Goal: Task Accomplishment & Management: Manage account settings

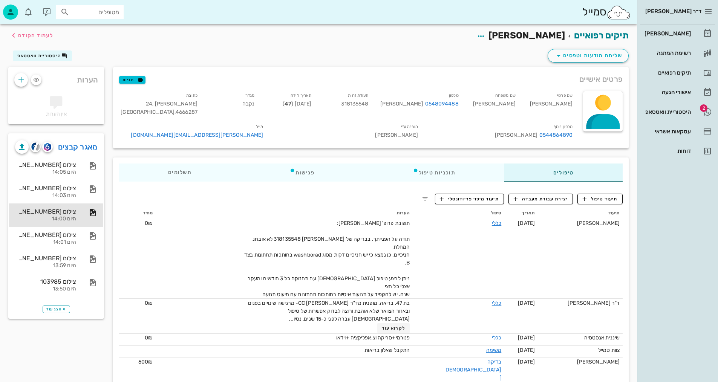
drag, startPoint x: 155, startPoint y: 43, endPoint x: 133, endPoint y: 48, distance: 22.4
click at [155, 43] on div "תיקים רפואיים [PERSON_NAME] לעמוד הקודם" at bounding box center [319, 35] width 630 height 23
click at [36, 39] on span "לעמוד הקודם" at bounding box center [31, 35] width 44 height 9
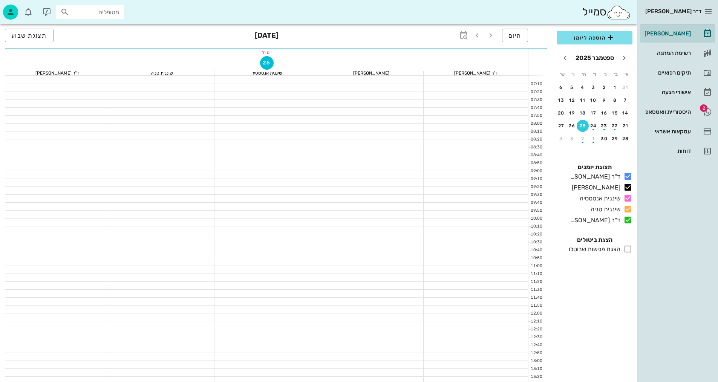
scroll to position [189, 0]
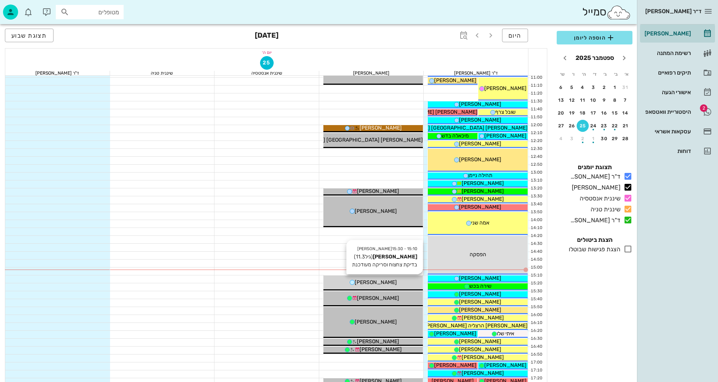
click at [366, 279] on div "[PERSON_NAME]" at bounding box center [373, 283] width 100 height 8
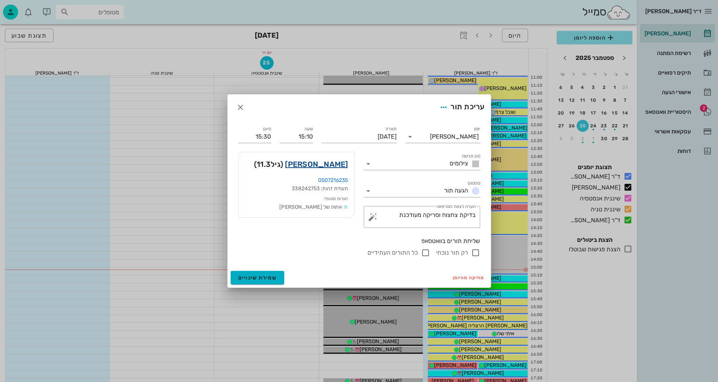
click at [335, 165] on link "[PERSON_NAME]" at bounding box center [316, 164] width 63 height 12
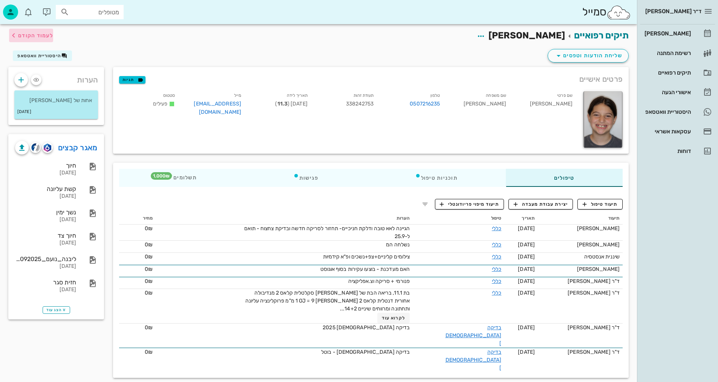
click at [31, 31] on span "לעמוד הקודם" at bounding box center [31, 35] width 44 height 9
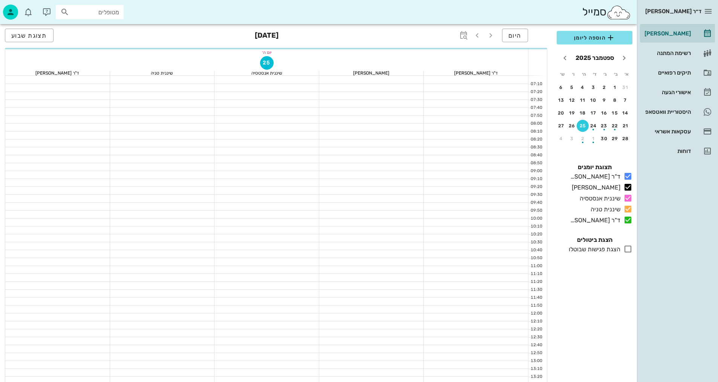
scroll to position [189, 0]
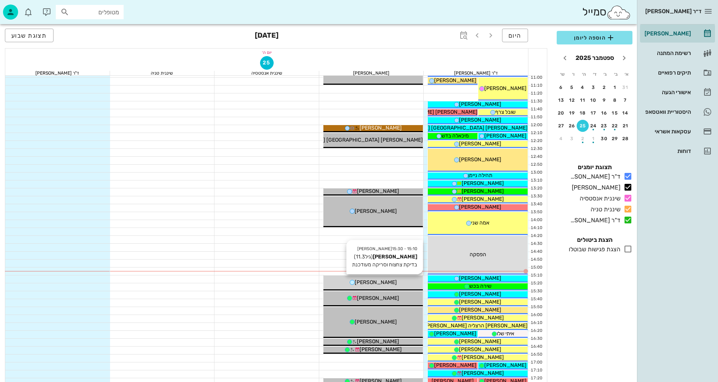
click at [356, 282] on div "[PERSON_NAME]" at bounding box center [373, 283] width 100 height 8
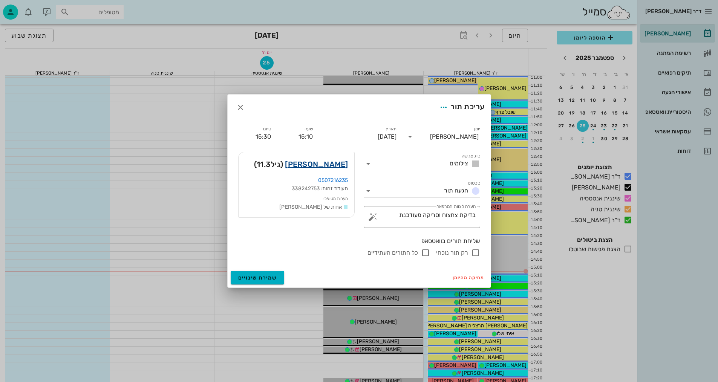
click at [334, 161] on link "[PERSON_NAME]" at bounding box center [316, 164] width 63 height 12
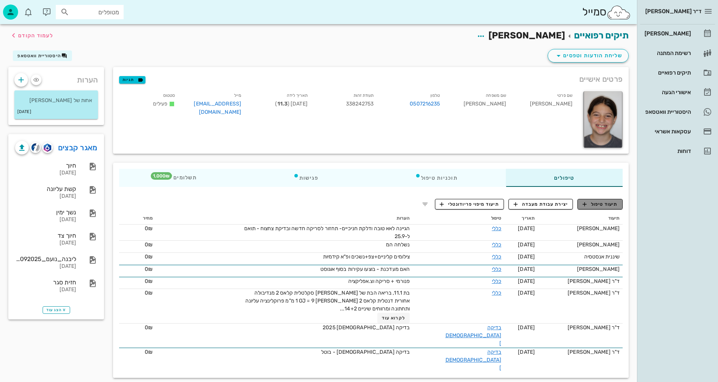
click at [593, 208] on button "תיעוד טיפול" at bounding box center [600, 204] width 45 height 11
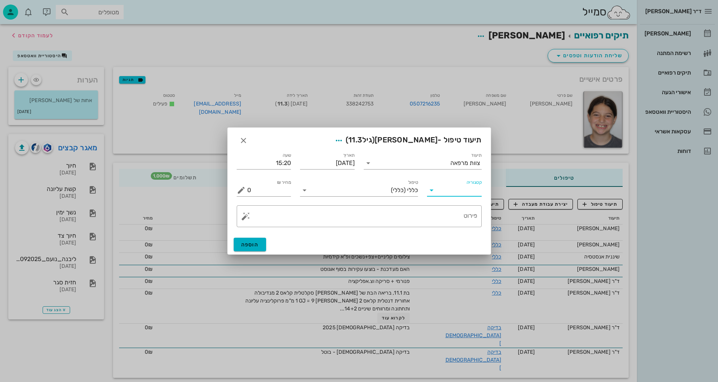
click at [462, 190] on input "קטגוריה" at bounding box center [460, 190] width 43 height 12
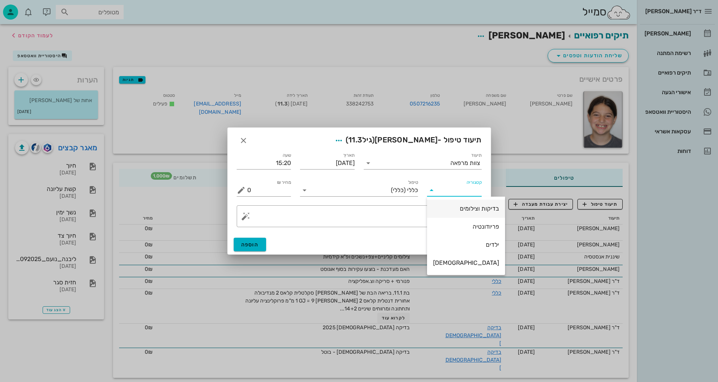
click at [464, 208] on div "בדיקות וצילומים" at bounding box center [466, 208] width 66 height 7
type input "בדיקות וצילומים"
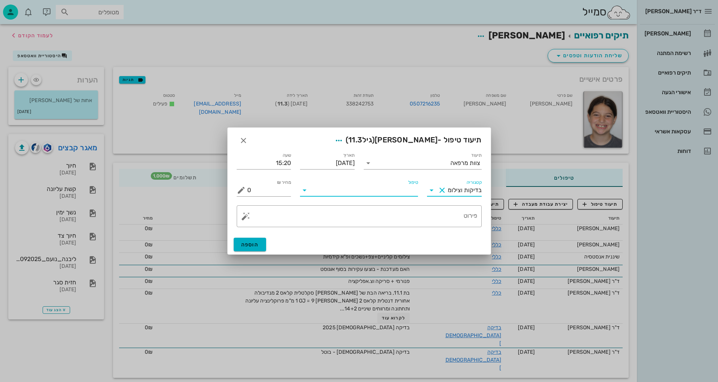
click at [403, 193] on input "טיפול" at bounding box center [364, 190] width 107 height 12
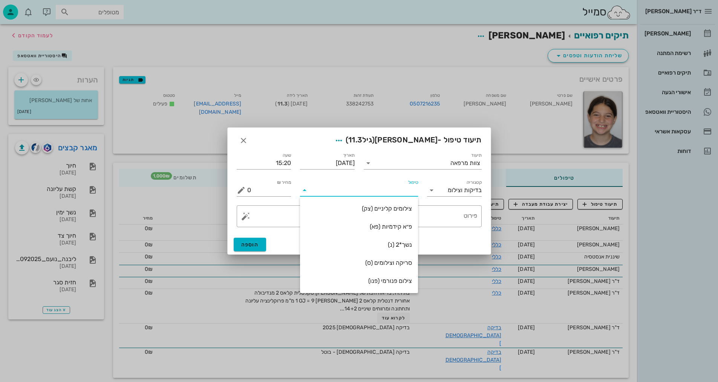
drag, startPoint x: 403, startPoint y: 264, endPoint x: 400, endPoint y: 262, distance: 3.9
click at [401, 263] on div "סריקה וצילומים (ס)" at bounding box center [359, 262] width 106 height 7
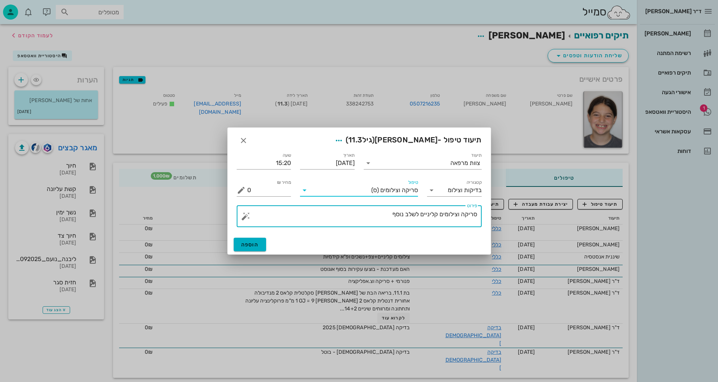
drag, startPoint x: 386, startPoint y: 222, endPoint x: 447, endPoint y: 215, distance: 61.5
click at [447, 215] on textarea "סריקה וצילומים קליניים לשלב נוסף" at bounding box center [362, 218] width 230 height 18
type textarea "סריקה וצילום אפליקציה, 3dוסרט - [PERSON_NAME]"
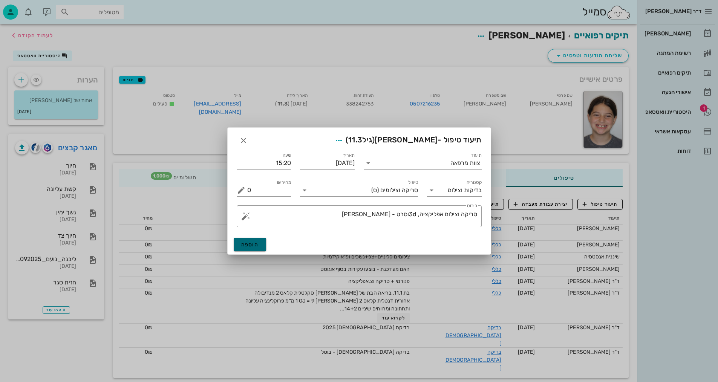
click at [259, 245] on button "הוספה" at bounding box center [250, 245] width 33 height 14
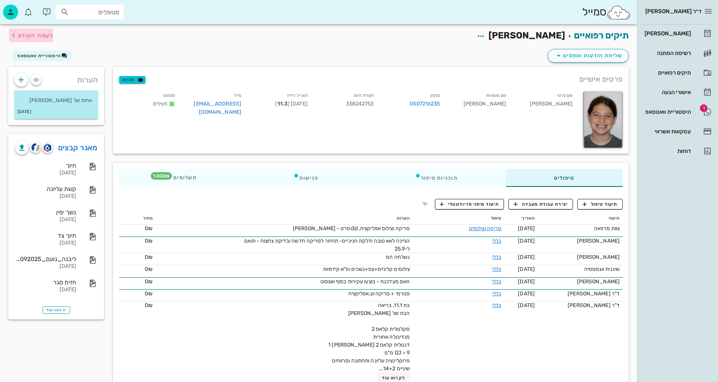
click at [45, 34] on span "לעמוד הקודם" at bounding box center [35, 35] width 35 height 6
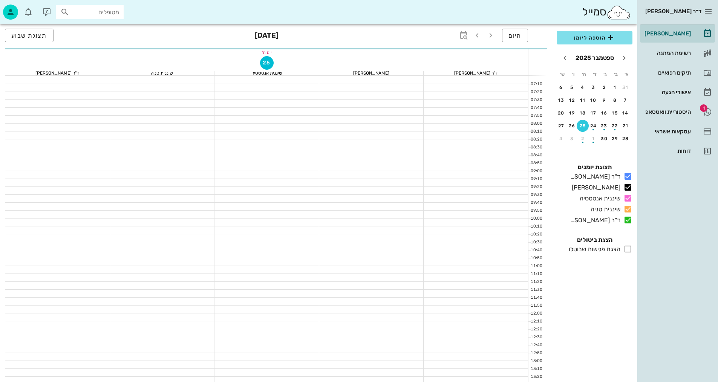
scroll to position [189, 0]
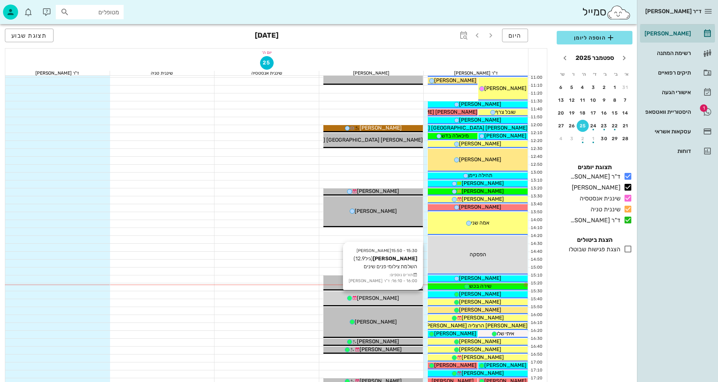
click at [388, 301] on div "[PERSON_NAME]" at bounding box center [373, 298] width 100 height 8
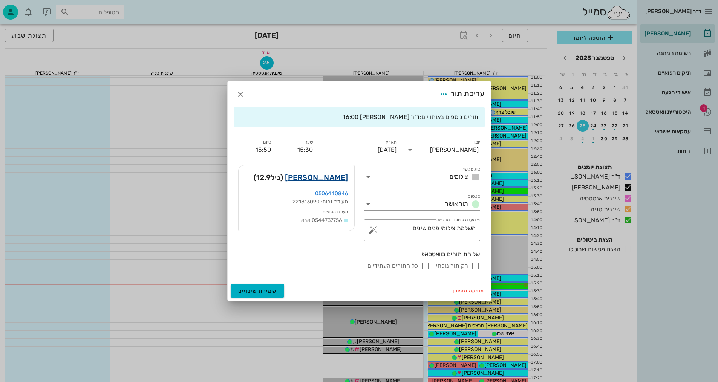
click at [334, 176] on link "[PERSON_NAME]" at bounding box center [316, 178] width 63 height 12
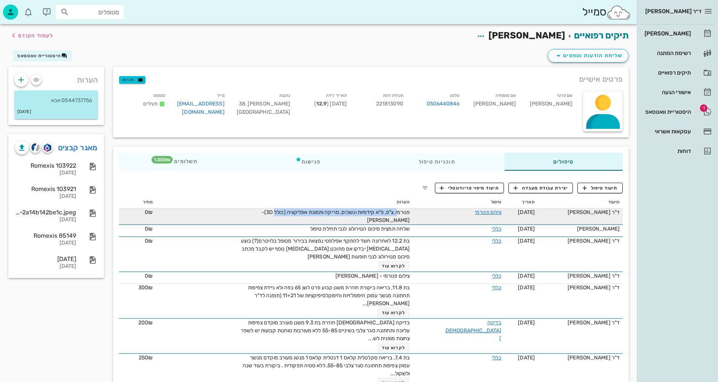
drag, startPoint x: 387, startPoint y: 213, endPoint x: 279, endPoint y: 214, distance: 107.5
click at [279, 214] on span "פנורמי, צ"פ, פ"א קידמיות ונשכים, סריקה ותמונת אפליקציה (כולל 3D)- [PERSON_NAME]" at bounding box center [336, 216] width 149 height 14
click at [301, 213] on span "פנורמי, צ"פ, פ"א קידמיות ונשכים, סריקה ותמונת אפליקציה (כולל 3D)- [PERSON_NAME]" at bounding box center [336, 216] width 149 height 14
click at [405, 215] on span "פנורמי, צ"פ, פ"א קידמיות ונשכים, סריקה ותמונת אפליקציה (כולל 3D)- [PERSON_NAME]" at bounding box center [336, 216] width 149 height 14
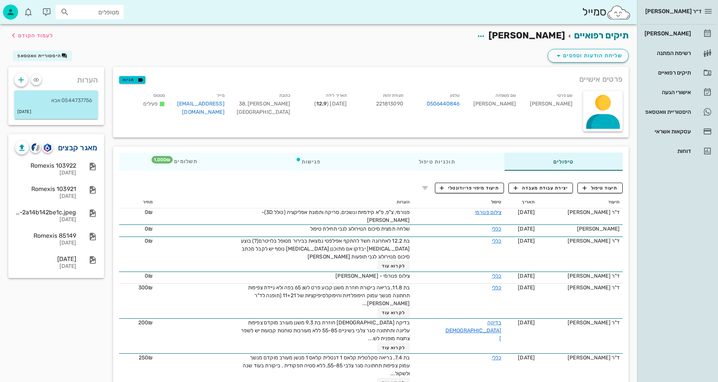
click at [77, 148] on link "מאגר קבצים" at bounding box center [78, 148] width 40 height 12
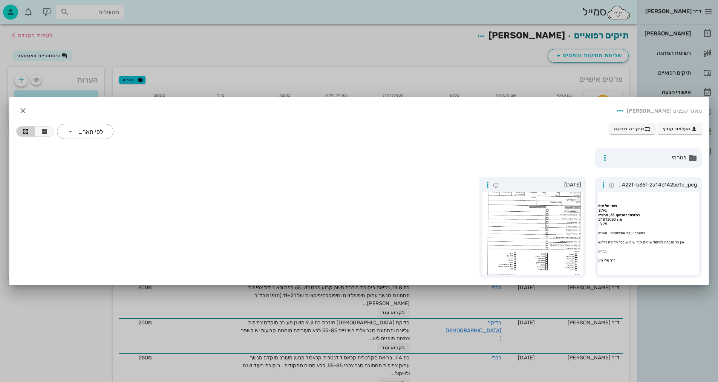
drag, startPoint x: 494, startPoint y: 85, endPoint x: 500, endPoint y: 87, distance: 6.2
click at [494, 86] on div at bounding box center [359, 191] width 718 height 382
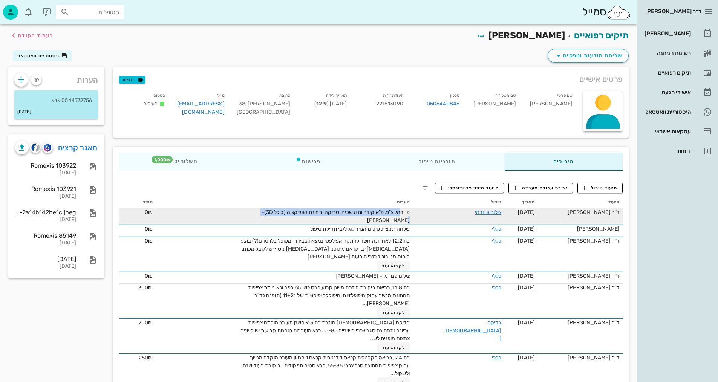
drag, startPoint x: 409, startPoint y: 212, endPoint x: 284, endPoint y: 213, distance: 124.8
click at [268, 215] on span "פנורמי, צ"פ, פ"א קידמיות ונשכים, סריקה ותמונת אפליקציה (כולל 3D)- [PERSON_NAME]" at bounding box center [336, 216] width 149 height 14
click at [340, 216] on div "פנורמי, צ"פ, פ"א קידמיות ונשכים, סריקה ותמונת אפליקציה (כולל 3D)- [PERSON_NAME]" at bounding box center [325, 216] width 170 height 16
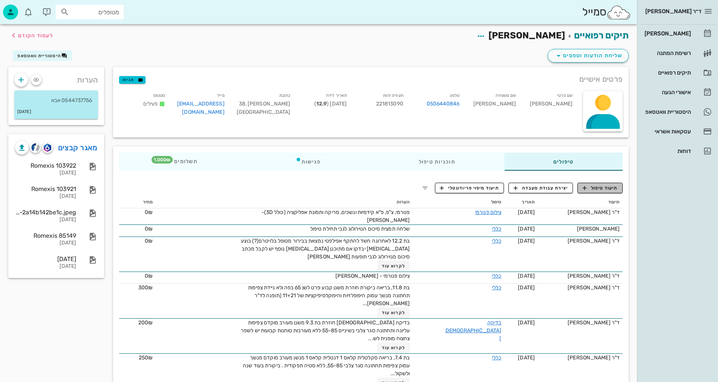
click at [610, 189] on span "תיעוד טיפול" at bounding box center [600, 188] width 35 height 7
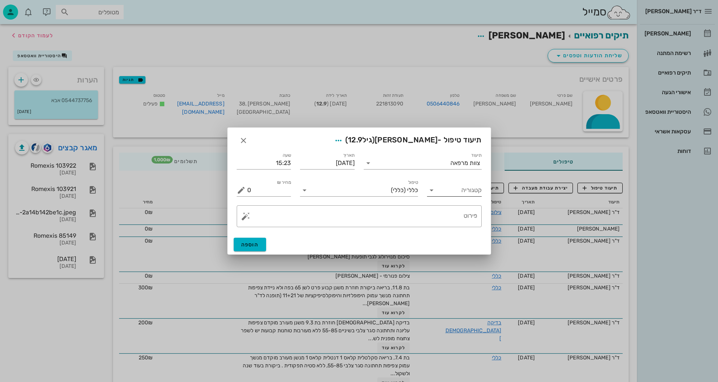
click at [458, 192] on input "קטגוריה" at bounding box center [460, 190] width 43 height 12
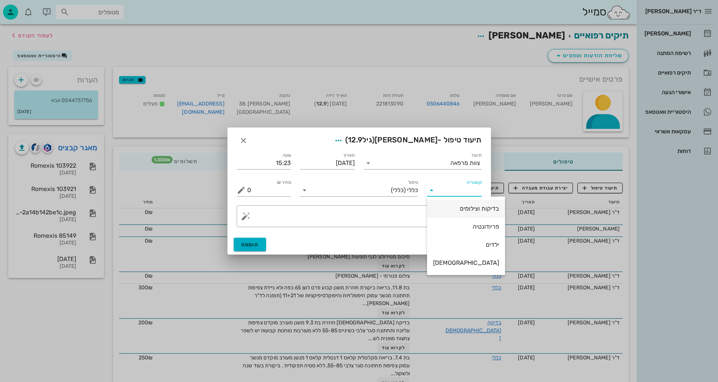
click at [468, 212] on div "בדיקות וצילומים" at bounding box center [466, 208] width 66 height 7
type input "בדיקות וצילומים"
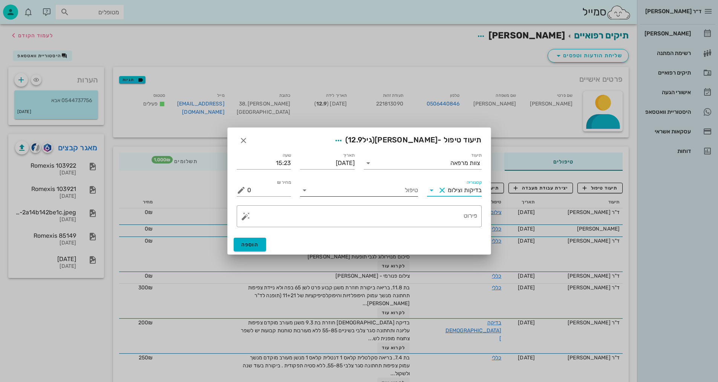
click at [395, 192] on input "טיפול" at bounding box center [364, 190] width 107 height 12
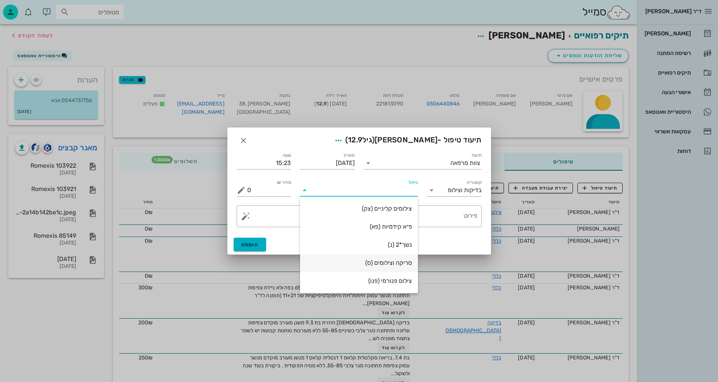
click at [400, 264] on div "סריקה וצילומים (ס)" at bounding box center [359, 262] width 106 height 7
type textarea "סריקה וצילומים קליניים לשלב נוסף"
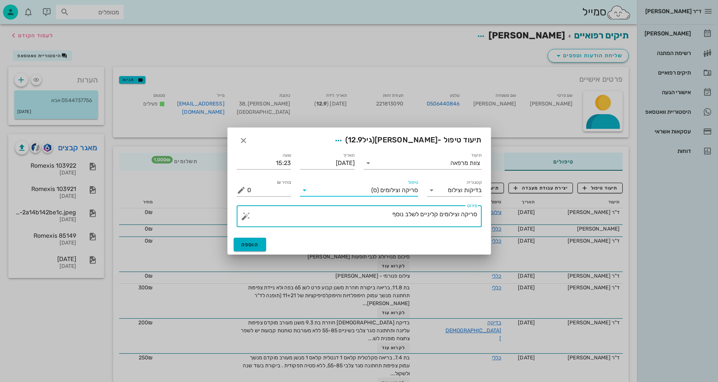
drag, startPoint x: 377, startPoint y: 220, endPoint x: 459, endPoint y: 213, distance: 81.8
click at [459, 213] on textarea "סריקה וצילומים קליניים לשלב נוסף" at bounding box center [362, 218] width 230 height 18
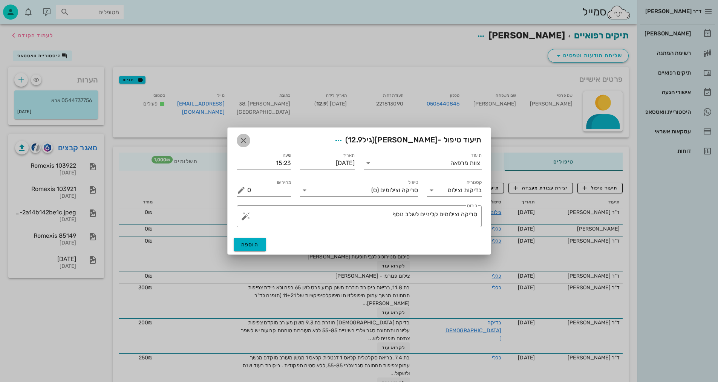
click at [244, 141] on icon "button" at bounding box center [243, 140] width 9 height 9
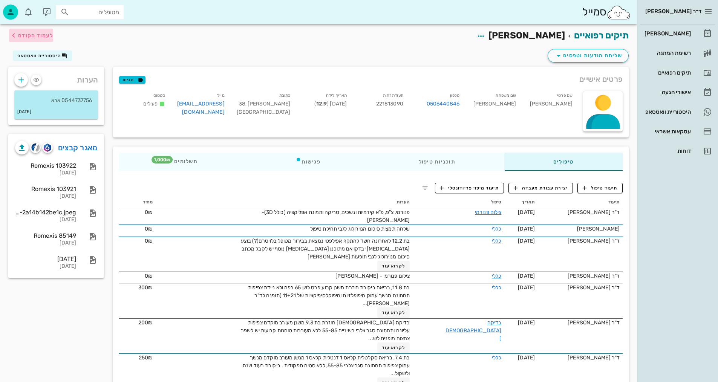
click at [38, 40] on span "לעמוד הקודם" at bounding box center [31, 35] width 44 height 9
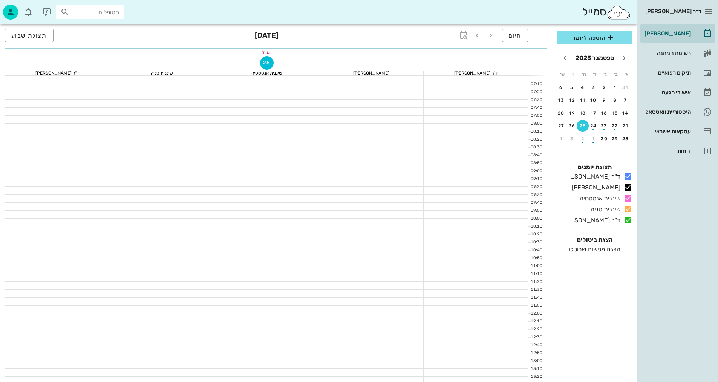
scroll to position [189, 0]
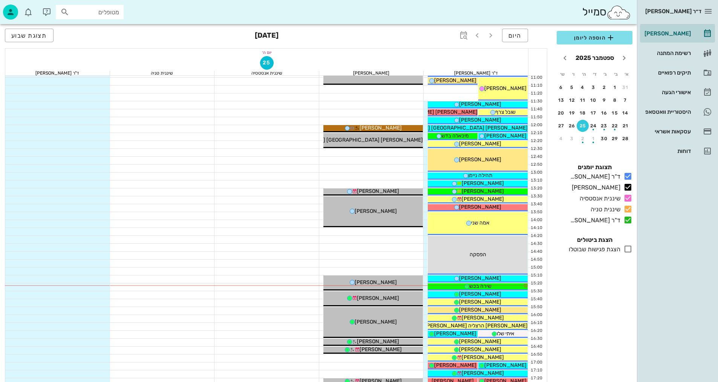
click at [166, 249] on div at bounding box center [162, 248] width 105 height 8
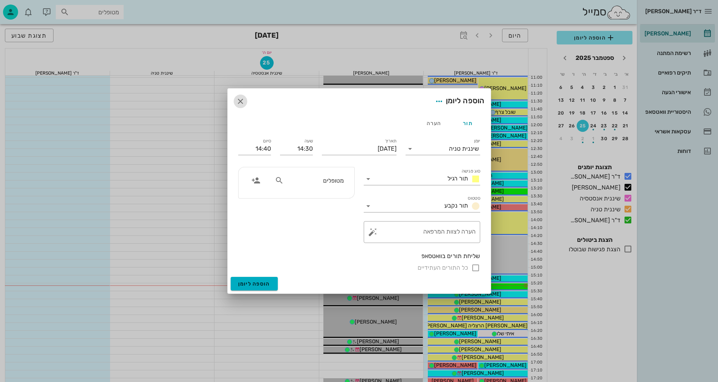
click at [241, 101] on icon "button" at bounding box center [240, 101] width 9 height 9
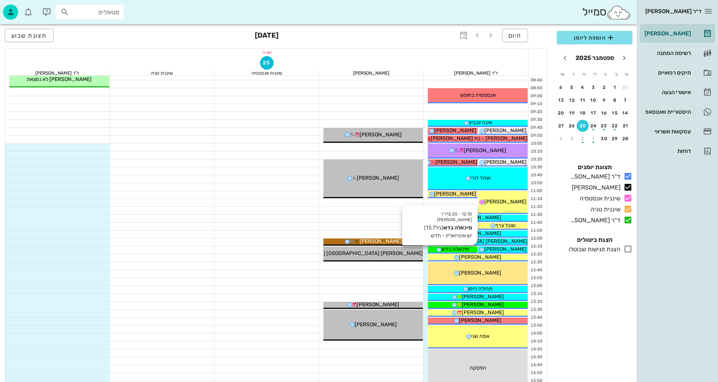
scroll to position [75, 0]
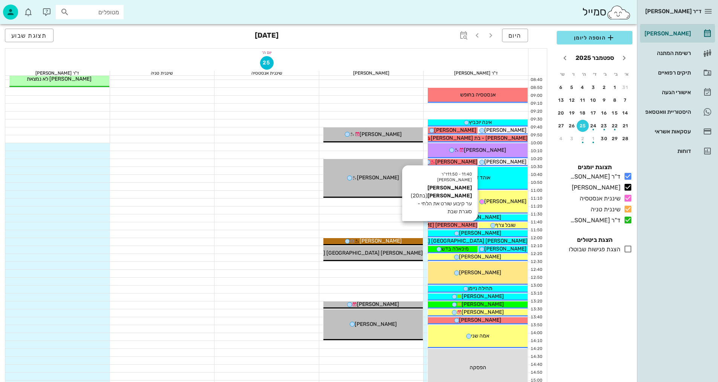
click at [461, 224] on span "[PERSON_NAME] [PERSON_NAME]" at bounding box center [435, 225] width 86 height 6
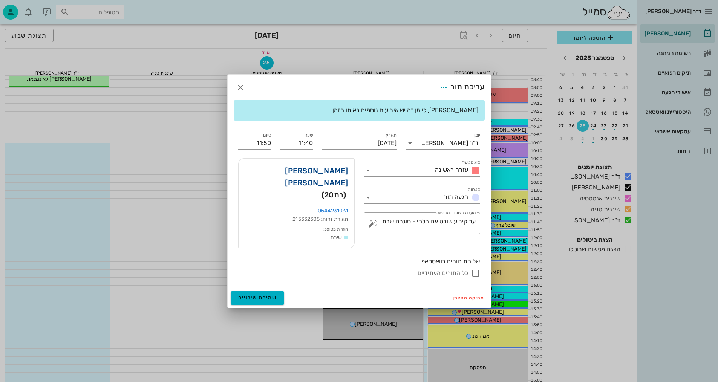
click at [340, 177] on link "[PERSON_NAME] [PERSON_NAME]" at bounding box center [297, 177] width 104 height 24
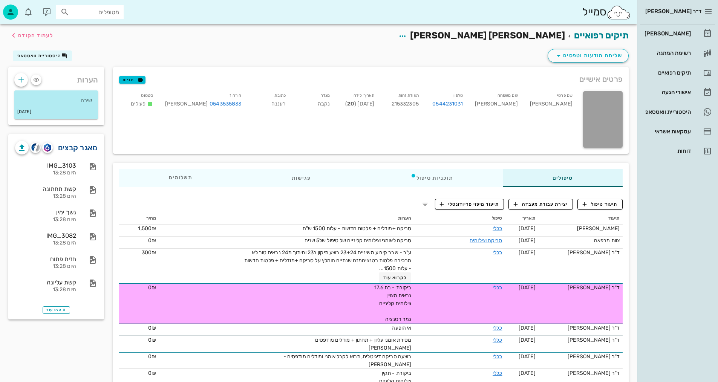
click at [80, 150] on link "מאגר קבצים" at bounding box center [78, 148] width 40 height 12
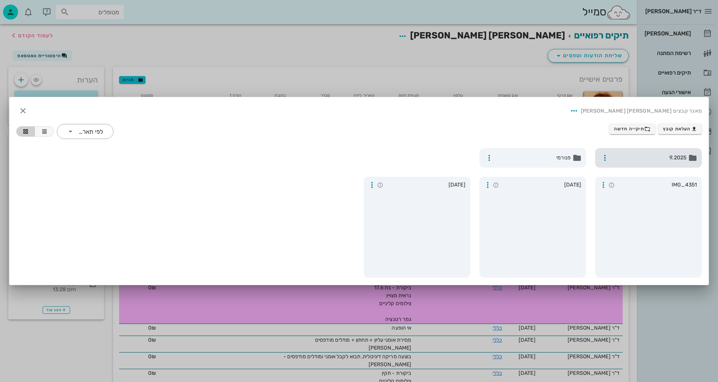
click at [647, 159] on span "9.2025" at bounding box center [649, 158] width 74 height 8
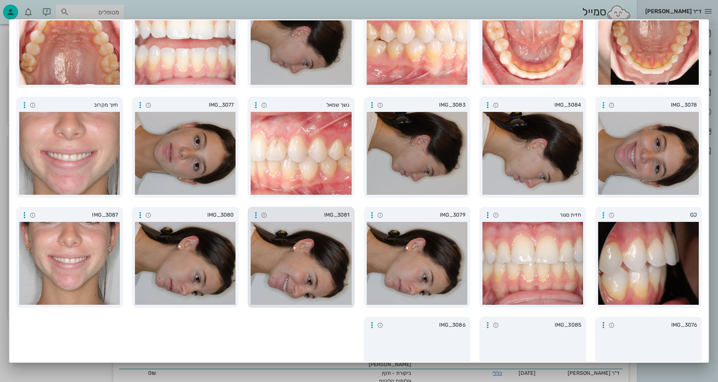
scroll to position [146, 0]
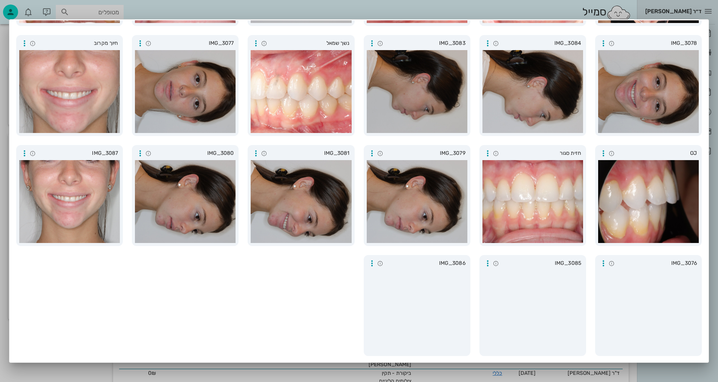
click at [4, 74] on div at bounding box center [359, 191] width 718 height 382
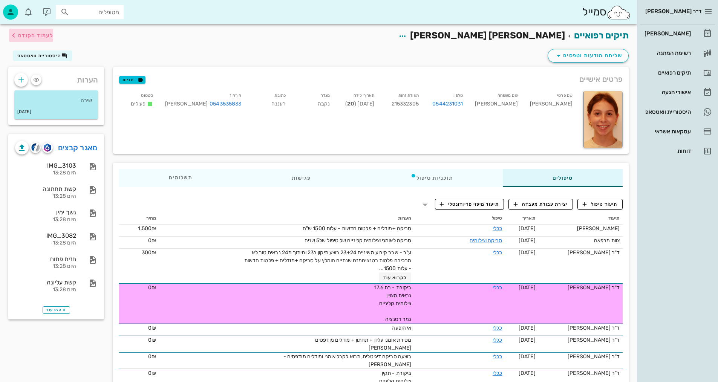
click at [48, 32] on button "לעמוד הקודם" at bounding box center [31, 36] width 44 height 14
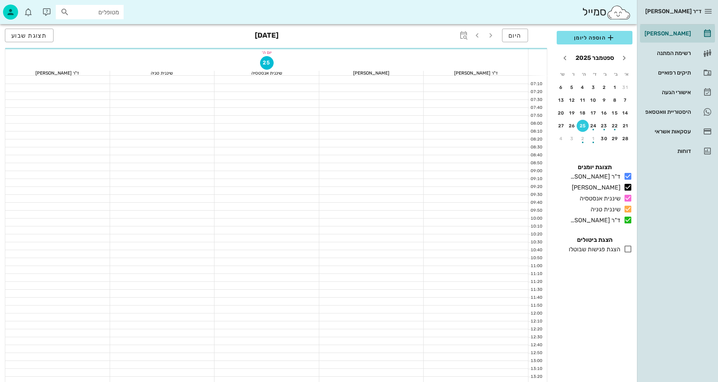
scroll to position [75, 0]
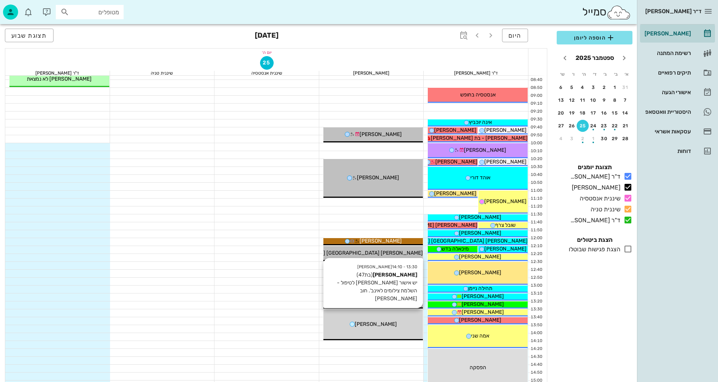
click at [371, 330] on div "13:30 - 14:10 [PERSON_NAME] (בת 47 ) יש אישור [PERSON_NAME] לטיפול - השלמת צילו…" at bounding box center [373, 325] width 100 height 31
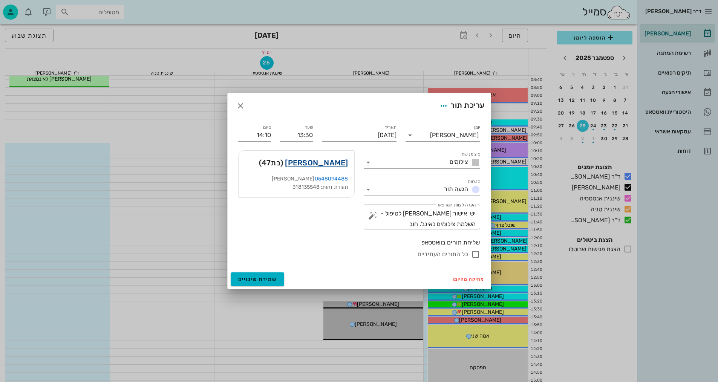
click at [341, 162] on link "[PERSON_NAME]" at bounding box center [316, 163] width 63 height 12
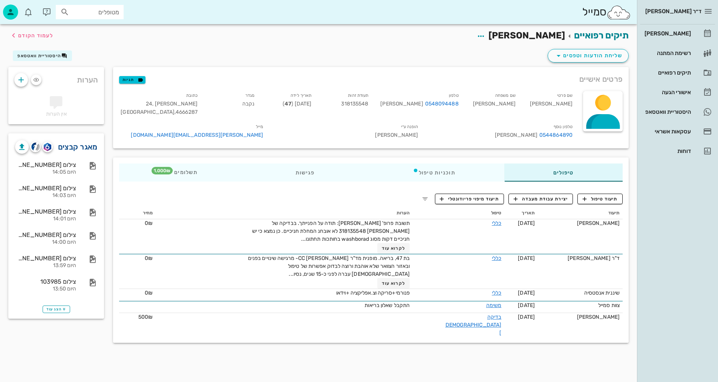
click at [85, 148] on link "מאגר קבצים" at bounding box center [78, 147] width 40 height 12
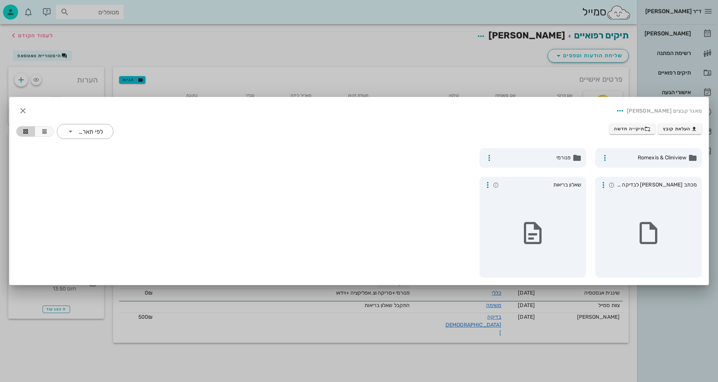
click at [408, 65] on div at bounding box center [359, 191] width 718 height 382
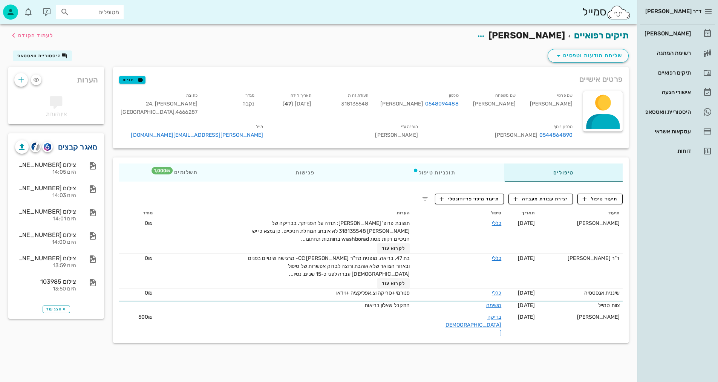
drag, startPoint x: 86, startPoint y: 148, endPoint x: 91, endPoint y: 146, distance: 6.0
click at [86, 148] on link "מאגר קבצים" at bounding box center [78, 147] width 40 height 12
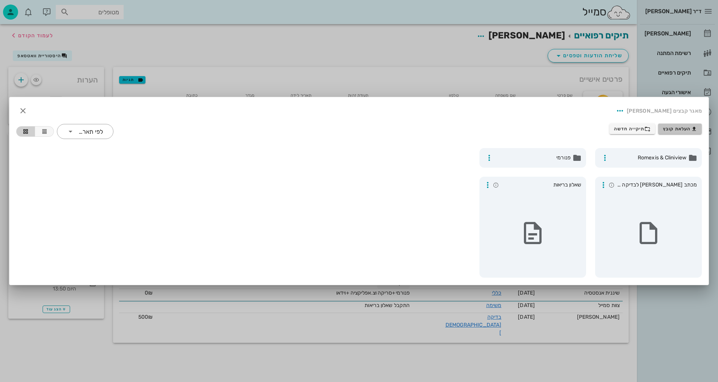
click at [686, 129] on span "העלאת קובץ" at bounding box center [680, 129] width 34 height 6
click at [629, 129] on span "תיקייה חדשה" at bounding box center [632, 129] width 37 height 6
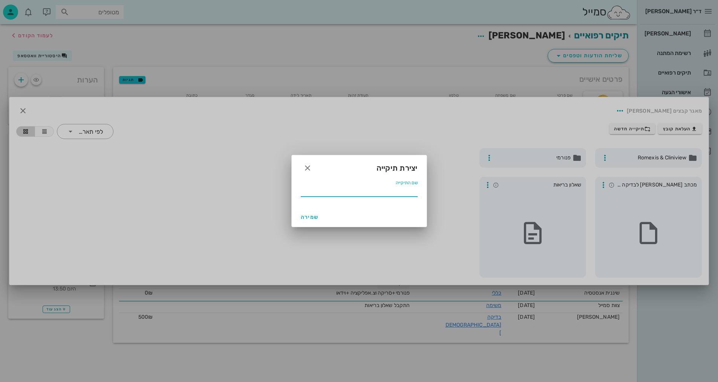
click at [394, 191] on input "שם התיקייה" at bounding box center [359, 191] width 117 height 12
type input "9.2025"
click at [307, 215] on span "שמירה" at bounding box center [310, 217] width 18 height 6
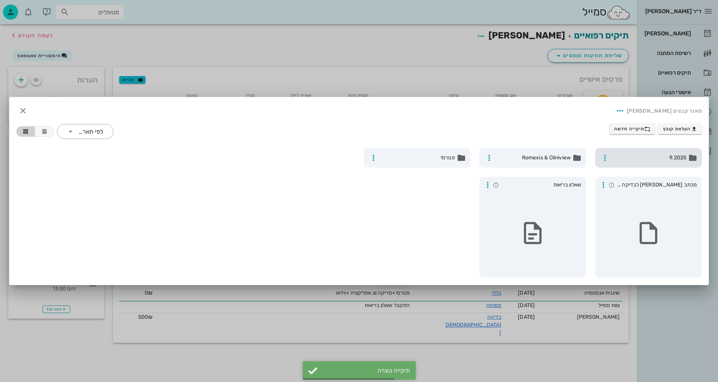
click at [653, 155] on span "9.2025" at bounding box center [649, 158] width 74 height 8
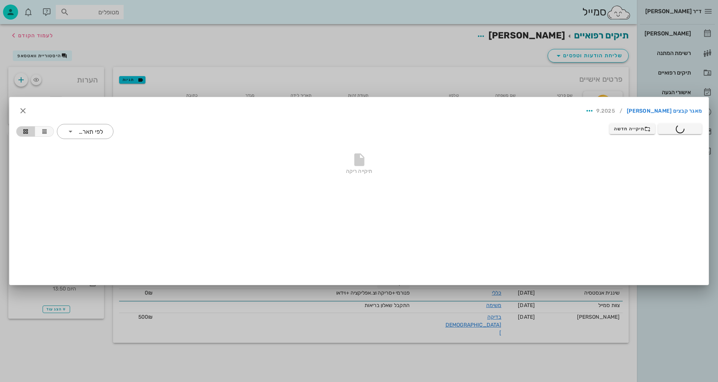
click at [454, 56] on div at bounding box center [359, 191] width 718 height 382
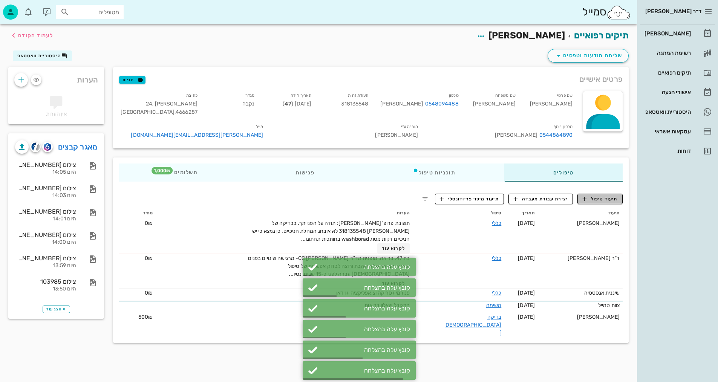
click at [604, 196] on span "תיעוד טיפול" at bounding box center [600, 199] width 35 height 7
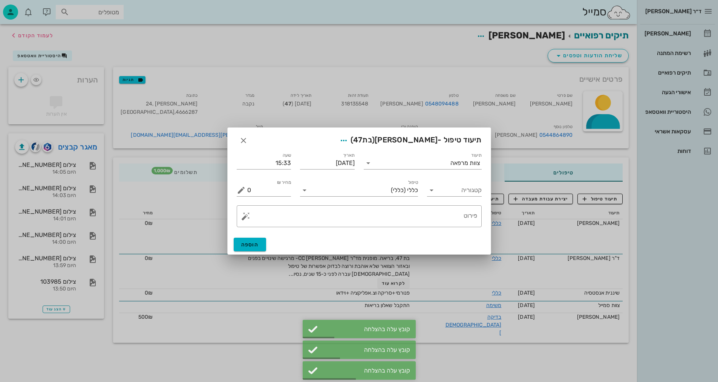
click at [263, 342] on div at bounding box center [359, 191] width 718 height 382
click at [449, 185] on input "קטגוריה" at bounding box center [460, 190] width 43 height 12
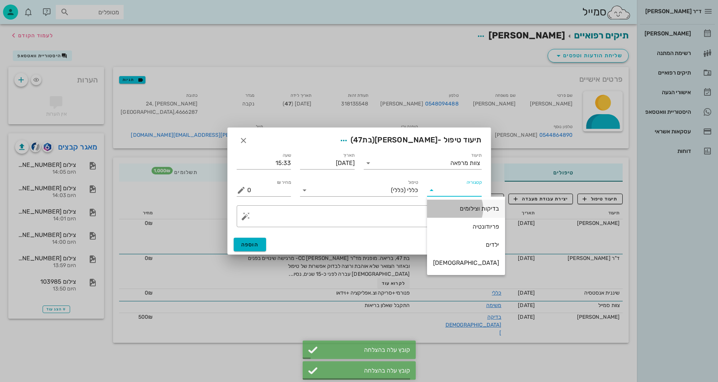
click at [464, 211] on div "בדיקות וצילומים" at bounding box center [466, 208] width 66 height 7
type input "בדיקות וצילומים"
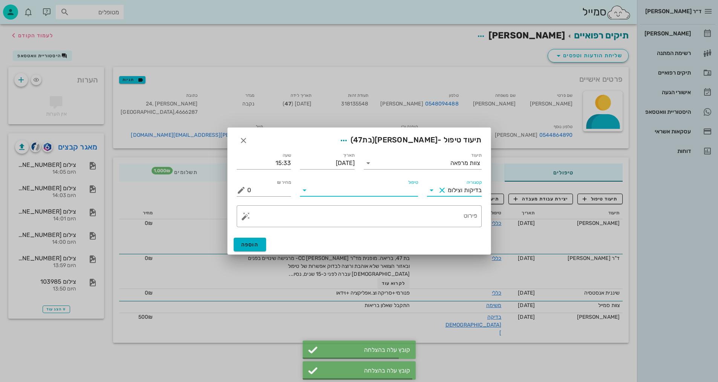
click at [392, 190] on input "טיפול" at bounding box center [364, 190] width 107 height 12
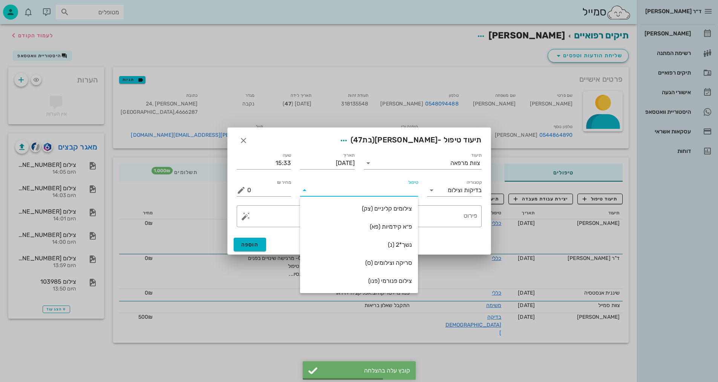
click at [228, 365] on div at bounding box center [359, 191] width 718 height 382
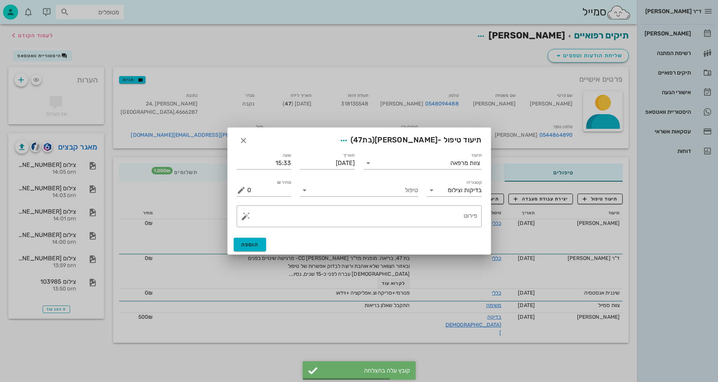
click at [190, 145] on div at bounding box center [359, 191] width 718 height 382
click at [411, 193] on input "טיפול" at bounding box center [364, 190] width 107 height 12
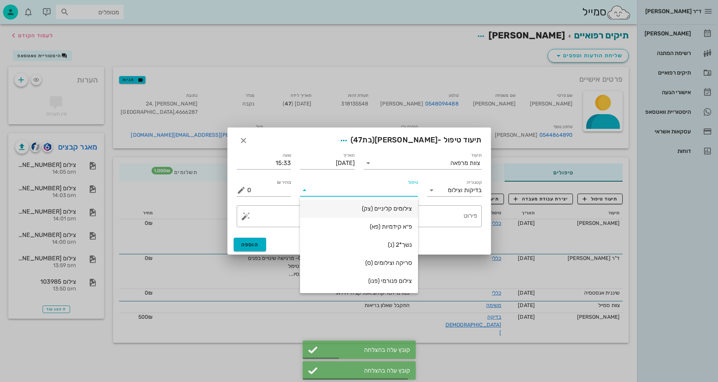
click at [402, 211] on div "צילומים קליניים (צק)" at bounding box center [359, 208] width 106 height 7
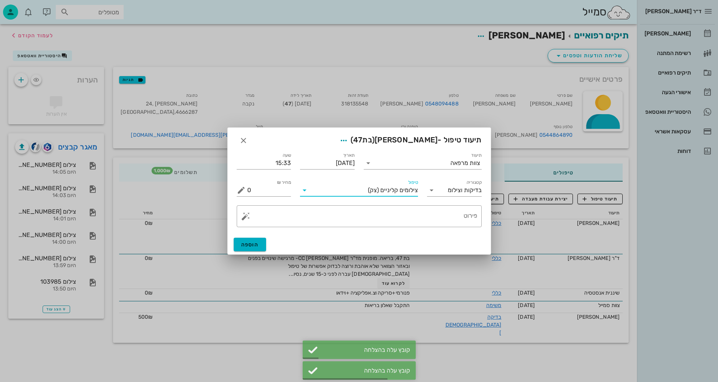
click at [413, 187] on div "צילומים קליניים (צק)" at bounding box center [364, 190] width 107 height 12
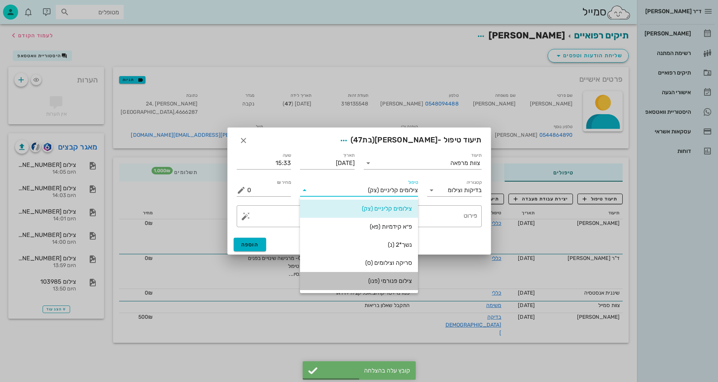
click at [403, 284] on div "צילום פנורמי (פנו)" at bounding box center [359, 280] width 106 height 7
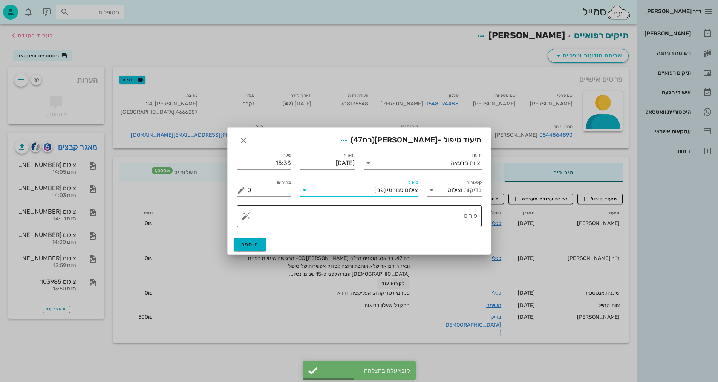
click at [427, 221] on textarea "פירוט" at bounding box center [362, 218] width 230 height 18
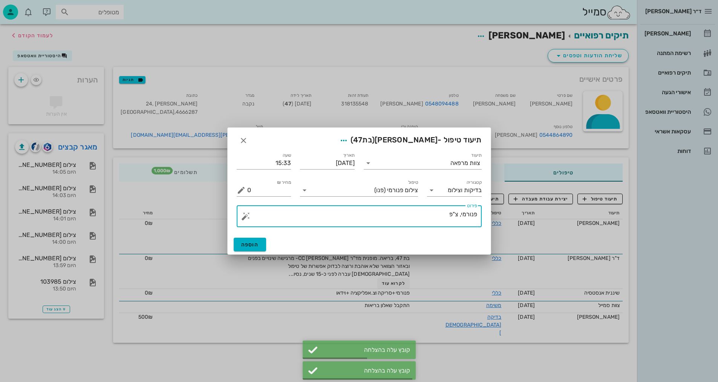
drag, startPoint x: 458, startPoint y: 213, endPoint x: 491, endPoint y: 202, distance: 34.8
click at [495, 203] on div "ד״ר [PERSON_NAME] [PERSON_NAME] רשימת המתנה תיקים רפואיים אישורי הגעה היסטוריית…" at bounding box center [359, 191] width 718 height 382
click at [468, 213] on textarea "צ"פ" at bounding box center [362, 218] width 230 height 18
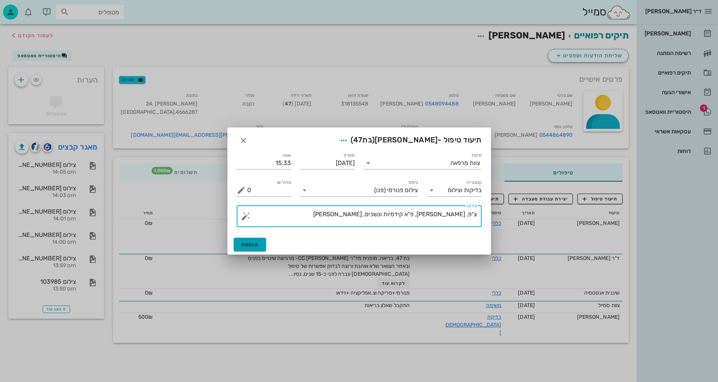
type textarea "צ"פ, [PERSON_NAME], פ"א קידמיות ונשכים, [PERSON_NAME]"
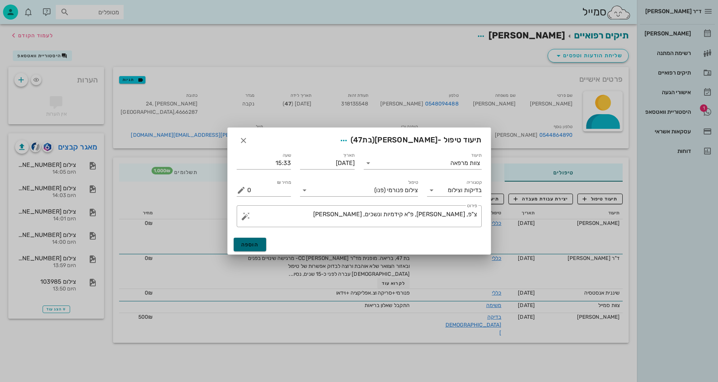
click at [247, 242] on span "הוספה" at bounding box center [250, 245] width 18 height 6
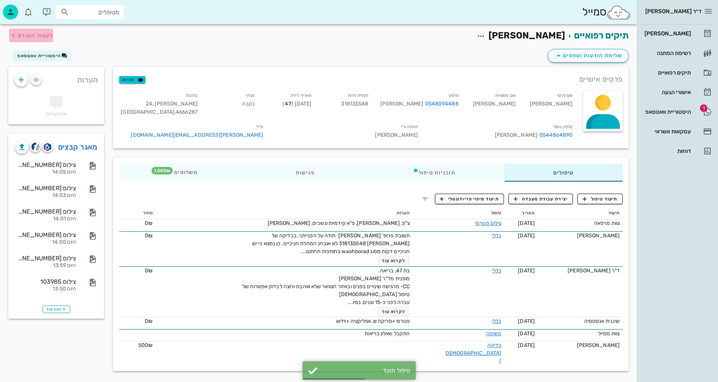
click at [35, 39] on span "לעמוד הקודם" at bounding box center [31, 35] width 44 height 9
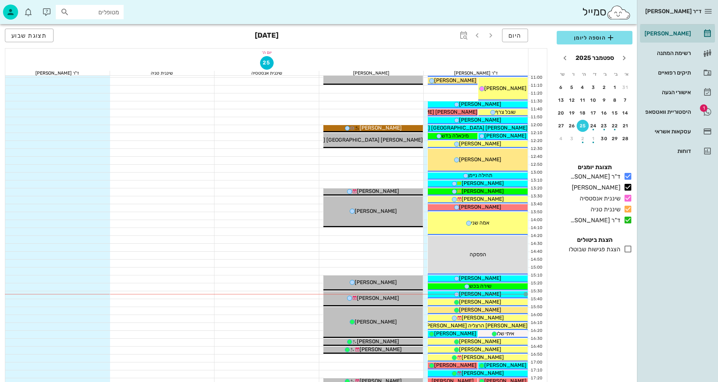
scroll to position [226, 0]
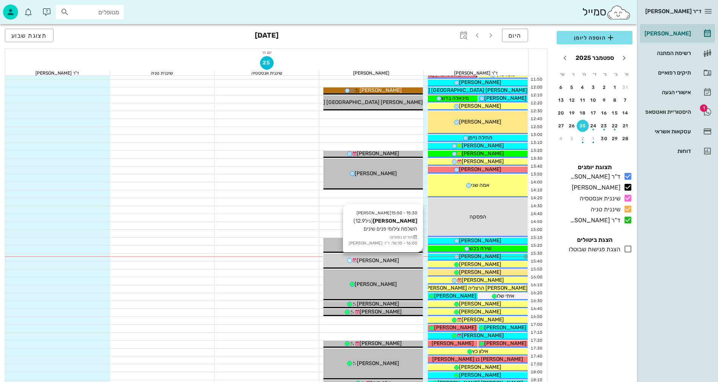
click at [380, 259] on span "[PERSON_NAME]" at bounding box center [378, 261] width 42 height 6
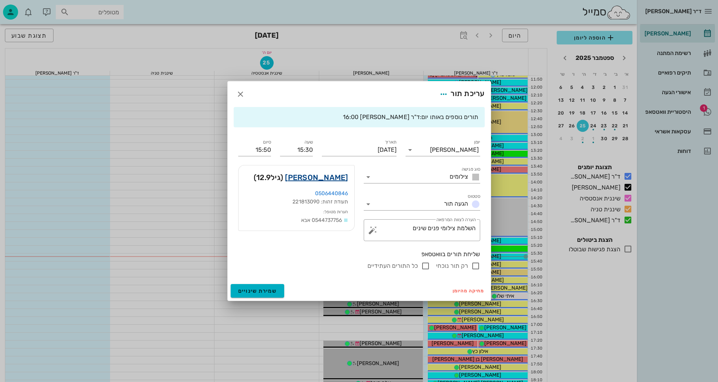
click at [336, 176] on link "[PERSON_NAME]" at bounding box center [316, 178] width 63 height 12
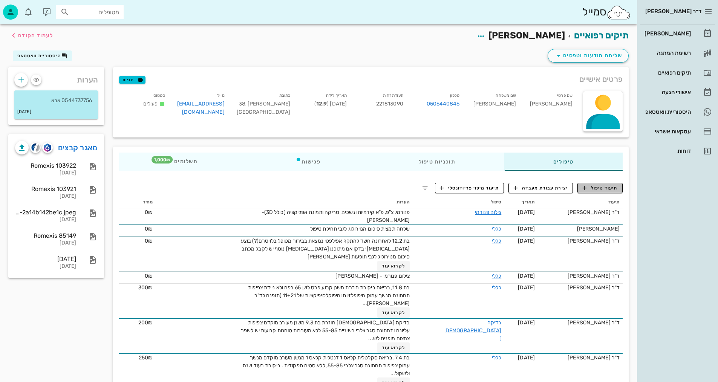
click at [600, 186] on span "תיעוד טיפול" at bounding box center [600, 188] width 35 height 7
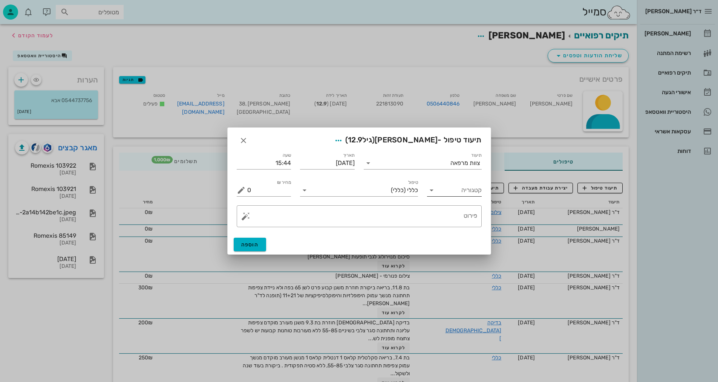
click at [465, 193] on input "קטגוריה" at bounding box center [460, 190] width 43 height 12
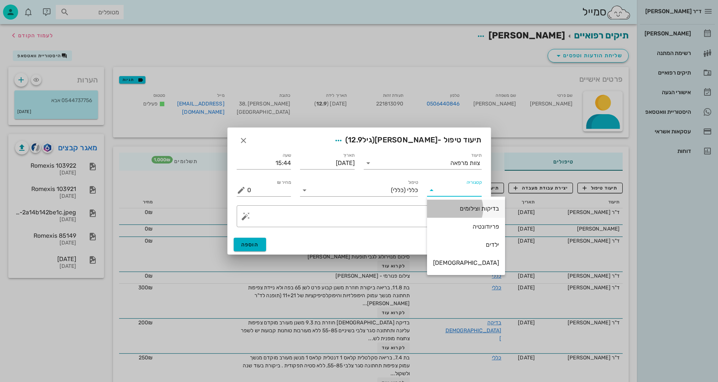
click at [463, 208] on div "בדיקות וצילומים" at bounding box center [466, 208] width 66 height 7
type input "בדיקות וצילומים"
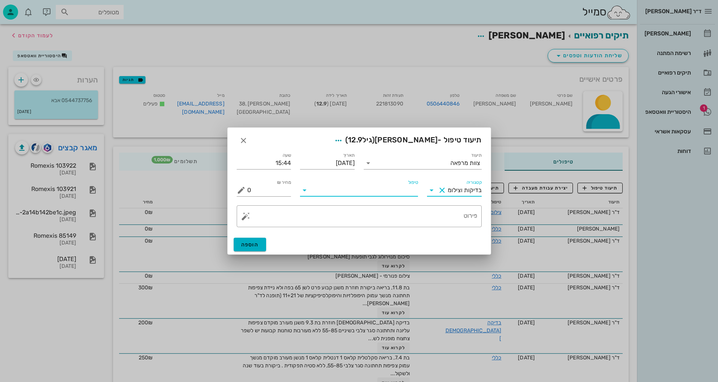
click at [405, 194] on input "טיפול" at bounding box center [364, 190] width 107 height 12
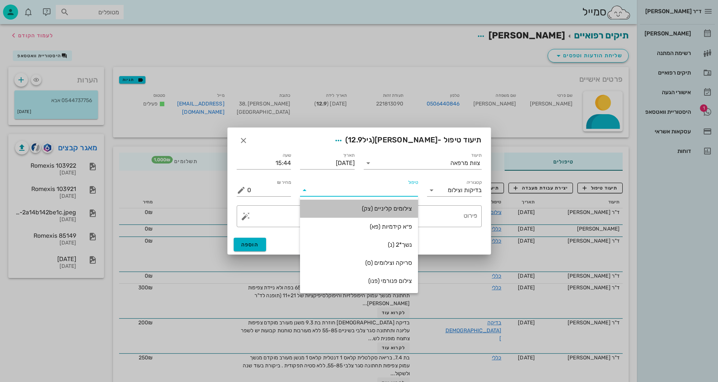
click at [389, 212] on div "צילומים קליניים (צק)" at bounding box center [359, 208] width 106 height 7
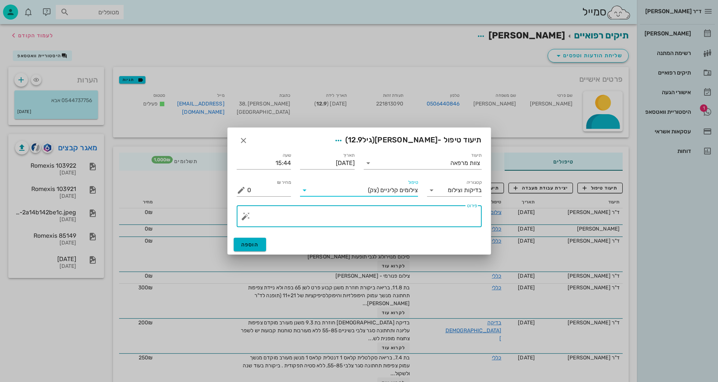
click at [439, 220] on textarea "פירוט" at bounding box center [362, 218] width 230 height 18
type textarea "[PERSON_NAME]- [PERSON_NAME]"
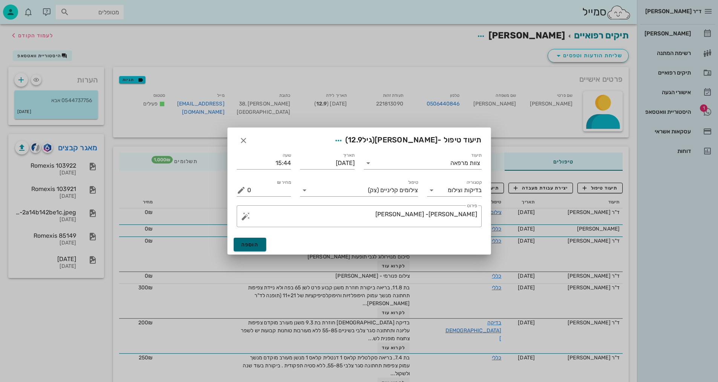
click at [258, 242] on span "הוספה" at bounding box center [250, 245] width 18 height 6
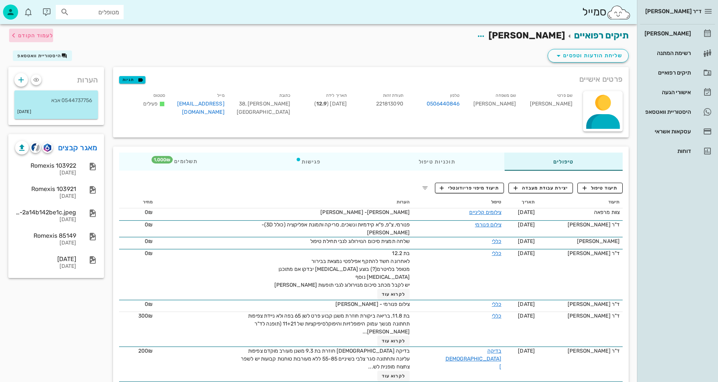
click at [37, 36] on span "לעמוד הקודם" at bounding box center [35, 35] width 35 height 6
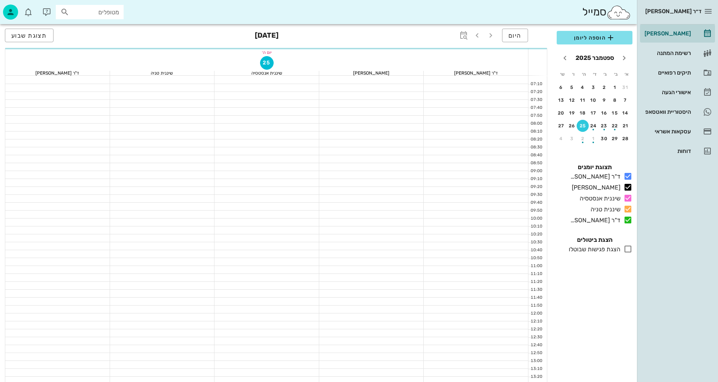
scroll to position [226, 0]
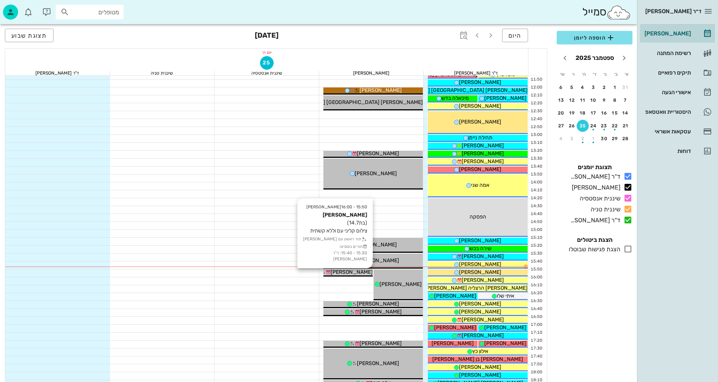
click at [365, 273] on span "[PERSON_NAME]" at bounding box center [352, 272] width 42 height 6
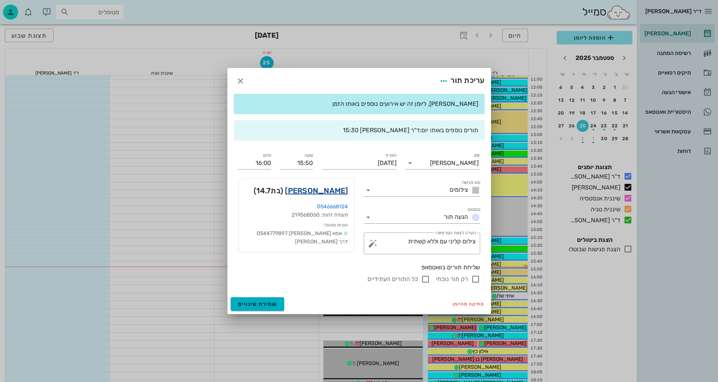
click at [320, 193] on link "[PERSON_NAME]" at bounding box center [316, 191] width 63 height 12
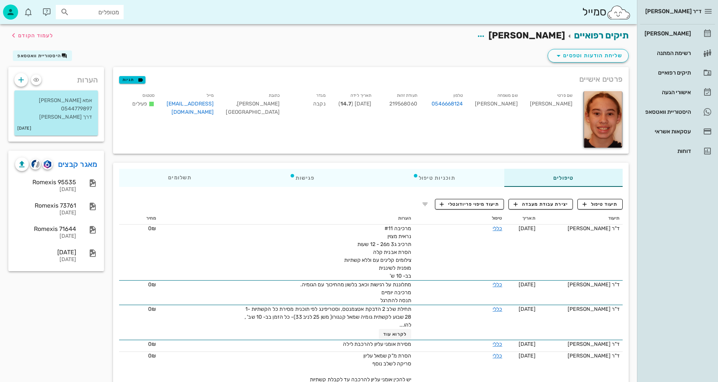
click at [514, 105] on div "שם משפחה [PERSON_NAME]" at bounding box center [496, 105] width 55 height 31
copy div "[PERSON_NAME]"
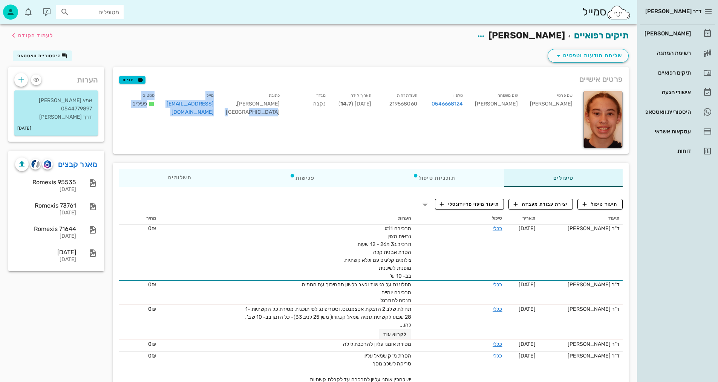
click at [590, 202] on span "תיעוד טיפול" at bounding box center [600, 204] width 35 height 7
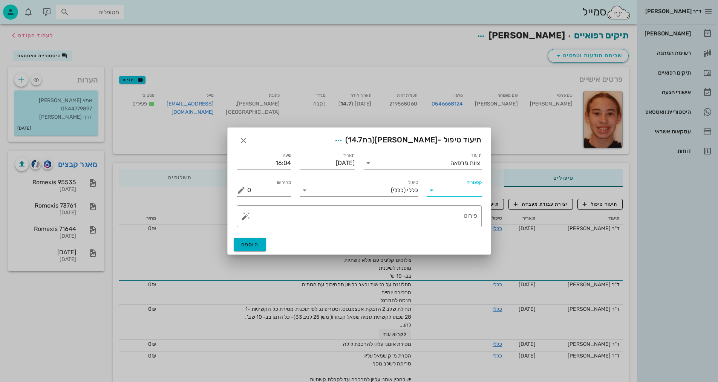
click at [466, 189] on input "קטגוריה" at bounding box center [460, 190] width 43 height 12
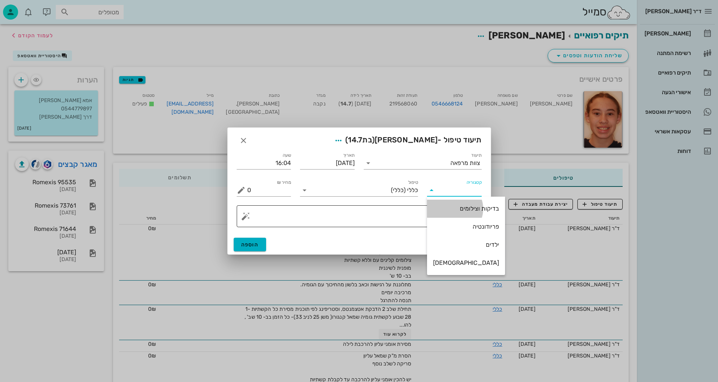
click at [463, 210] on div "בדיקות וצילומים" at bounding box center [466, 208] width 66 height 7
type input "בדיקות וצילומים"
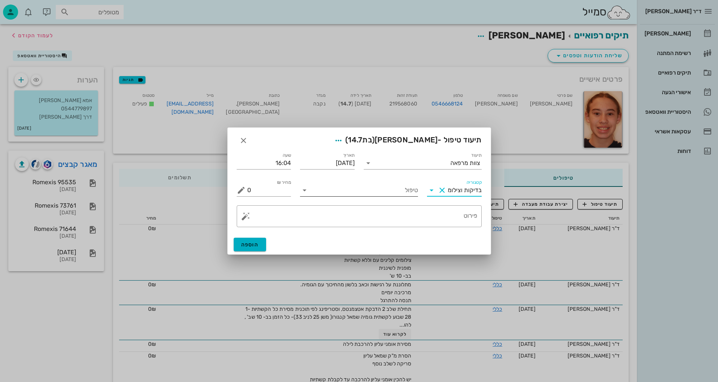
click at [382, 190] on input "טיפול" at bounding box center [364, 190] width 107 height 12
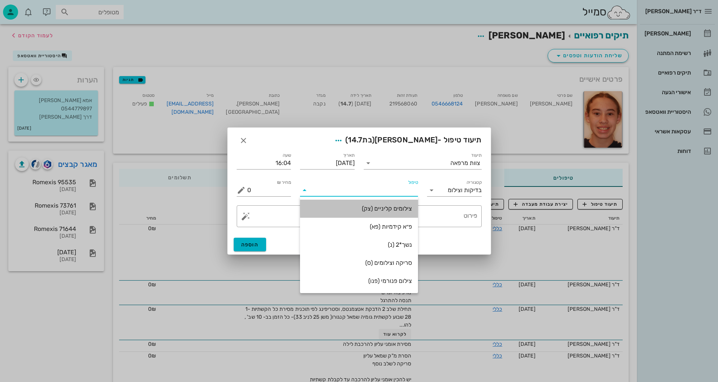
click at [397, 211] on div "צילומים קליניים (צק)" at bounding box center [359, 208] width 106 height 7
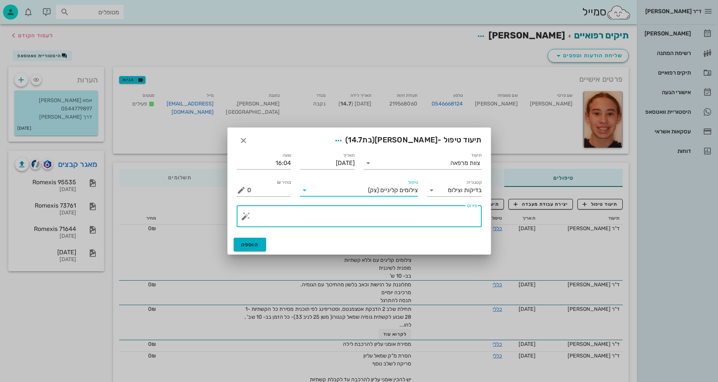
click at [450, 212] on textarea "פירוט" at bounding box center [362, 218] width 230 height 18
type textarea "קליני עם ובלי קשתיות - [PERSON_NAME]"
click at [249, 245] on span "הוספה" at bounding box center [250, 245] width 18 height 6
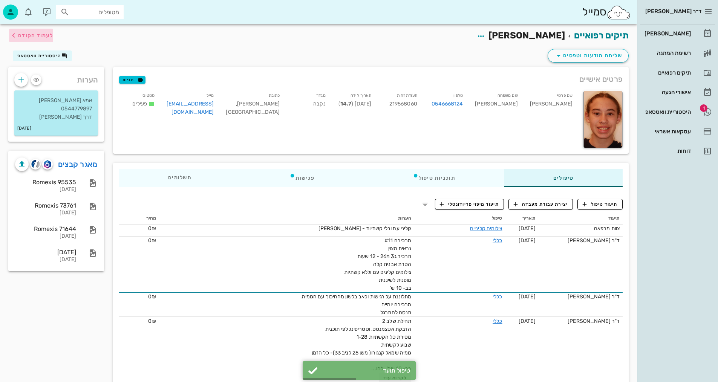
click at [31, 37] on span "לעמוד הקודם" at bounding box center [35, 35] width 35 height 6
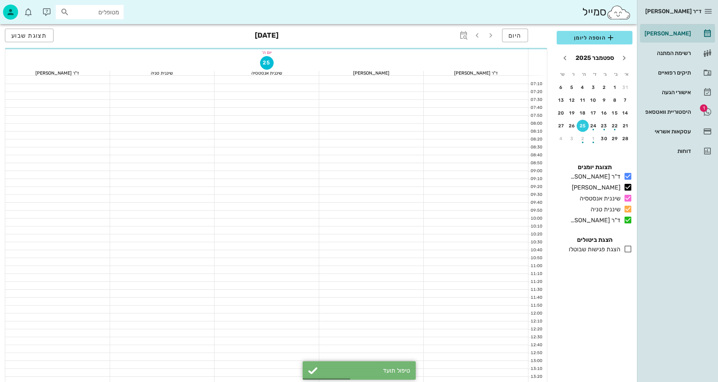
scroll to position [226, 0]
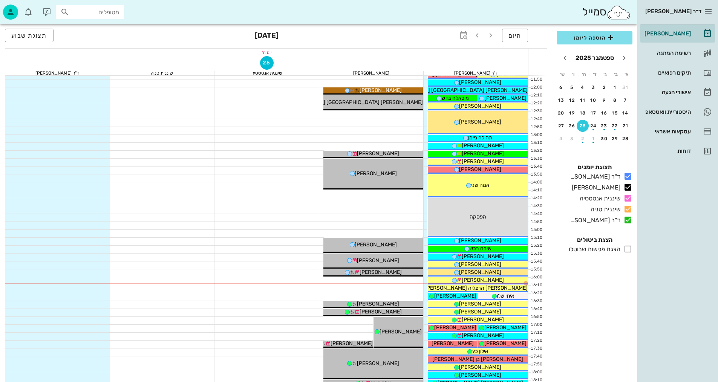
click at [263, 273] on div at bounding box center [267, 274] width 105 height 8
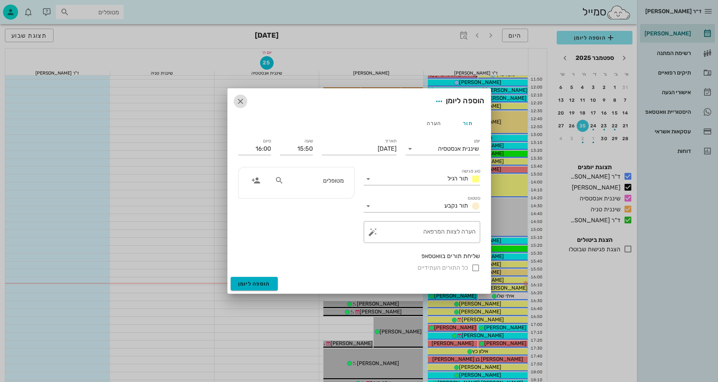
click at [238, 103] on icon "button" at bounding box center [240, 101] width 9 height 9
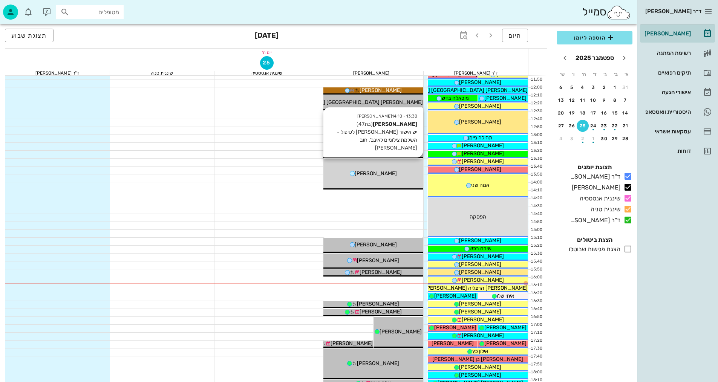
click at [400, 172] on div "[PERSON_NAME]" at bounding box center [373, 174] width 100 height 8
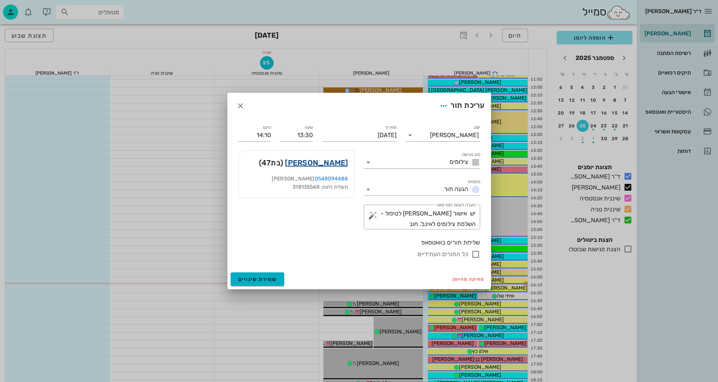
click at [336, 164] on link "[PERSON_NAME]" at bounding box center [316, 163] width 63 height 12
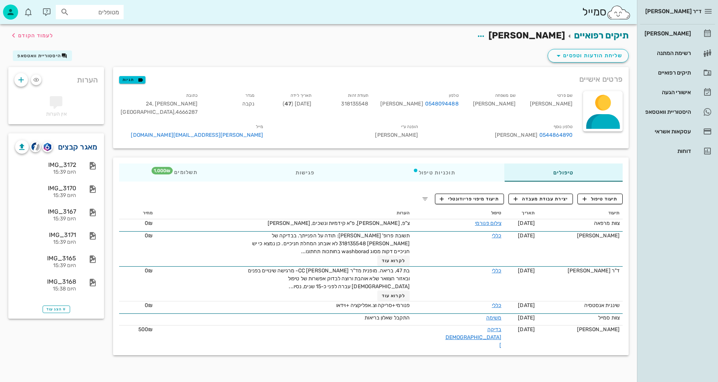
click at [75, 149] on link "מאגר קבצים" at bounding box center [78, 147] width 40 height 12
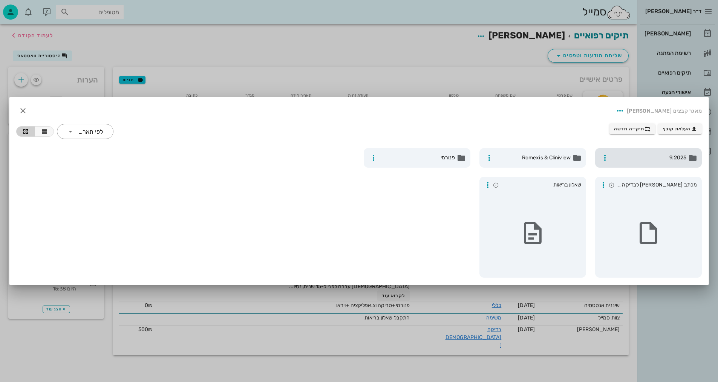
click at [642, 158] on span "9.2025" at bounding box center [649, 158] width 74 height 8
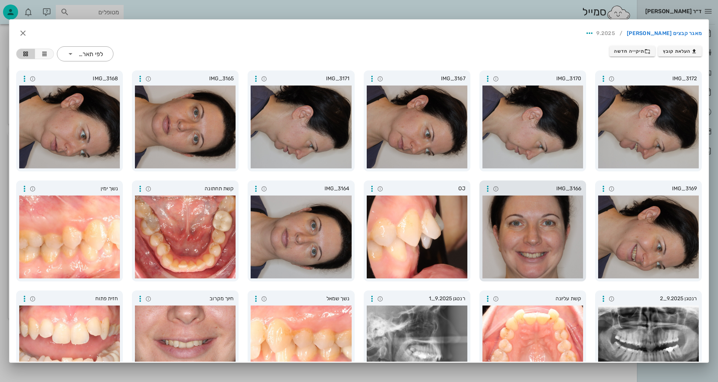
click at [526, 213] on div at bounding box center [533, 237] width 101 height 83
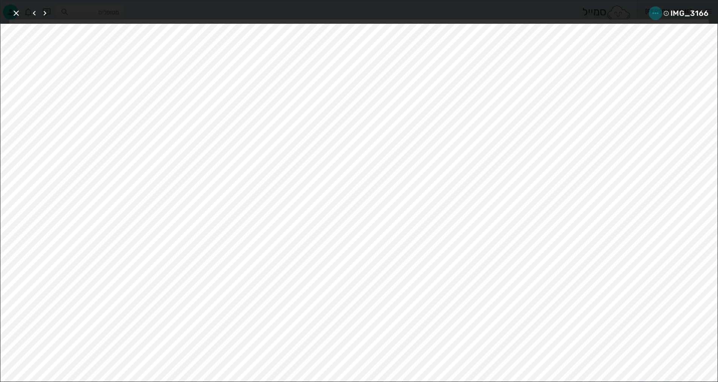
click at [657, 9] on icon "button" at bounding box center [655, 13] width 9 height 9
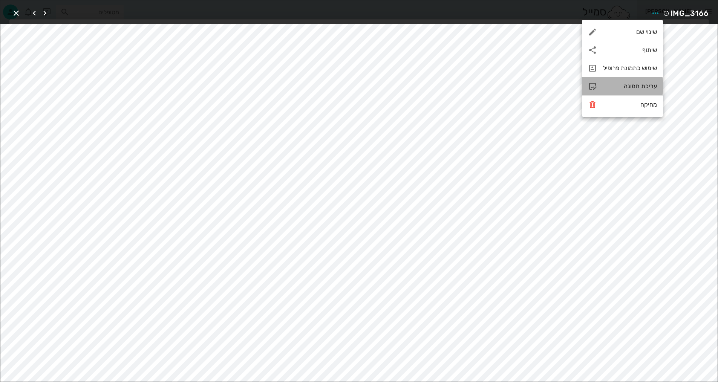
click at [624, 87] on div "עריכת תמונה" at bounding box center [630, 86] width 54 height 7
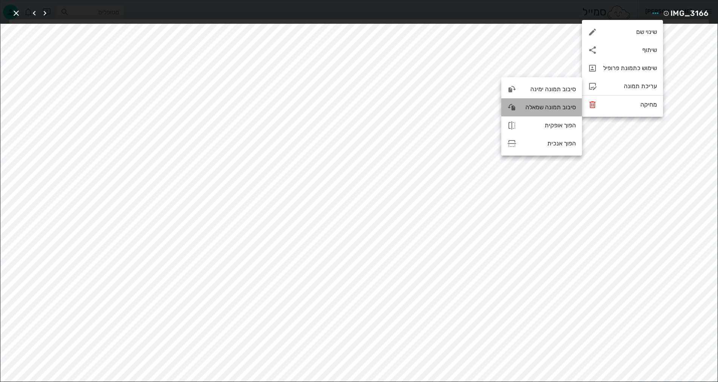
click at [540, 107] on div "סיבוב תמונה שמאלה" at bounding box center [550, 107] width 54 height 7
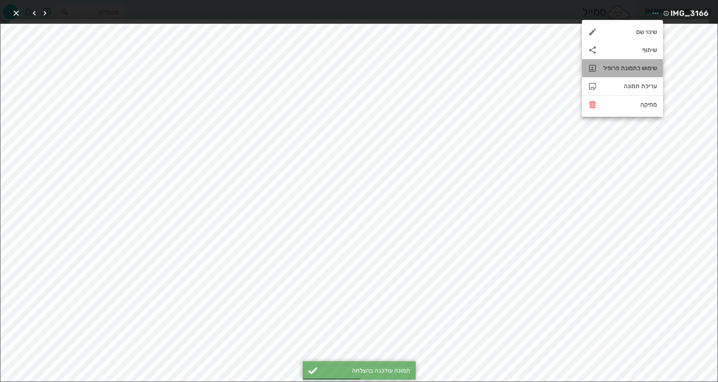
click at [642, 68] on div "שימוש כתמונת פרופיל" at bounding box center [630, 67] width 54 height 7
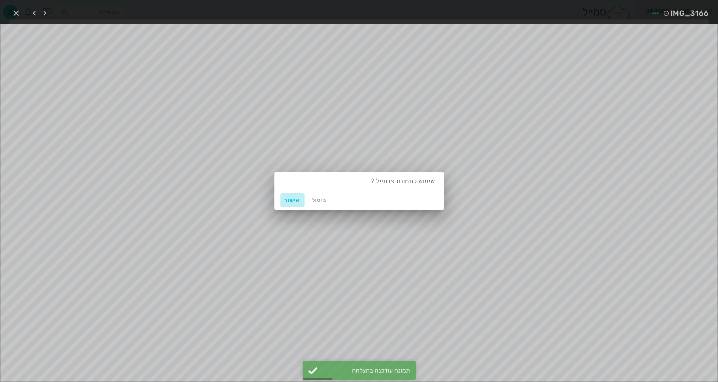
click at [299, 200] on span "אישור" at bounding box center [293, 200] width 18 height 6
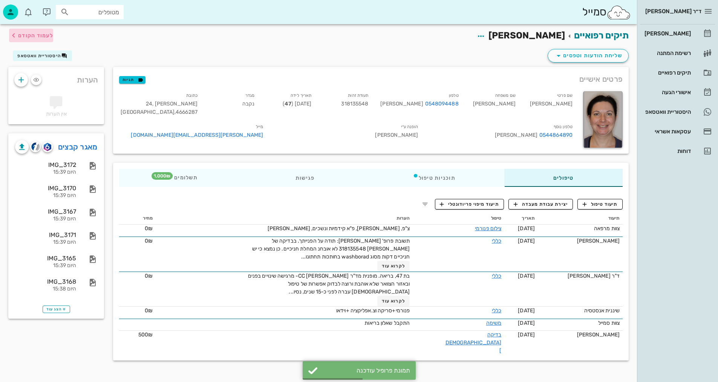
click at [37, 37] on span "לעמוד הקודם" at bounding box center [35, 35] width 35 height 6
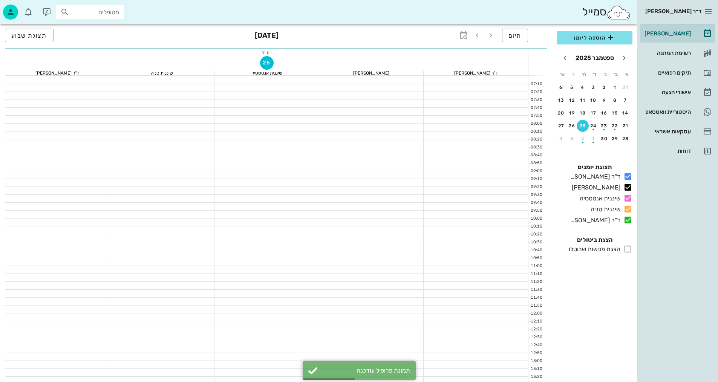
scroll to position [226, 0]
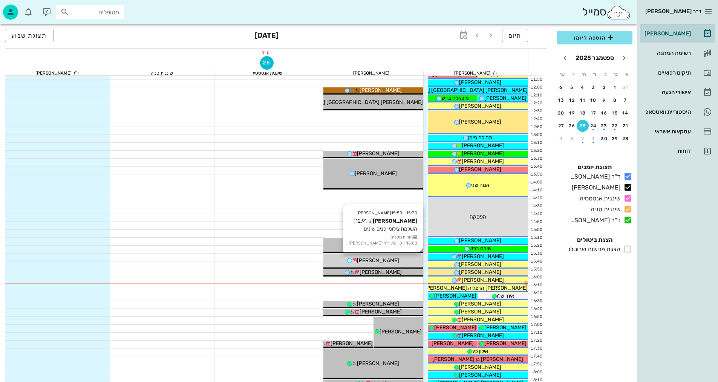
click at [395, 262] on div "[PERSON_NAME]" at bounding box center [373, 261] width 100 height 8
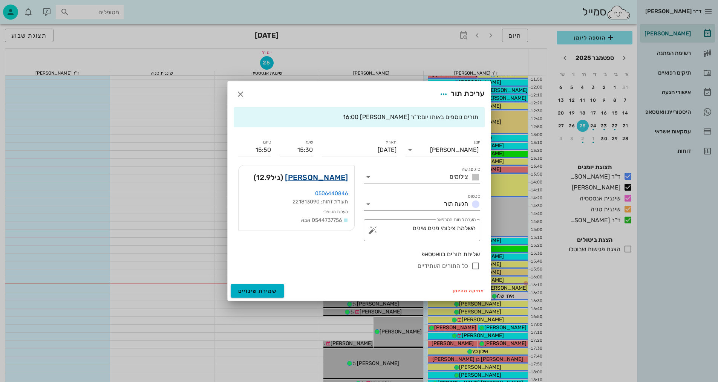
click at [346, 178] on link "[PERSON_NAME]" at bounding box center [316, 178] width 63 height 12
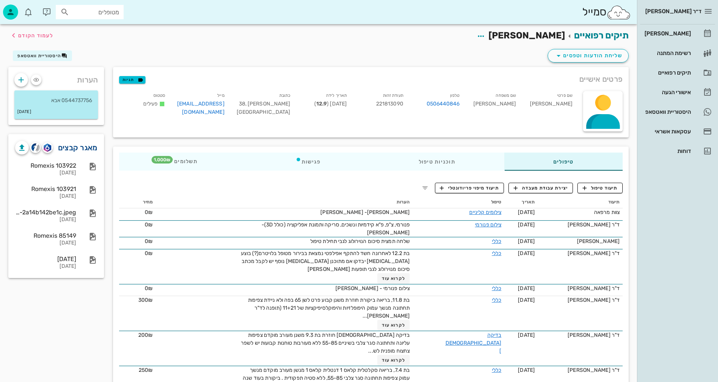
click at [78, 144] on link "מאגר קבצים" at bounding box center [78, 148] width 40 height 12
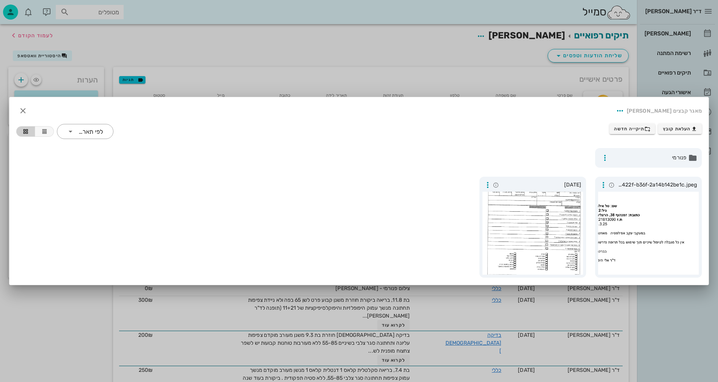
click at [486, 59] on div at bounding box center [359, 191] width 718 height 382
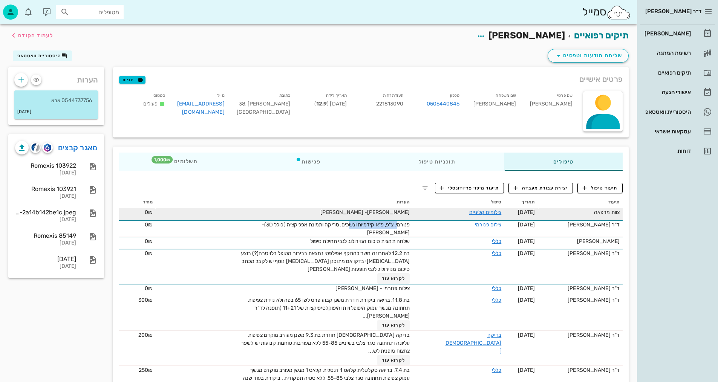
drag, startPoint x: 407, startPoint y: 225, endPoint x: 354, endPoint y: 220, distance: 53.0
click at [354, 222] on span "פנורמי, צ"פ, פ"א קידמיות ונשכים, סריקה ותמונת אפליקציה (כולל 3D)- [PERSON_NAME]" at bounding box center [336, 229] width 149 height 14
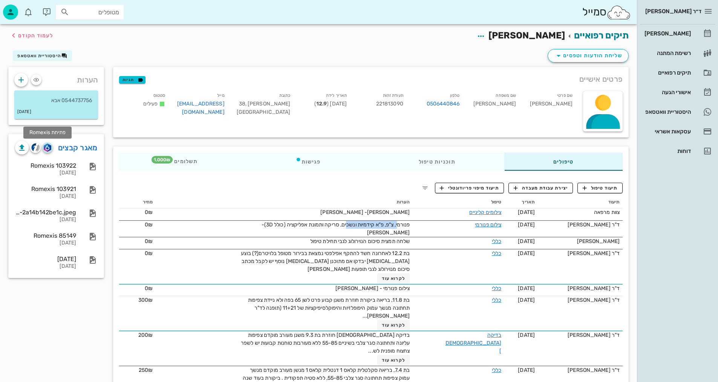
click at [45, 146] on img "button" at bounding box center [47, 148] width 7 height 8
click at [33, 151] on img "button" at bounding box center [35, 147] width 9 height 9
click at [398, 181] on div "תיעוד טיפול יצירת עבודת מעבדה תיעוד מיפוי פריודונטלי תיעוד תאריך טיפול הערות מח…" at bounding box center [371, 316] width 516 height 279
click at [75, 147] on link "מאגר קבצים" at bounding box center [78, 148] width 40 height 12
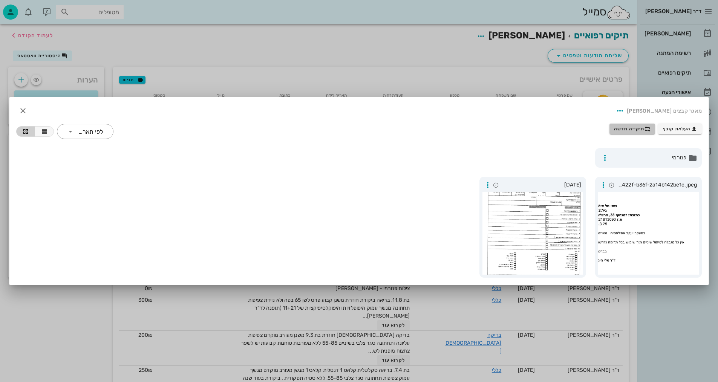
click at [623, 128] on span "תיקייה חדשה" at bounding box center [632, 129] width 37 height 6
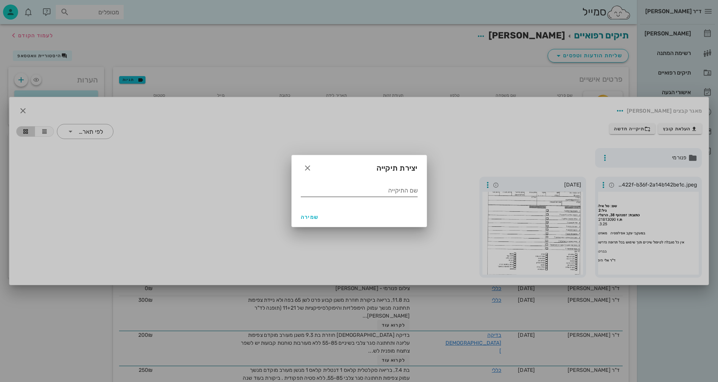
click at [397, 188] on input "שם התיקייה" at bounding box center [359, 191] width 117 height 12
type input "9.2025"
click at [305, 217] on span "שמירה" at bounding box center [310, 217] width 18 height 6
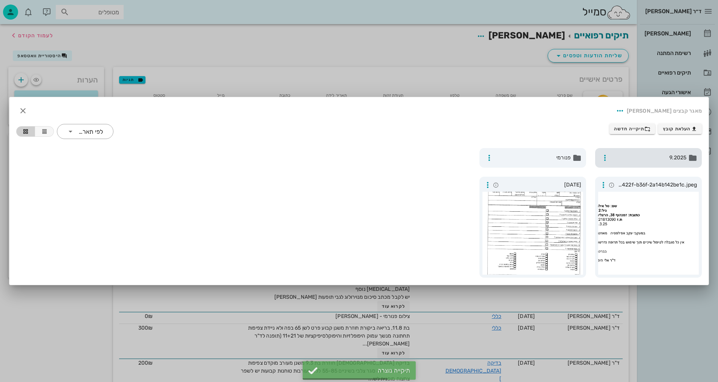
click at [626, 164] on div "9.2025" at bounding box center [648, 158] width 107 height 20
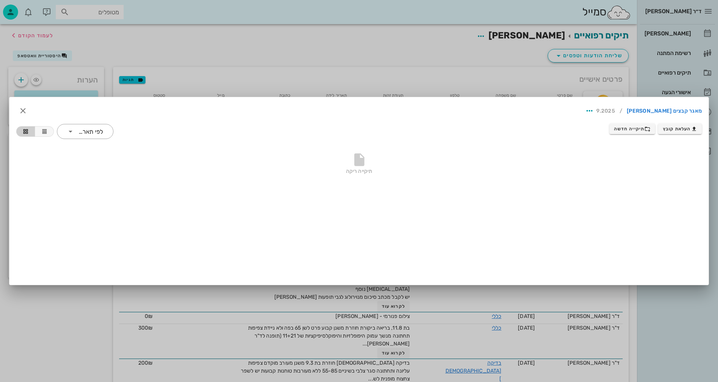
click at [575, 186] on div "תיקייה ריקה" at bounding box center [359, 165] width 686 height 53
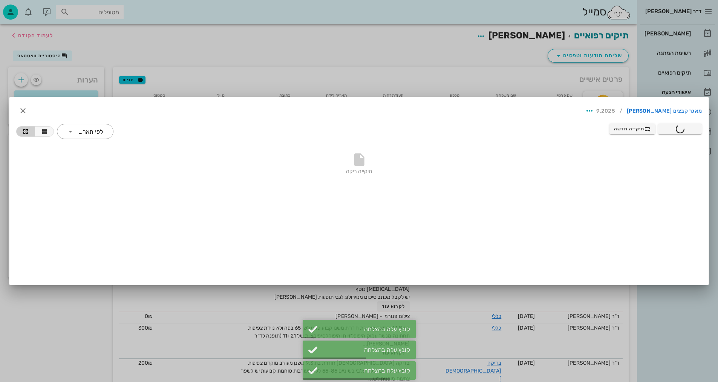
click at [376, 57] on div at bounding box center [359, 191] width 718 height 382
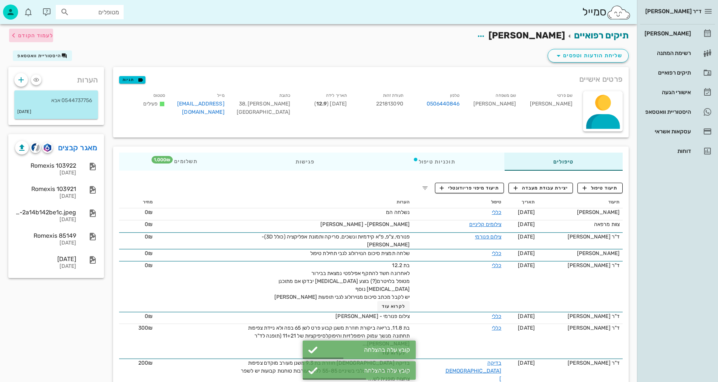
click at [45, 37] on span "לעמוד הקודם" at bounding box center [35, 35] width 35 height 6
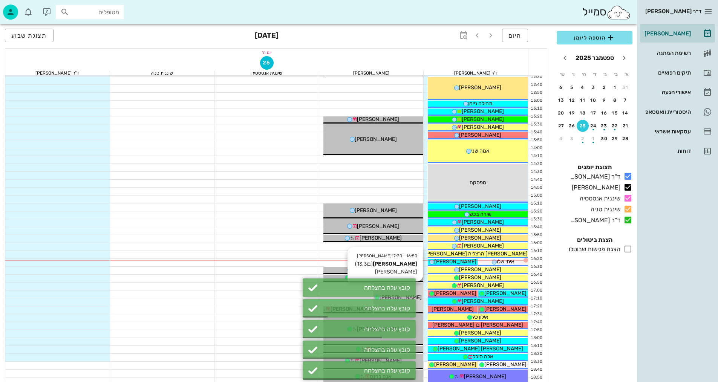
scroll to position [302, 0]
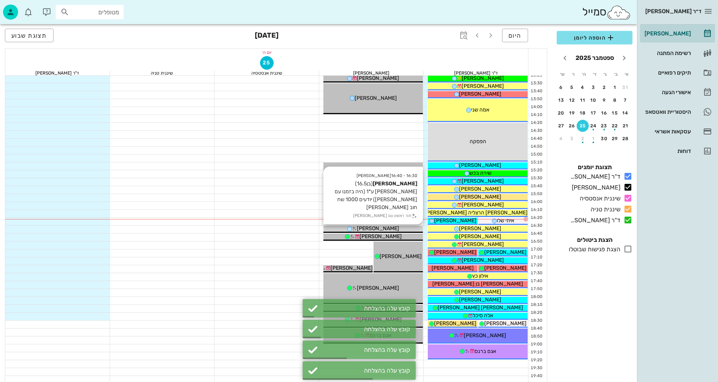
click at [397, 228] on div "[PERSON_NAME]" at bounding box center [373, 229] width 100 height 8
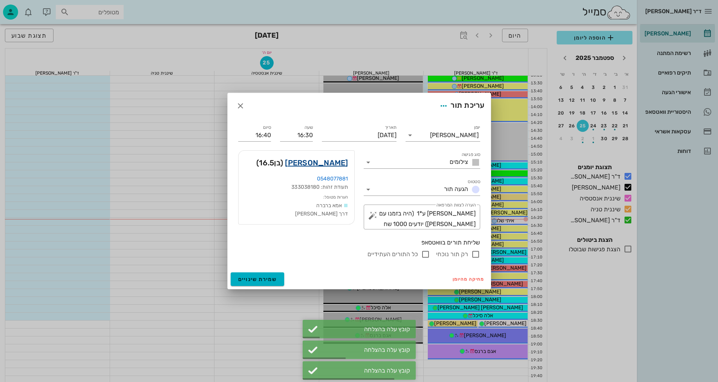
click at [335, 168] on link "[PERSON_NAME]" at bounding box center [316, 163] width 63 height 12
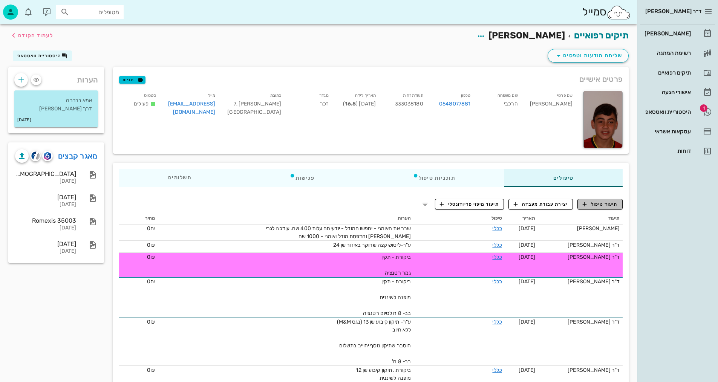
click at [607, 203] on span "תיעוד טיפול" at bounding box center [600, 204] width 35 height 7
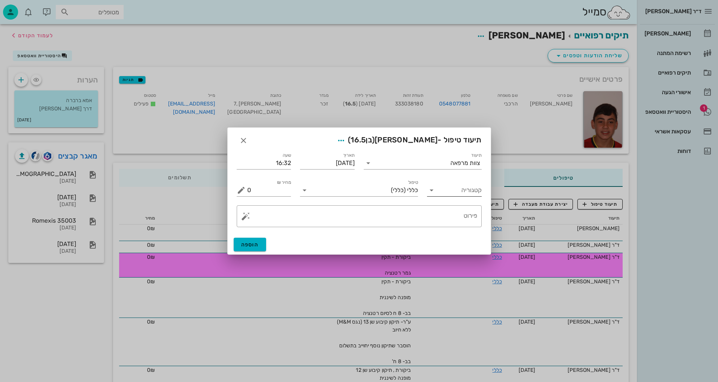
click at [443, 183] on div "קטגוריה" at bounding box center [454, 188] width 55 height 17
click at [447, 190] on input "קטגוריה" at bounding box center [460, 190] width 43 height 12
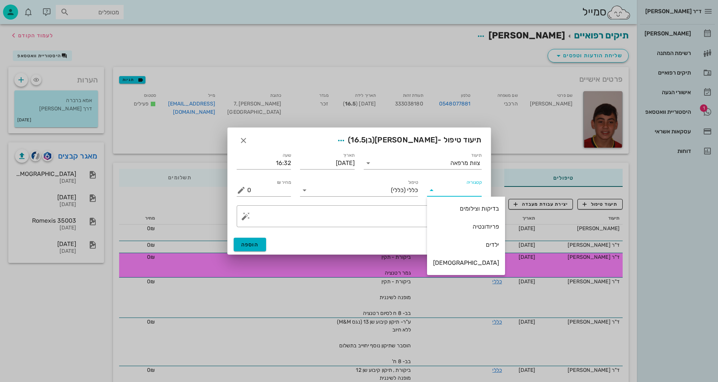
drag, startPoint x: 459, startPoint y: 212, endPoint x: 447, endPoint y: 205, distance: 13.3
click at [453, 209] on div "בדיקות וצילומים" at bounding box center [466, 208] width 66 height 7
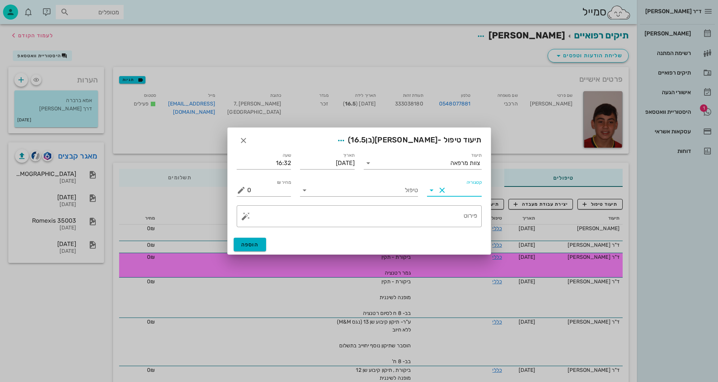
type input "בדיקות וצילומים"
click at [370, 187] on input "טיפול" at bounding box center [364, 190] width 107 height 12
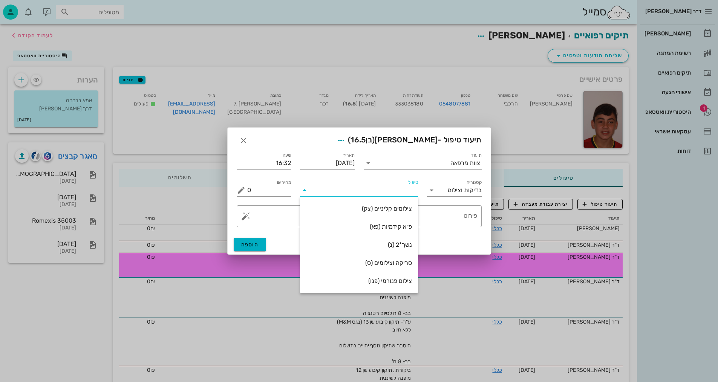
click at [392, 263] on div "סריקה וצילומים (ס)" at bounding box center [359, 262] width 106 height 7
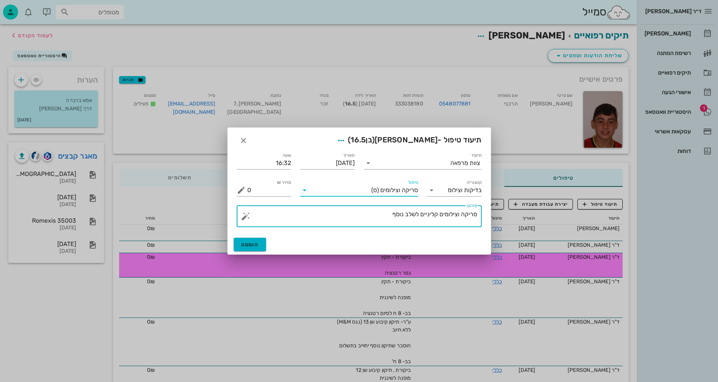
drag, startPoint x: 405, startPoint y: 218, endPoint x: 458, endPoint y: 215, distance: 52.8
click at [461, 215] on textarea "סריקה וצילומים קליניים לשלב נוסף" at bounding box center [362, 218] width 230 height 18
type textarea "[PERSON_NAME]"
click at [254, 245] on span "הוספה" at bounding box center [250, 245] width 18 height 6
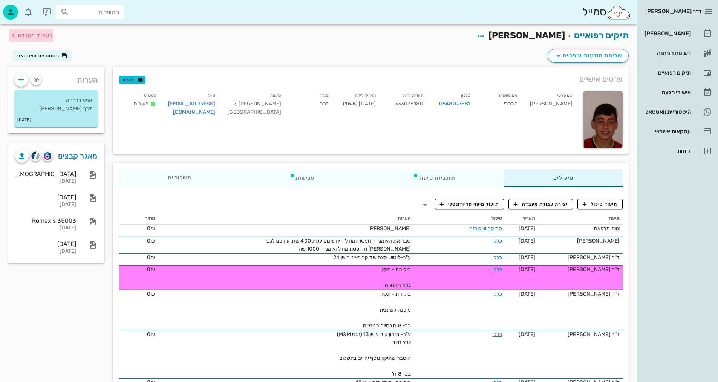
click at [51, 39] on span "לעמוד הקודם" at bounding box center [31, 35] width 44 height 9
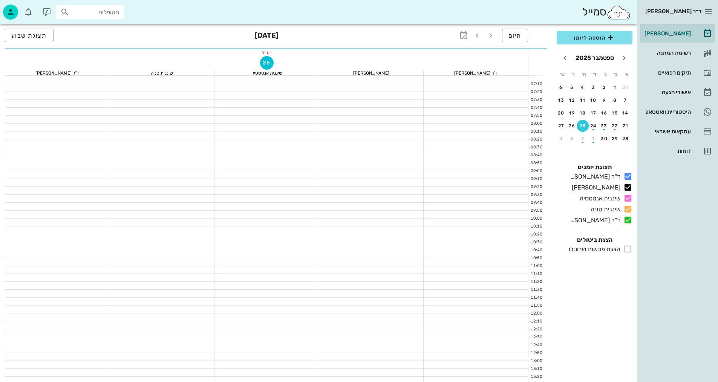
scroll to position [302, 0]
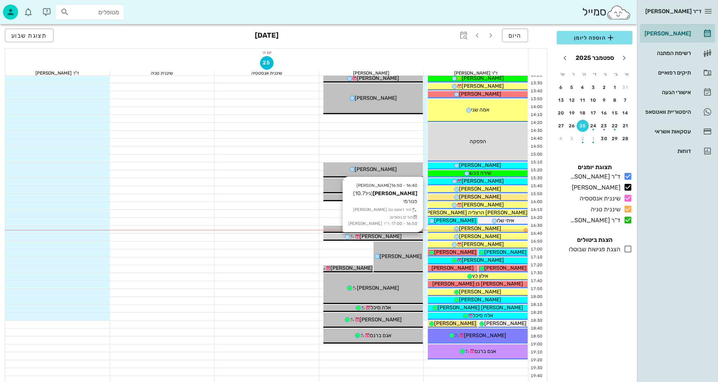
click at [399, 238] on div "[PERSON_NAME]" at bounding box center [373, 237] width 100 height 8
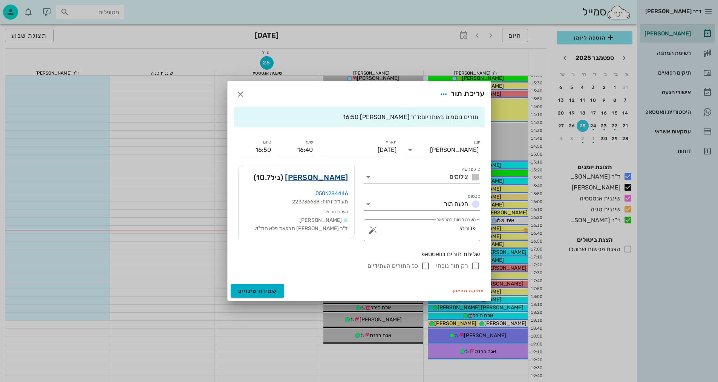
click at [338, 177] on link "[PERSON_NAME]" at bounding box center [316, 178] width 63 height 12
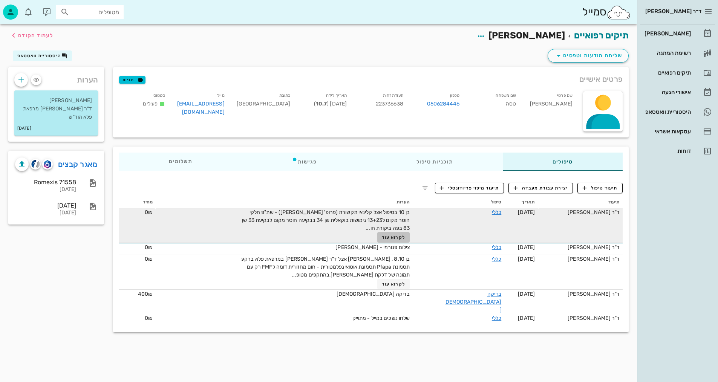
click at [404, 238] on span "לקרוא עוד" at bounding box center [393, 237] width 23 height 5
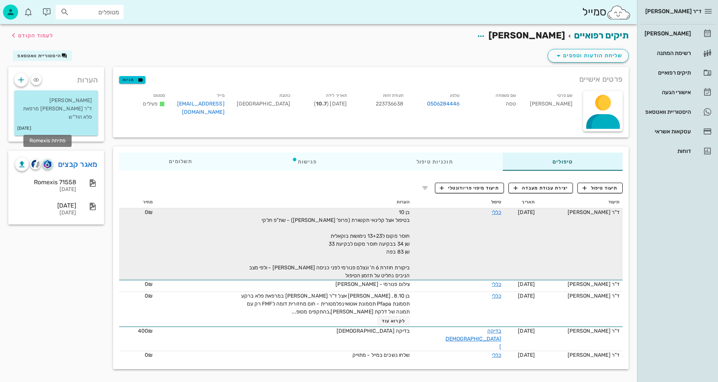
click at [46, 160] on img "button" at bounding box center [47, 164] width 7 height 8
click at [609, 189] on span "תיעוד טיפול" at bounding box center [600, 188] width 35 height 7
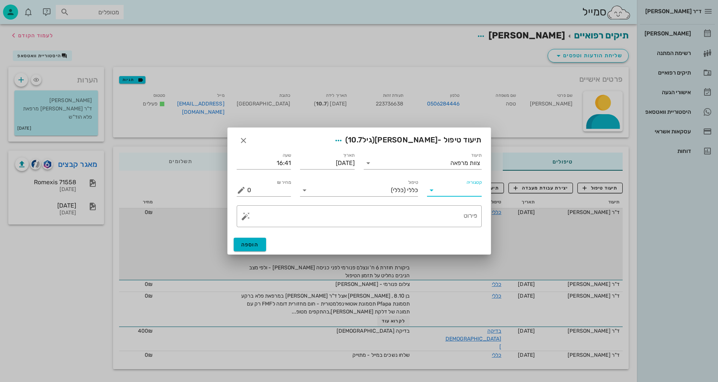
click at [441, 194] on input "קטגוריה" at bounding box center [460, 190] width 43 height 12
drag, startPoint x: 456, startPoint y: 212, endPoint x: 415, endPoint y: 198, distance: 43.5
click at [455, 212] on div "בדיקות וצילומים" at bounding box center [466, 208] width 66 height 7
type input "בדיקות וצילומים"
click at [403, 189] on input "טיפול" at bounding box center [364, 190] width 107 height 12
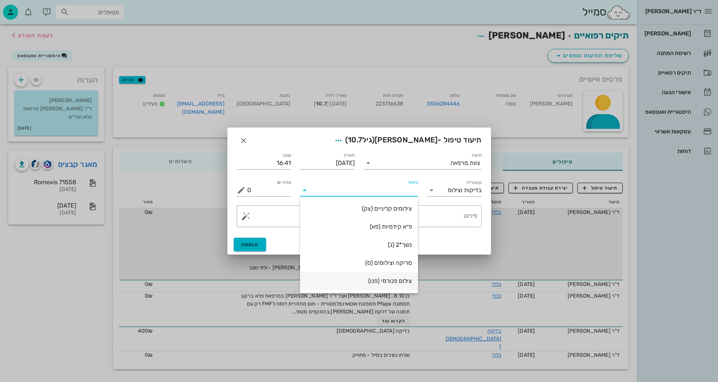
click at [392, 284] on div "צילום פנורמי (פנו)" at bounding box center [359, 280] width 106 height 7
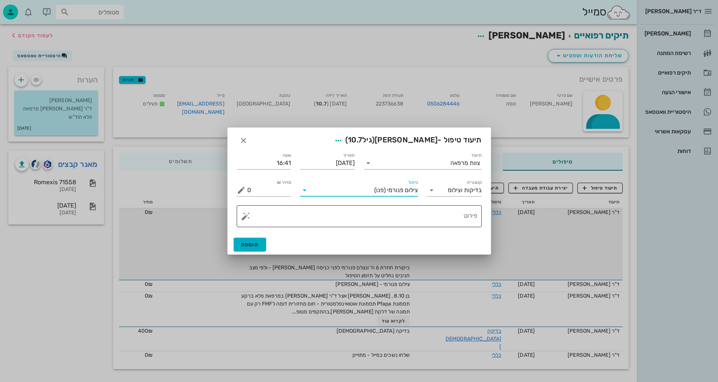
click at [425, 224] on textarea "פירוט" at bounding box center [362, 218] width 230 height 18
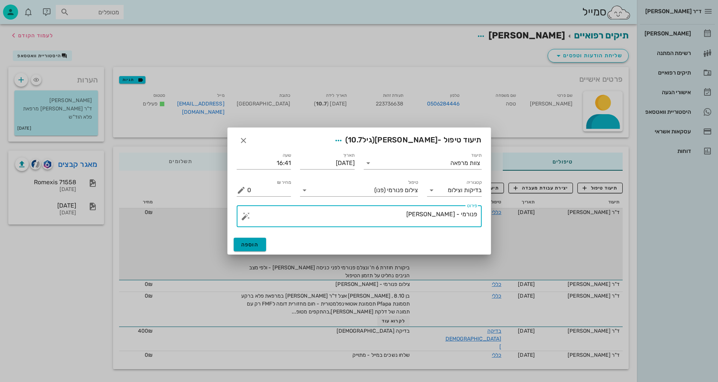
type textarea "פנורמי - [PERSON_NAME]"
drag, startPoint x: 257, startPoint y: 245, endPoint x: 236, endPoint y: 231, distance: 25.2
click at [255, 244] on span "הוספה" at bounding box center [250, 245] width 18 height 6
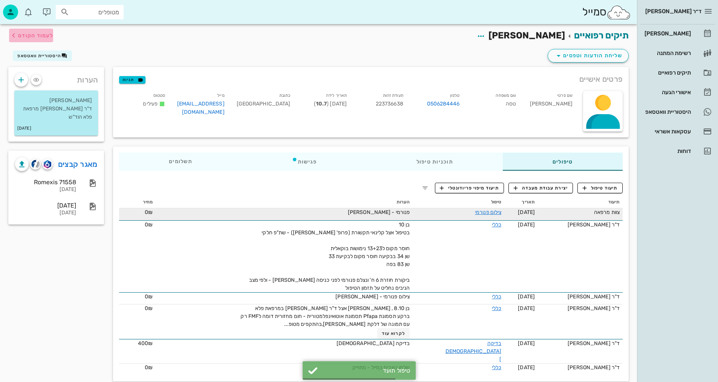
click at [39, 34] on span "לעמוד הקודם" at bounding box center [35, 35] width 35 height 6
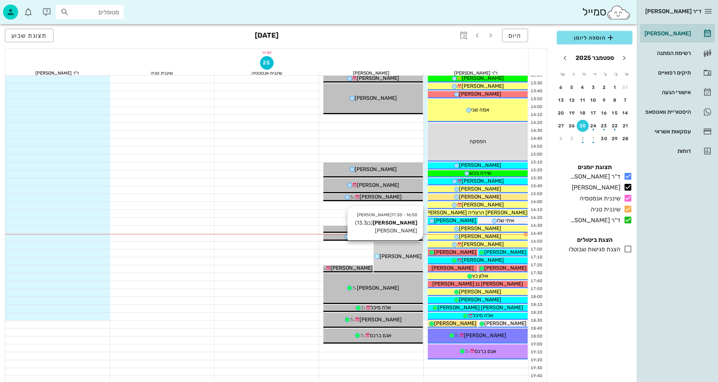
click at [417, 249] on div "16:50 - 17:30 [PERSON_NAME] (בן 13.3 ) חוב [PERSON_NAME] פרחי" at bounding box center [398, 257] width 49 height 31
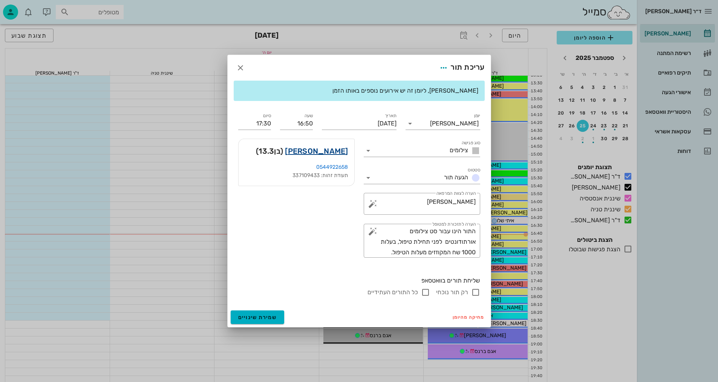
click at [338, 152] on link "[PERSON_NAME]" at bounding box center [316, 151] width 63 height 12
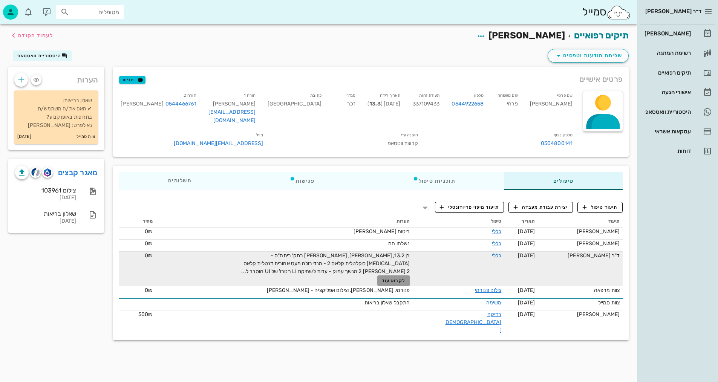
click at [409, 276] on button "לקרוא עוד" at bounding box center [393, 281] width 33 height 11
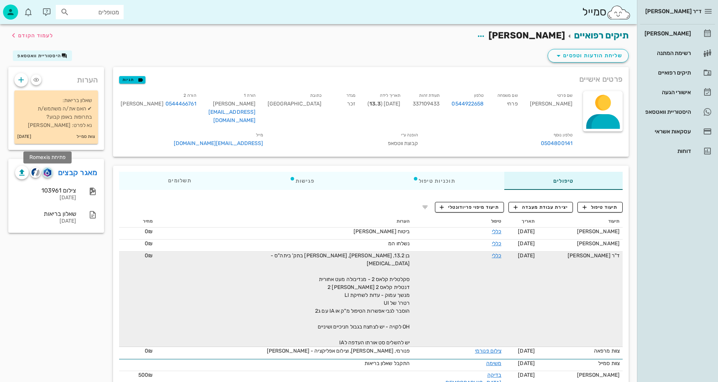
click at [51, 173] on img "button" at bounding box center [47, 173] width 7 height 8
drag, startPoint x: 35, startPoint y: 173, endPoint x: 38, endPoint y: 174, distance: 4.1
click at [35, 172] on img "button" at bounding box center [35, 172] width 9 height 9
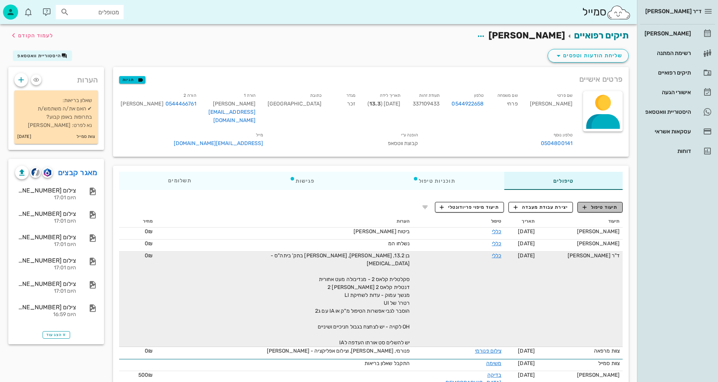
click at [608, 204] on span "תיעוד טיפול" at bounding box center [600, 207] width 35 height 7
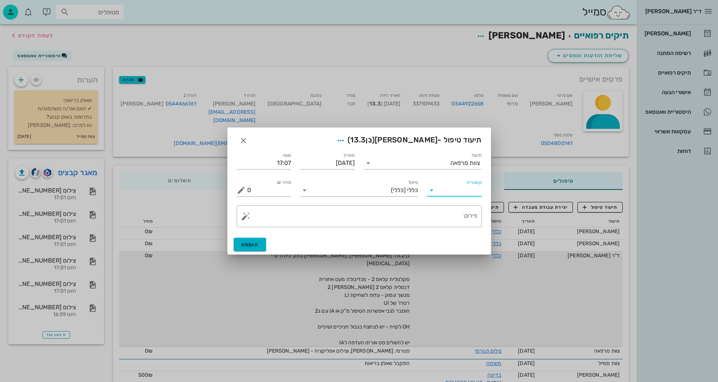
click at [447, 195] on input "קטגוריה" at bounding box center [460, 190] width 43 height 12
click at [455, 211] on div "בדיקות וצילומים" at bounding box center [466, 208] width 66 height 7
type input "בדיקות וצילומים"
click at [401, 194] on input "טיפול" at bounding box center [364, 190] width 107 height 12
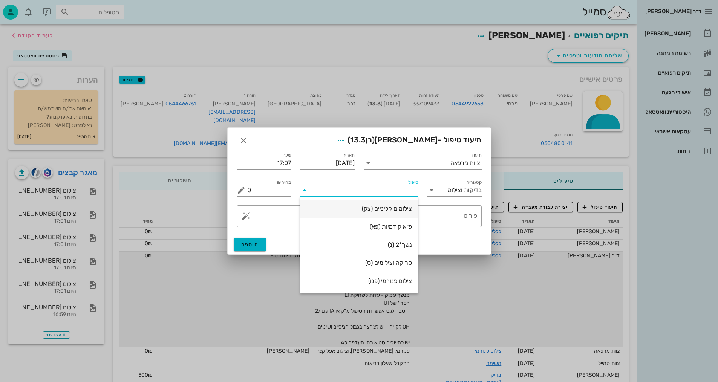
click at [404, 208] on div "צילומים קליניים (צק)" at bounding box center [359, 208] width 106 height 7
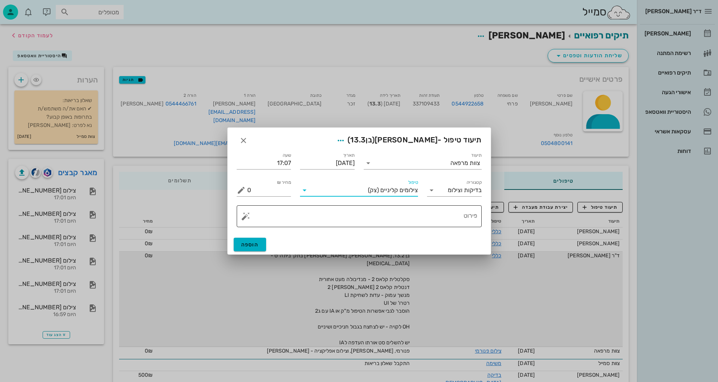
click at [461, 223] on textarea "פירוט" at bounding box center [362, 218] width 230 height 18
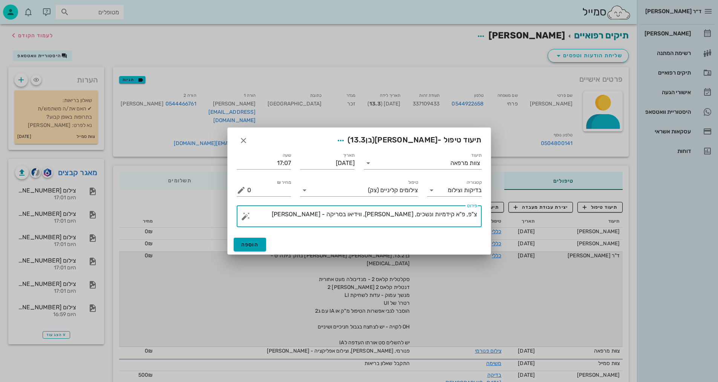
type textarea "צ"פ, פ"א קידמיות ונשכים, [PERSON_NAME], ווידיאו בסריקה - [PERSON_NAME]"
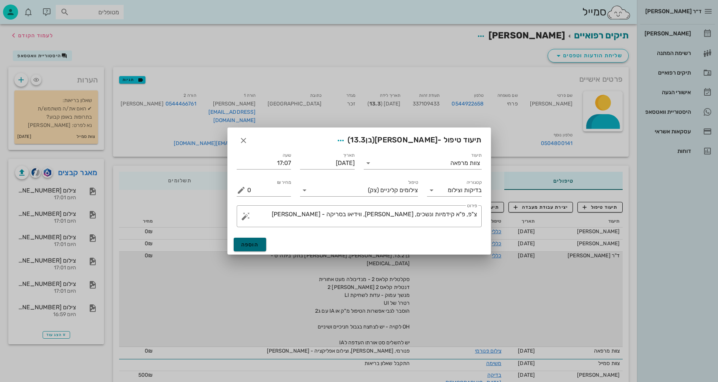
click at [262, 242] on button "הוספה" at bounding box center [250, 245] width 33 height 14
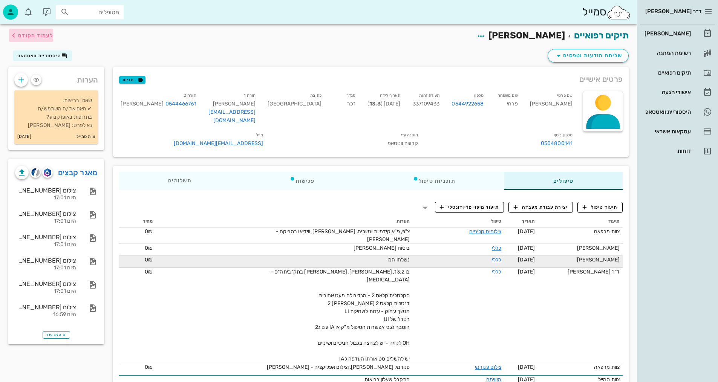
click at [40, 35] on span "לעמוד הקודם" at bounding box center [35, 35] width 35 height 6
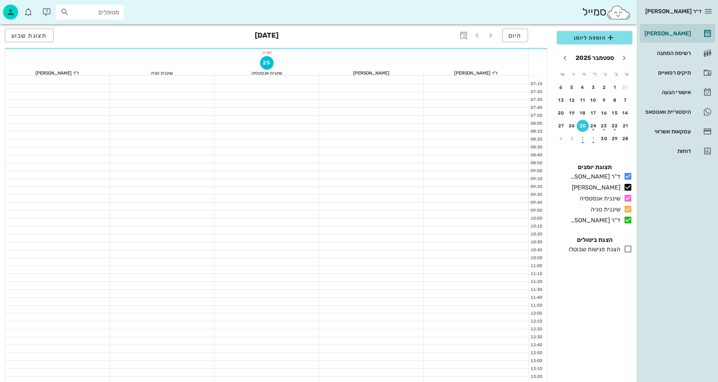
scroll to position [302, 0]
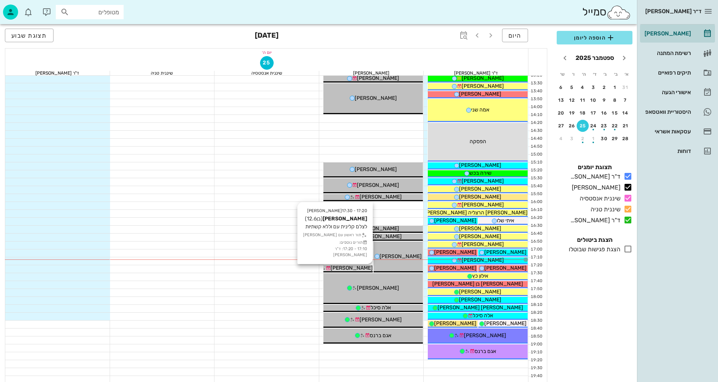
click at [351, 266] on span "[PERSON_NAME]" at bounding box center [352, 268] width 42 height 6
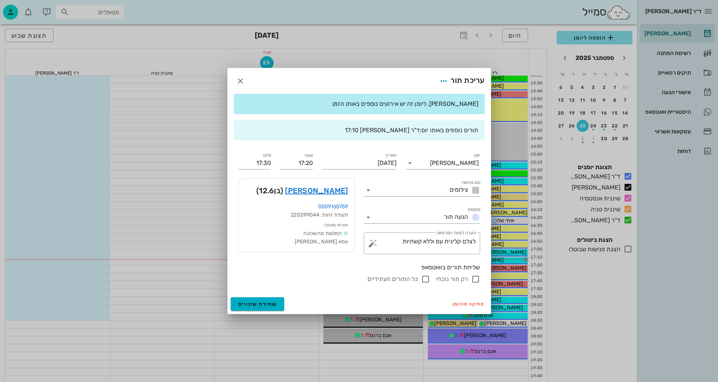
click at [211, 192] on div at bounding box center [359, 191] width 718 height 382
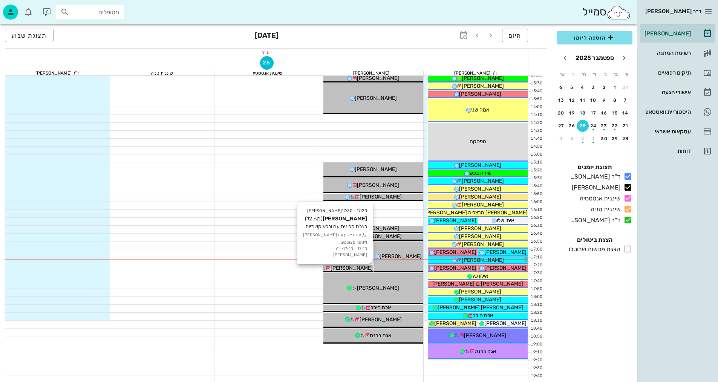
click at [345, 270] on span "[PERSON_NAME]" at bounding box center [352, 268] width 42 height 6
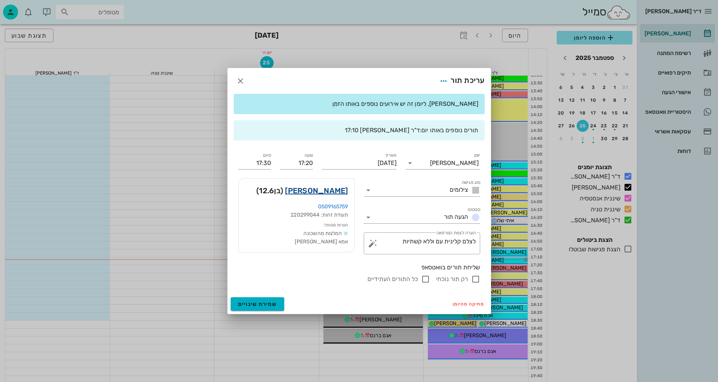
click at [342, 190] on link "[PERSON_NAME]" at bounding box center [316, 191] width 63 height 12
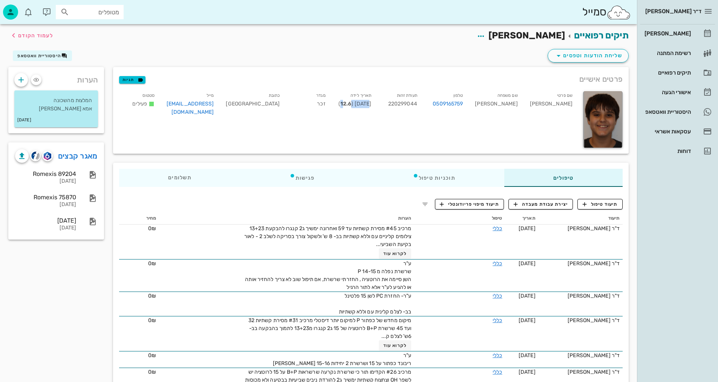
drag, startPoint x: 342, startPoint y: 143, endPoint x: 353, endPoint y: 153, distance: 14.7
click at [353, 153] on div "שם פרטי [PERSON_NAME] שם משפחה [PERSON_NAME] טלפון 0509165759 תעודת זהות 220299…" at bounding box center [371, 120] width 516 height 67
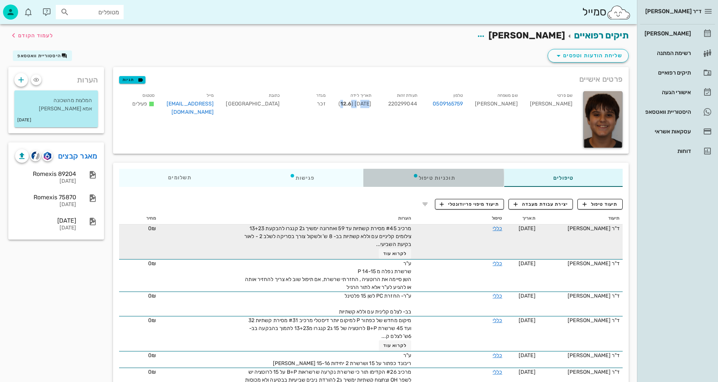
drag, startPoint x: 394, startPoint y: 187, endPoint x: 419, endPoint y: 259, distance: 76.3
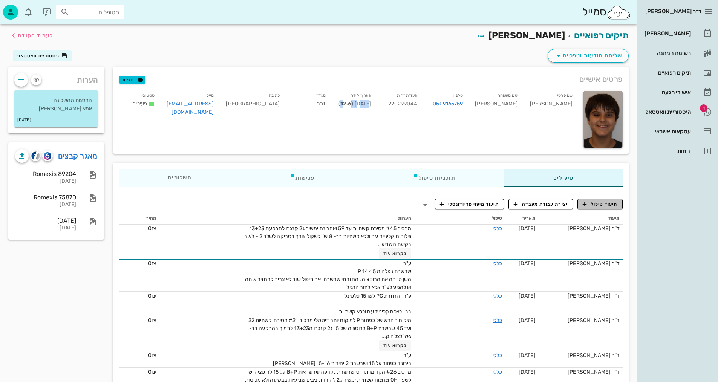
click at [612, 208] on button "תיעוד טיפול" at bounding box center [600, 204] width 45 height 11
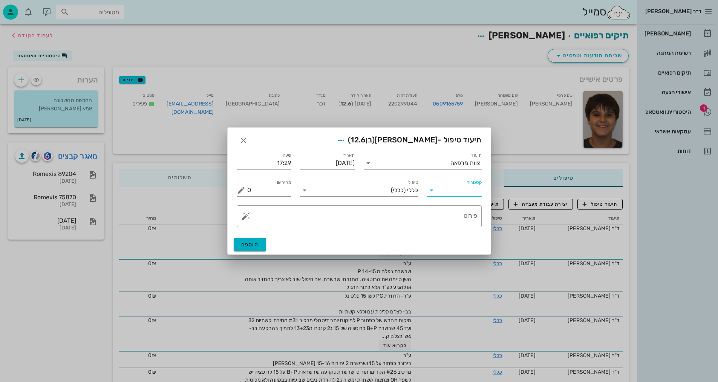
click at [440, 190] on input "קטגוריה" at bounding box center [460, 190] width 43 height 12
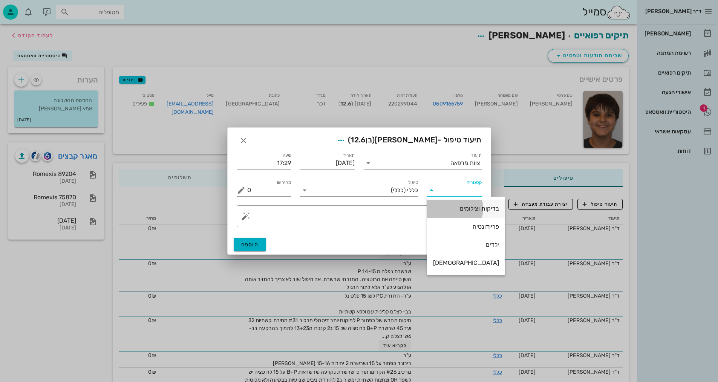
drag, startPoint x: 450, startPoint y: 209, endPoint x: 405, endPoint y: 198, distance: 45.9
click at [449, 209] on div "בדיקות וצילומים" at bounding box center [466, 208] width 66 height 7
type input "בדיקות וצילומים"
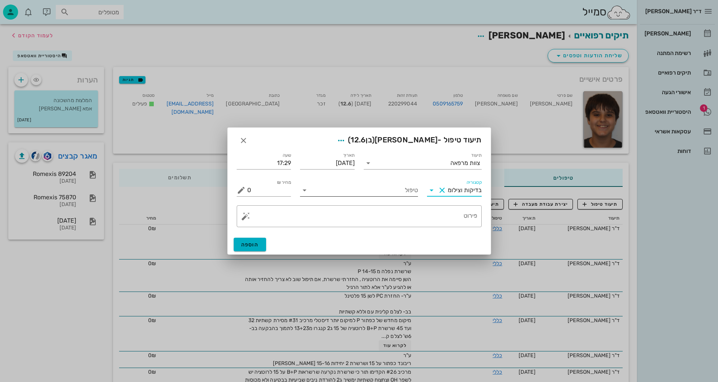
click at [399, 190] on input "טיפול" at bounding box center [364, 190] width 107 height 12
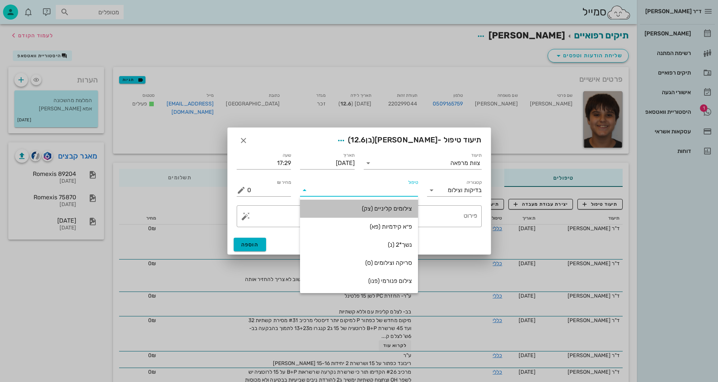
click at [399, 211] on div "צילומים קליניים (צק)" at bounding box center [359, 208] width 106 height 7
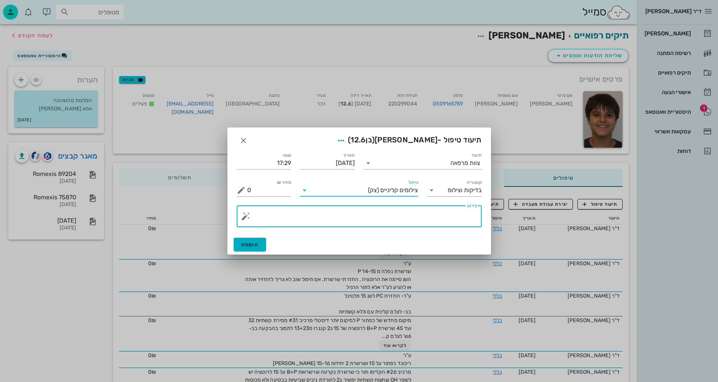
drag, startPoint x: 434, startPoint y: 216, endPoint x: 450, endPoint y: 211, distance: 17.3
click at [434, 216] on textarea "פירוט" at bounding box center [362, 218] width 230 height 18
type textarea "ע"
type textarea "קליני עם ובלי קשתיות - [PERSON_NAME]"
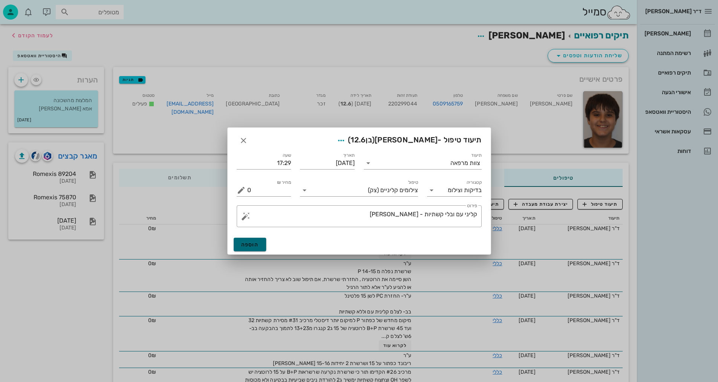
click at [244, 249] on button "הוספה" at bounding box center [250, 245] width 33 height 14
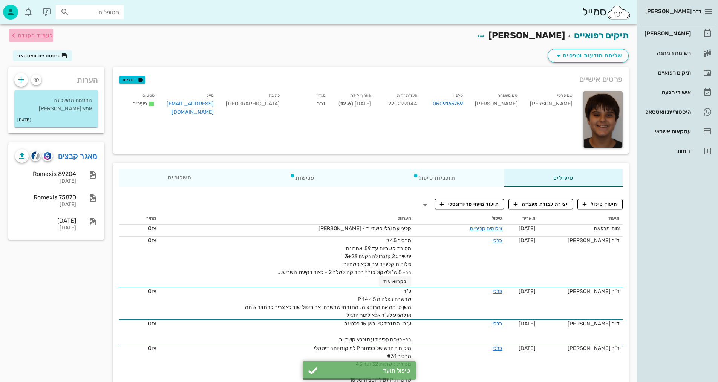
click at [41, 34] on span "לעמוד הקודם" at bounding box center [35, 35] width 35 height 6
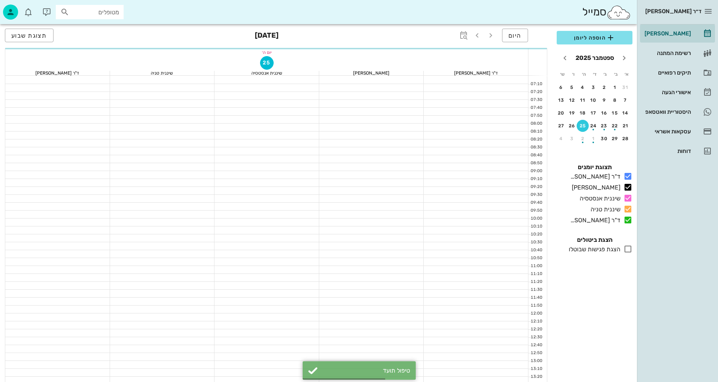
scroll to position [302, 0]
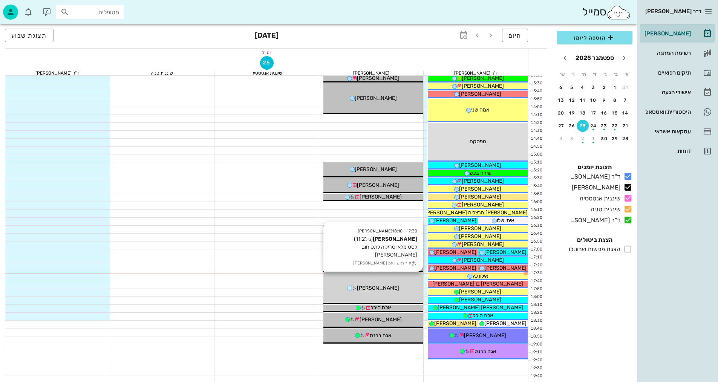
click at [404, 289] on div "[PERSON_NAME]" at bounding box center [373, 288] width 100 height 8
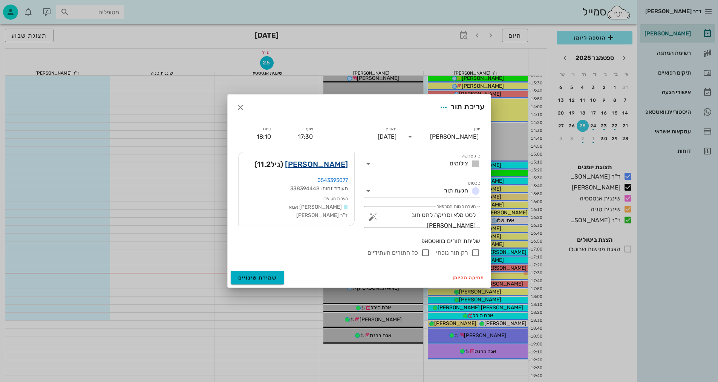
click at [340, 165] on link "[PERSON_NAME]" at bounding box center [316, 164] width 63 height 12
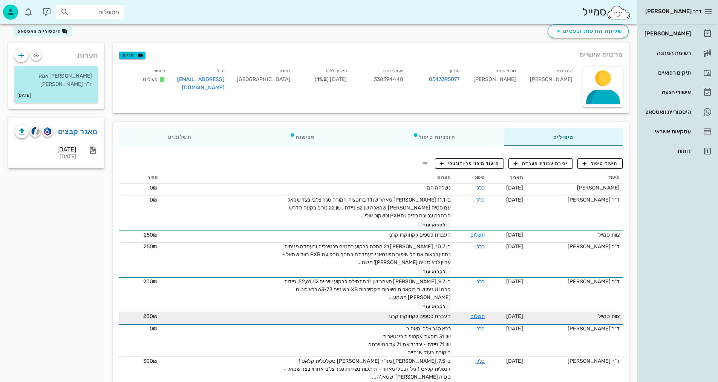
scroll to position [52, 0]
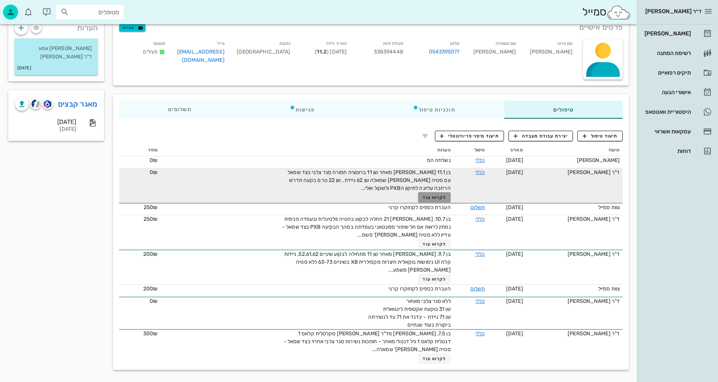
click at [433, 194] on button "לקרוא עוד" at bounding box center [434, 197] width 33 height 11
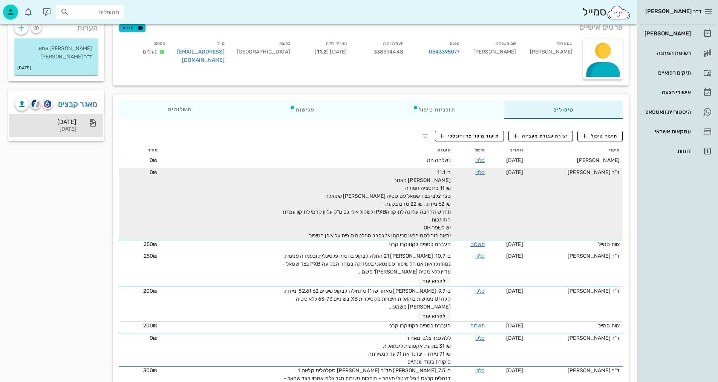
click at [65, 126] on div "[DATE]" at bounding box center [45, 129] width 61 height 6
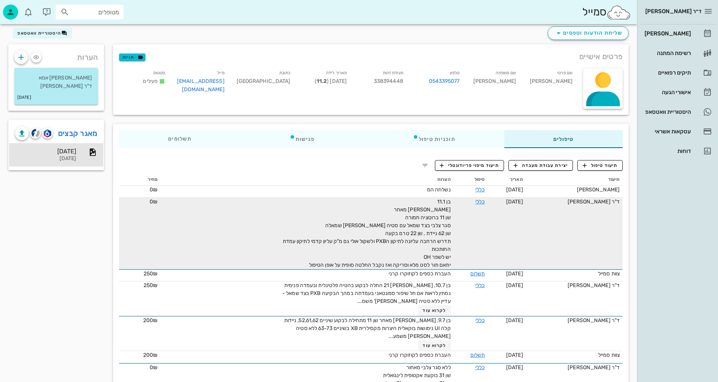
scroll to position [0, 0]
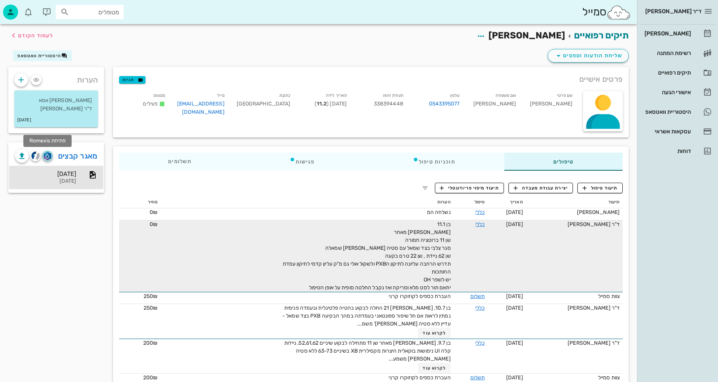
click at [49, 155] on img "button" at bounding box center [47, 156] width 7 height 8
click at [37, 157] on img "button" at bounding box center [35, 156] width 9 height 9
click at [47, 156] on img "button" at bounding box center [47, 156] width 7 height 8
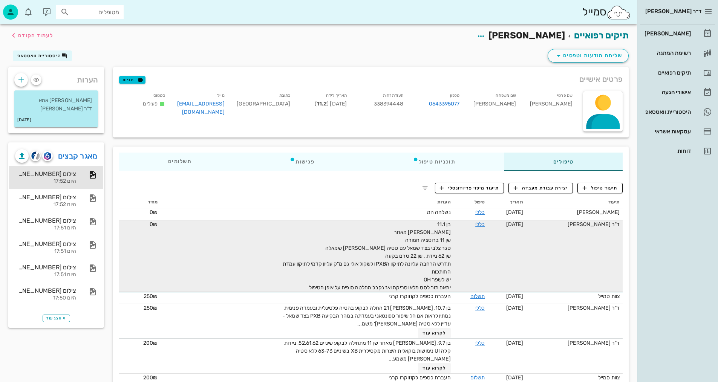
click at [514, 105] on div "שם משפחה [PERSON_NAME]" at bounding box center [494, 105] width 57 height 31
copy div "[PERSON_NAME]"
click at [536, 34] on span "[PERSON_NAME]" at bounding box center [527, 35] width 77 height 11
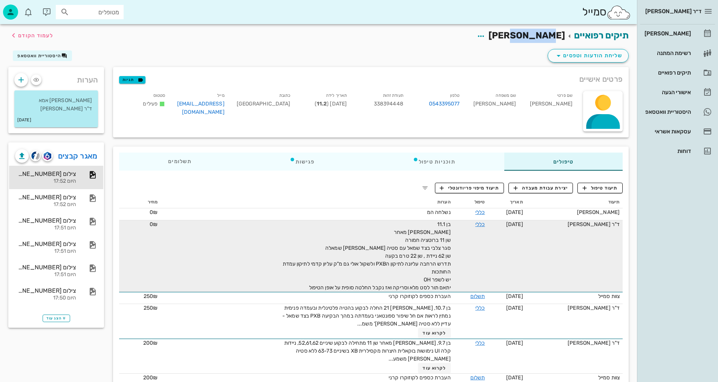
copy span "[PERSON_NAME]"
click at [679, 307] on div "ד״ר [PERSON_NAME] [PERSON_NAME] רשימת המתנה תיקים רפואיים אישורי הגעה היסטוריית…" at bounding box center [677, 191] width 81 height 382
click at [35, 32] on span "לעמוד הקודם" at bounding box center [35, 35] width 35 height 6
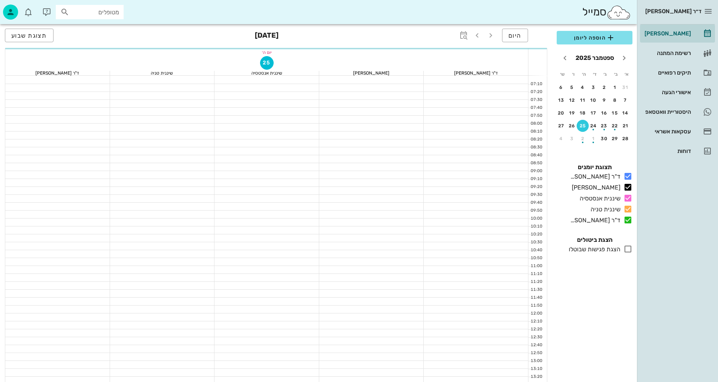
scroll to position [302, 0]
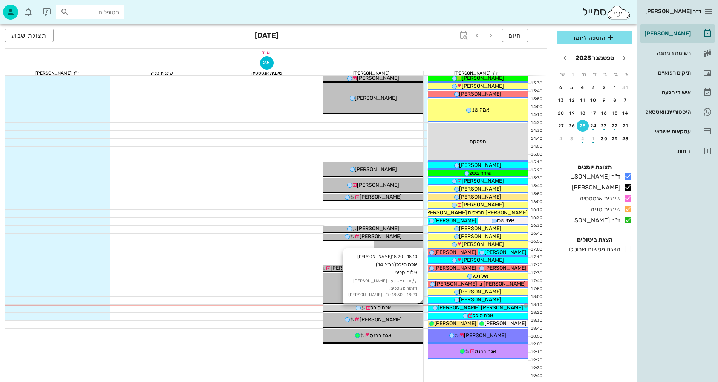
click at [396, 307] on div "אלה סיכל" at bounding box center [373, 308] width 100 height 8
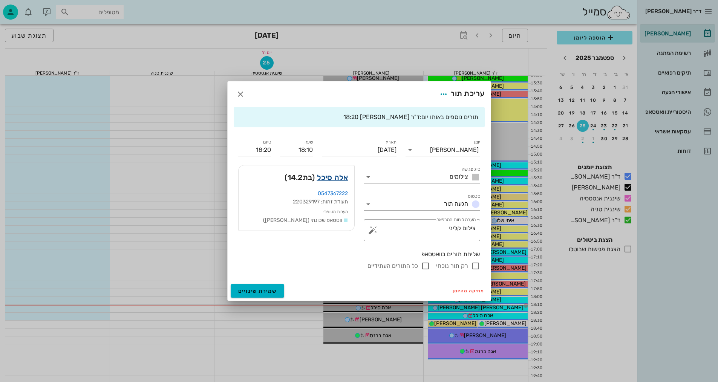
click at [343, 175] on link "אלה סיכל" at bounding box center [332, 178] width 31 height 12
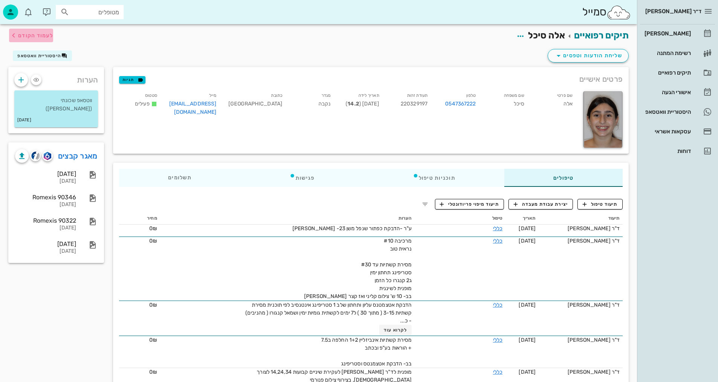
click at [28, 33] on span "לעמוד הקודם" at bounding box center [35, 35] width 35 height 6
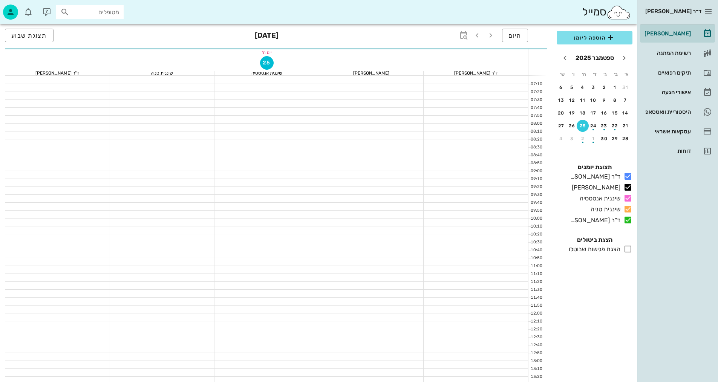
scroll to position [302, 0]
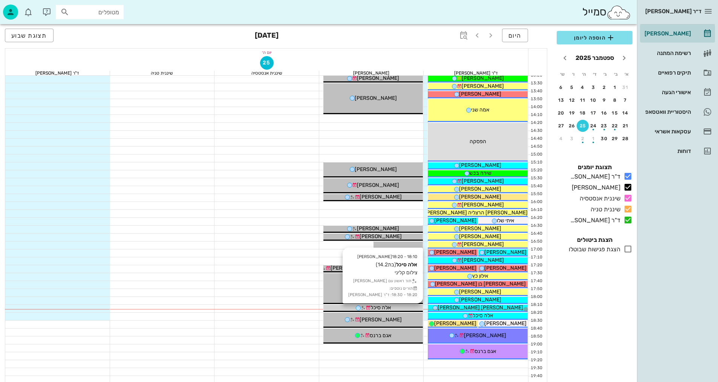
click at [389, 308] on span "אלה סיכל" at bounding box center [381, 308] width 20 height 6
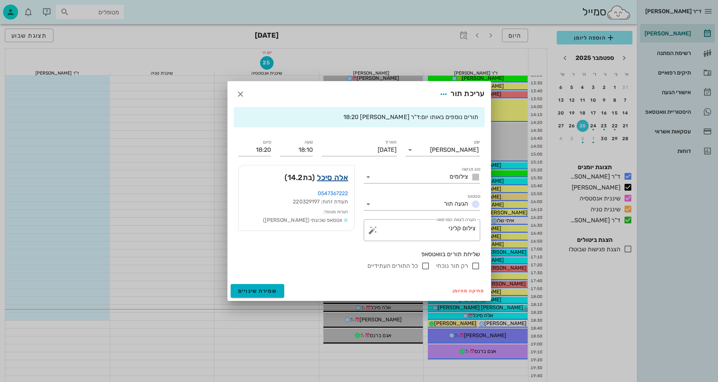
click at [327, 178] on link "אלה סיכל" at bounding box center [332, 178] width 31 height 12
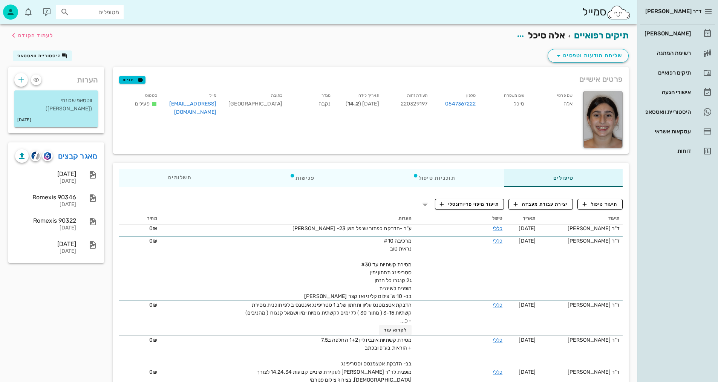
click at [393, 56] on div "שליחת הודעות וטפסים היסטוריית וואטסאפ" at bounding box center [319, 58] width 630 height 20
click at [603, 205] on span "תיעוד טיפול" at bounding box center [600, 204] width 35 height 7
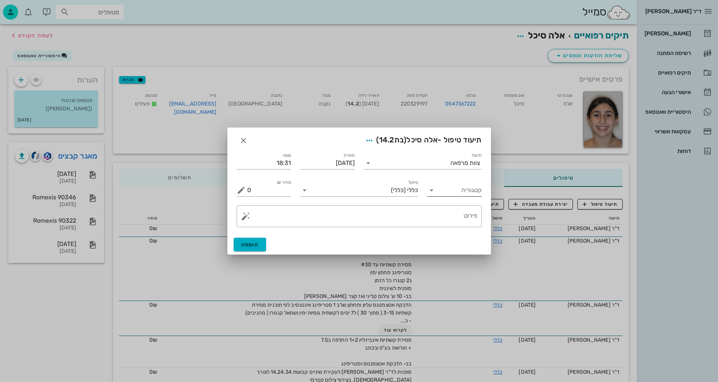
click at [470, 188] on input "קטגוריה" at bounding box center [460, 190] width 43 height 12
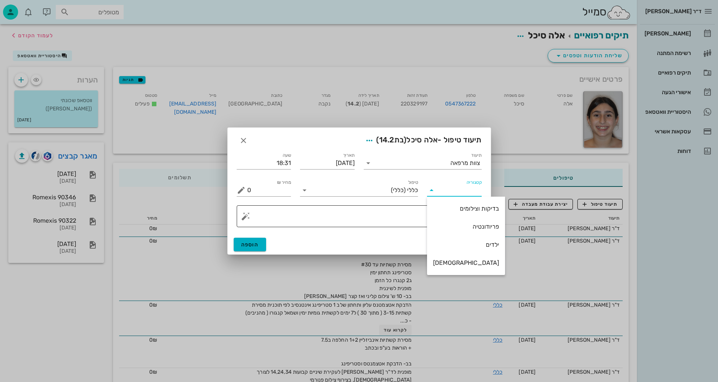
drag, startPoint x: 467, startPoint y: 208, endPoint x: 451, endPoint y: 210, distance: 16.4
click at [467, 208] on div "בדיקות וצילומים" at bounding box center [466, 208] width 66 height 7
type input "בדיקות וצילומים"
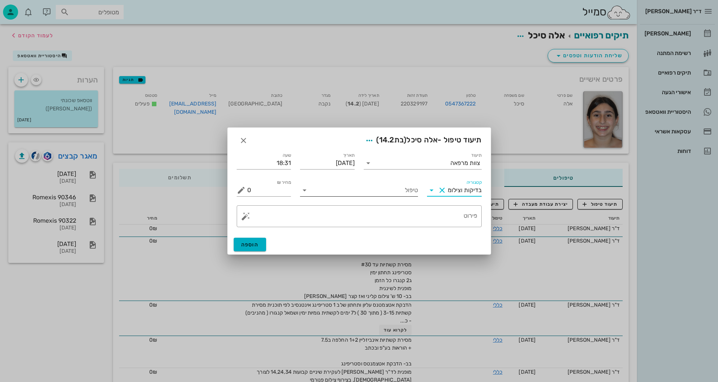
click at [390, 196] on div "טיפול" at bounding box center [359, 190] width 118 height 12
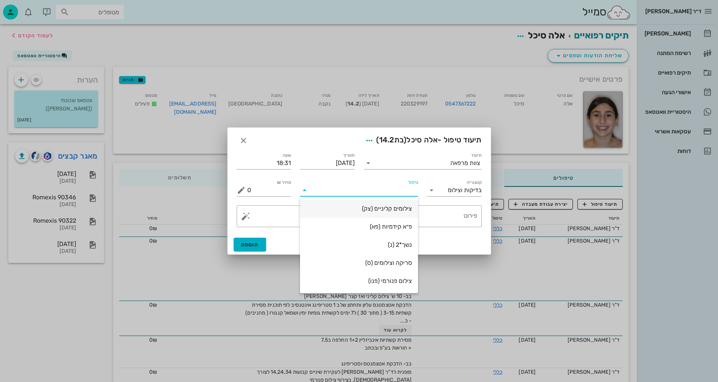
click at [403, 211] on div "צילומים קליניים (צק)" at bounding box center [359, 208] width 106 height 7
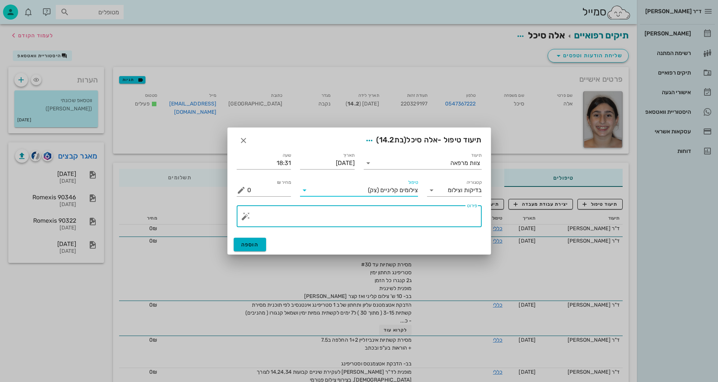
click at [452, 213] on textarea "פירוט" at bounding box center [362, 218] width 230 height 18
type textarea "קליני עם ובלי קשתיות"
click at [257, 244] on span "הוספה" at bounding box center [250, 245] width 18 height 6
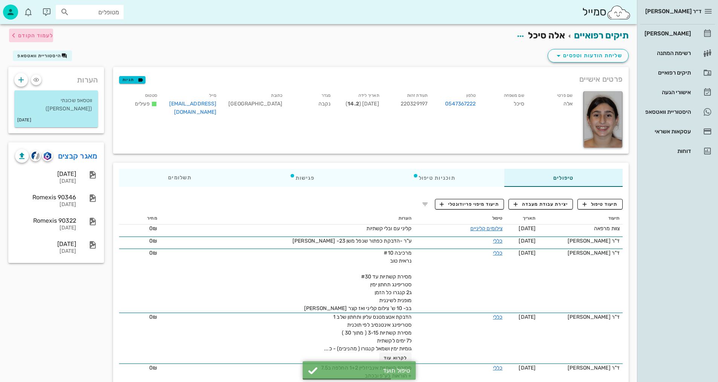
click at [30, 39] on span "לעמוד הקודם" at bounding box center [31, 35] width 44 height 9
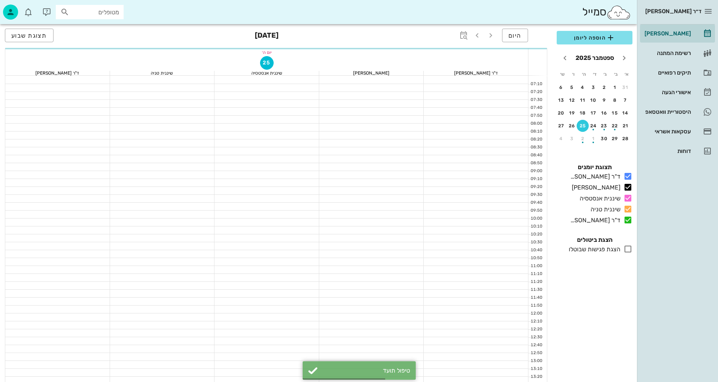
scroll to position [302, 0]
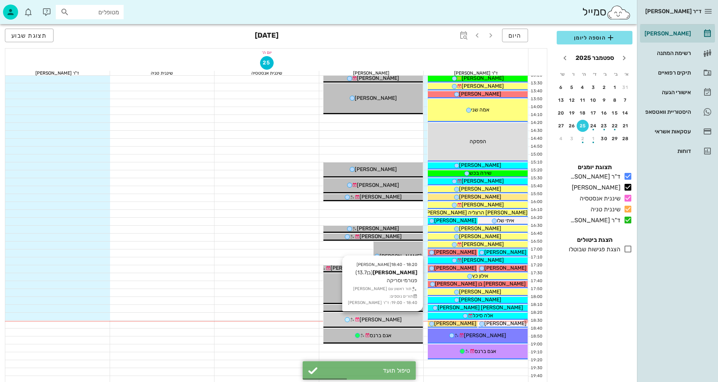
click at [388, 322] on span "[PERSON_NAME]" at bounding box center [381, 320] width 42 height 6
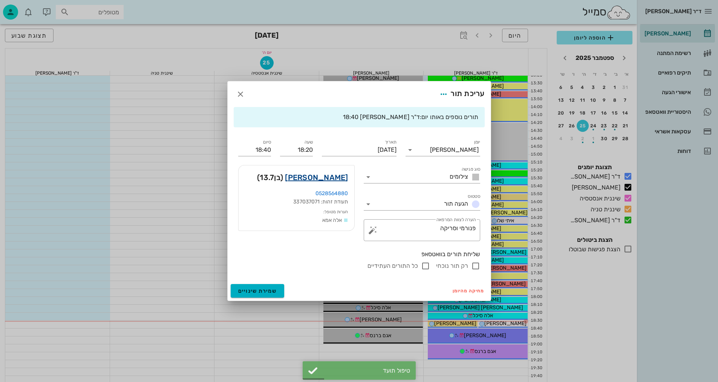
click at [331, 178] on link "[PERSON_NAME]" at bounding box center [316, 178] width 63 height 12
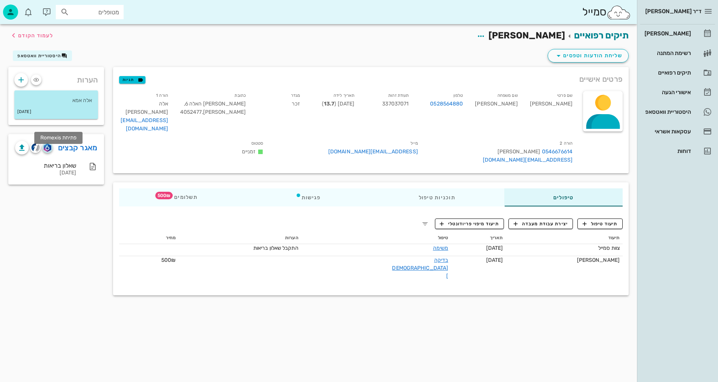
click at [52, 144] on span "button" at bounding box center [47, 148] width 11 height 8
click at [47, 151] on img "button" at bounding box center [47, 148] width 7 height 8
click at [598, 221] on span "תיעוד טיפול" at bounding box center [600, 224] width 35 height 7
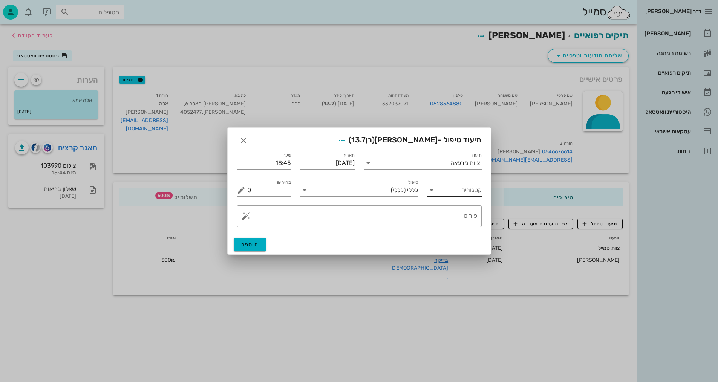
click at [447, 194] on input "קטגוריה" at bounding box center [460, 190] width 43 height 12
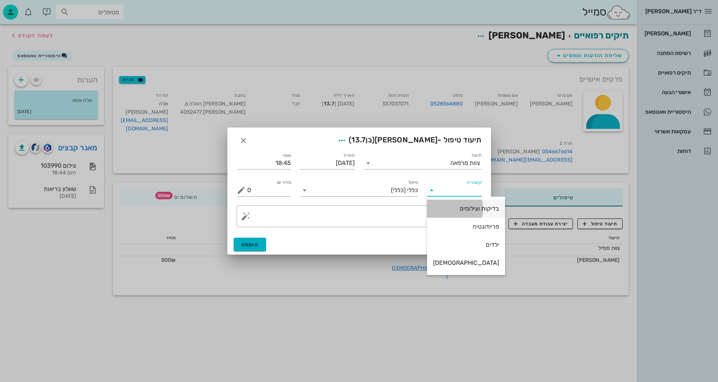
click at [450, 209] on div "בדיקות וצילומים" at bounding box center [466, 208] width 66 height 7
type input "בדיקות וצילומים"
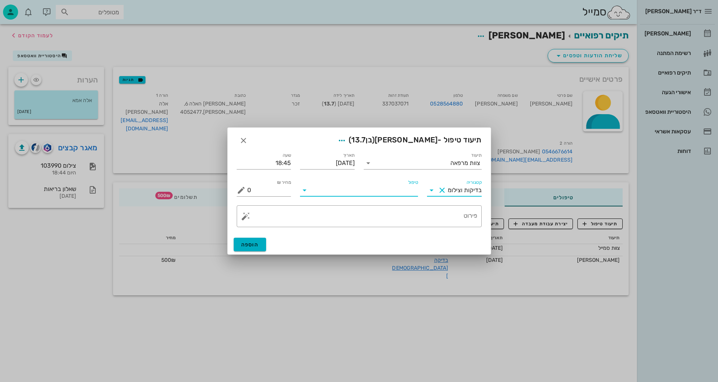
click at [399, 187] on input "טיפול" at bounding box center [364, 190] width 107 height 12
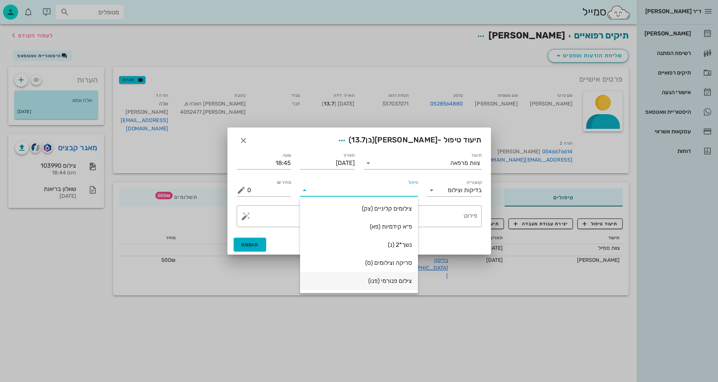
click at [396, 282] on div "צילום פנורמי (פנו)" at bounding box center [359, 280] width 106 height 7
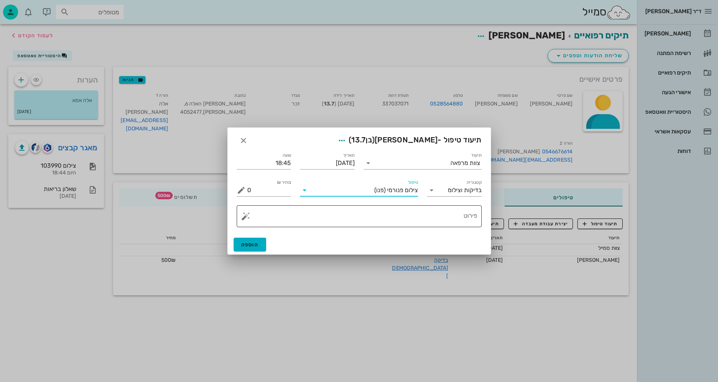
click at [469, 213] on div "פירוט" at bounding box center [362, 216] width 230 height 22
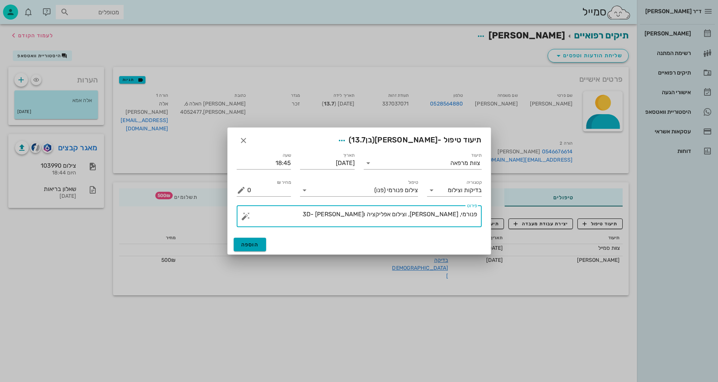
type textarea "פנורמי, [PERSON_NAME], וצילום אפליקציה ו3D- [PERSON_NAME]"
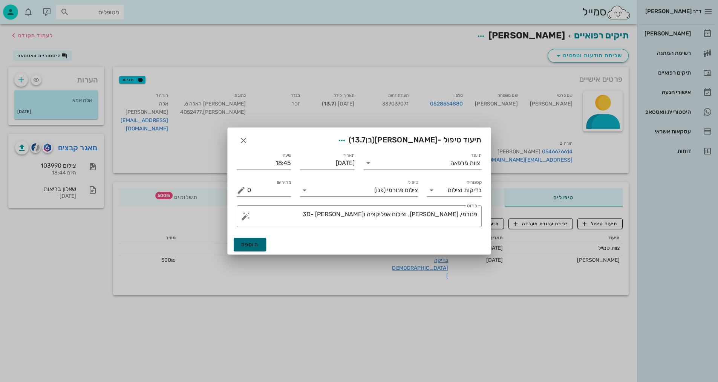
click at [256, 242] on span "הוספה" at bounding box center [250, 245] width 18 height 6
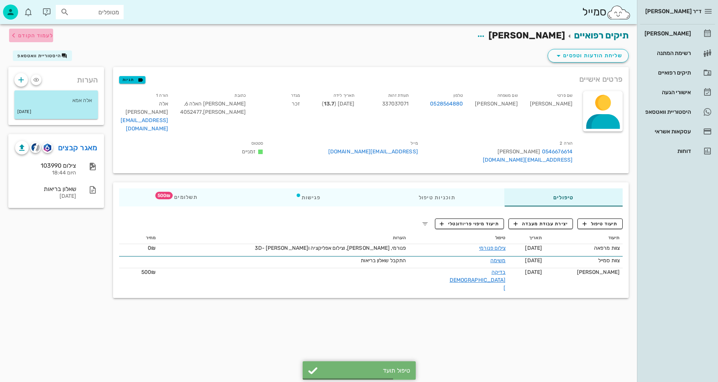
click at [45, 34] on span "לעמוד הקודם" at bounding box center [35, 35] width 35 height 6
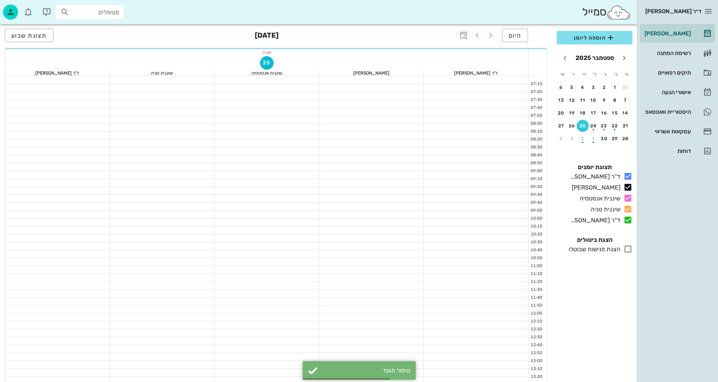
scroll to position [302, 0]
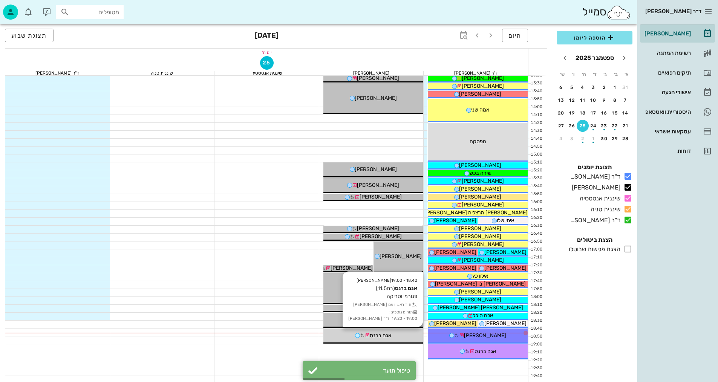
click at [396, 331] on div "18:40 - 19:00 יומן מרפאה [PERSON_NAME] [PERSON_NAME] (בת 11.5 ) פנורמי וסריקה ת…" at bounding box center [373, 336] width 100 height 15
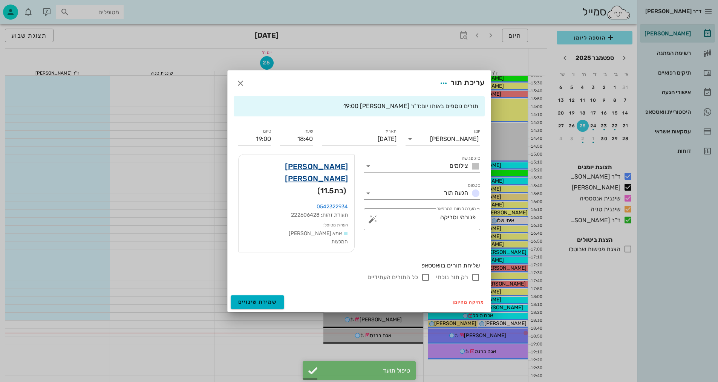
click at [333, 178] on link "[PERSON_NAME] [PERSON_NAME]" at bounding box center [297, 173] width 104 height 24
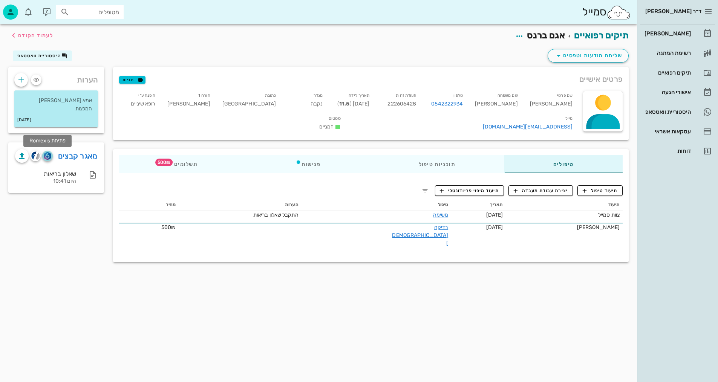
click at [50, 156] on img "button" at bounding box center [47, 156] width 7 height 8
click at [44, 32] on span "לעמוד הקודם" at bounding box center [35, 35] width 35 height 6
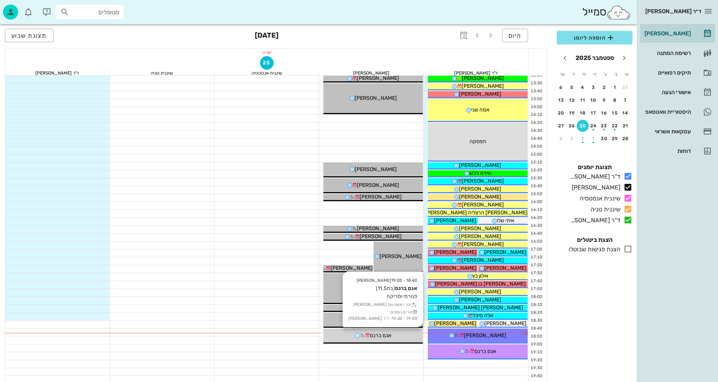
click at [371, 337] on span "אגם ברנס" at bounding box center [380, 336] width 21 height 6
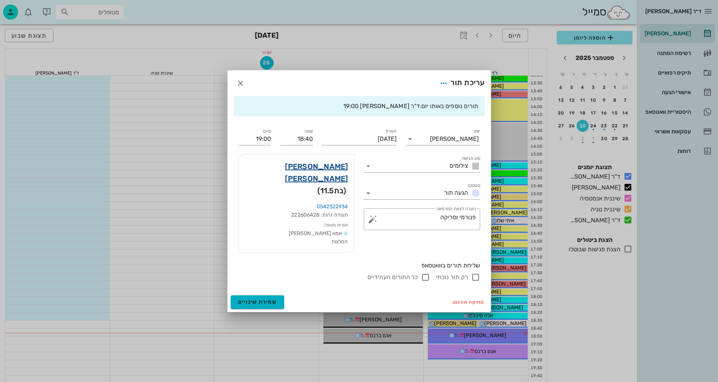
click at [327, 176] on link "[PERSON_NAME] [PERSON_NAME]" at bounding box center [297, 173] width 104 height 24
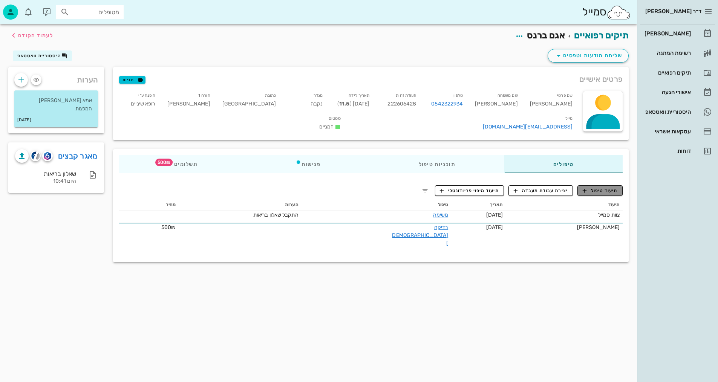
click at [594, 189] on span "תיעוד טיפול" at bounding box center [600, 190] width 35 height 7
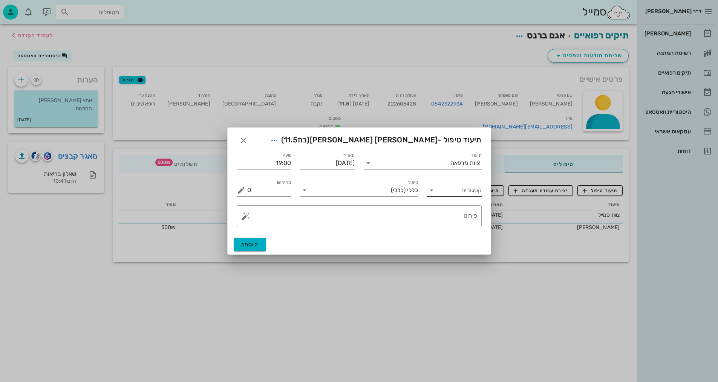
click at [451, 192] on input "קטגוריה" at bounding box center [460, 190] width 43 height 12
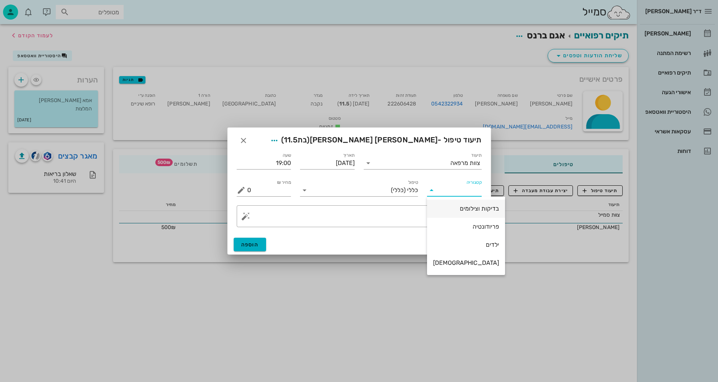
drag, startPoint x: 446, startPoint y: 210, endPoint x: 441, endPoint y: 205, distance: 6.4
click at [445, 210] on div "בדיקות וצילומים" at bounding box center [466, 208] width 66 height 7
type input "בדיקות וצילומים"
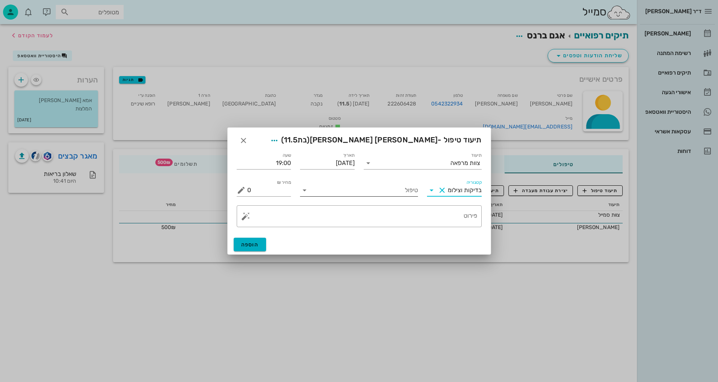
click at [409, 183] on div "טיפול" at bounding box center [359, 188] width 118 height 17
click at [407, 188] on input "טיפול" at bounding box center [364, 190] width 107 height 12
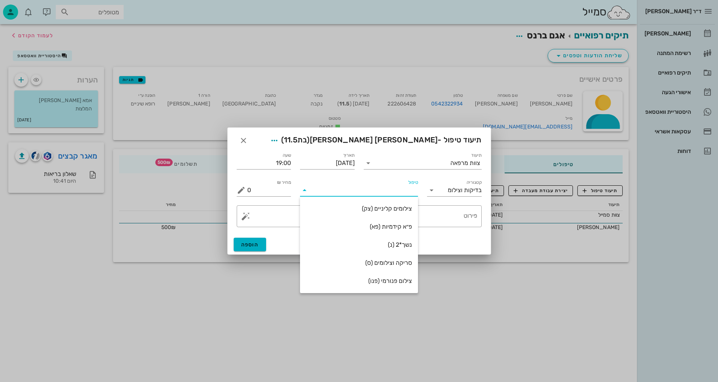
click at [391, 280] on div "צילום פנורמי (פנו)" at bounding box center [359, 280] width 106 height 7
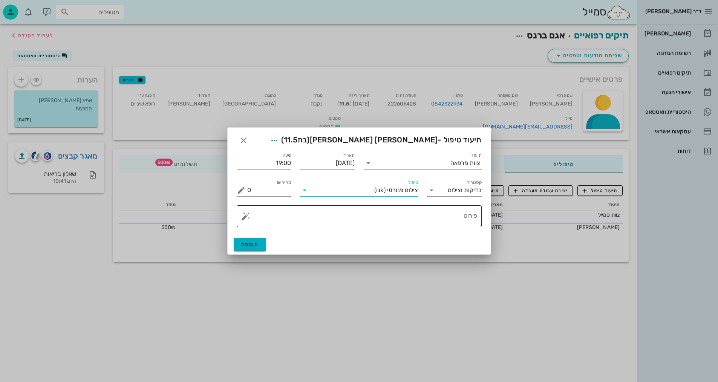
click at [452, 221] on textarea "פירוט" at bounding box center [362, 218] width 230 height 18
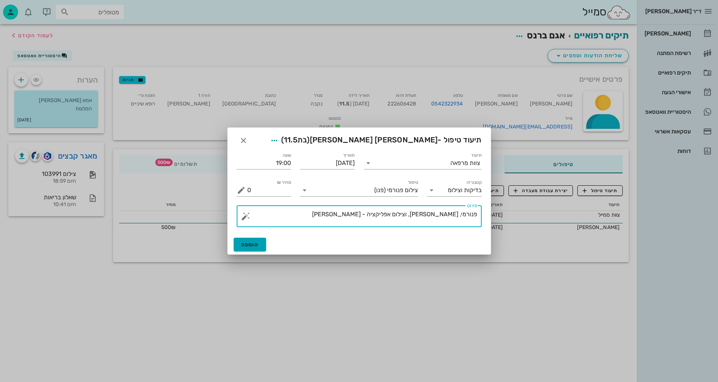
type textarea "פנורמי, [PERSON_NAME], וצילום אפליקציה - [PERSON_NAME]"
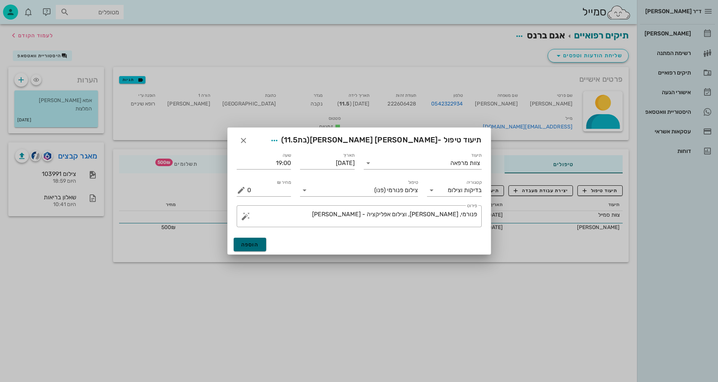
click at [256, 242] on span "הוספה" at bounding box center [250, 245] width 18 height 6
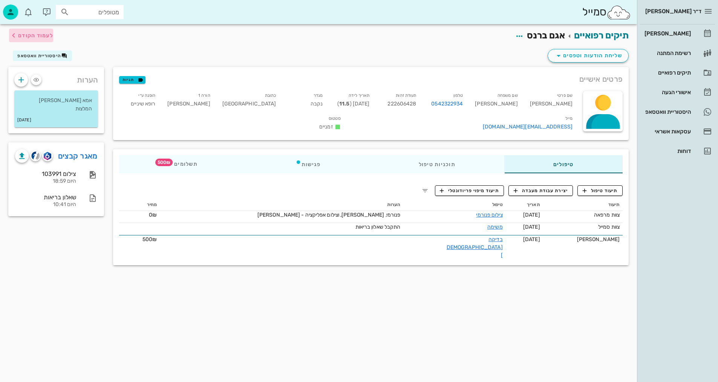
click at [37, 41] on button "לעמוד הקודם" at bounding box center [31, 36] width 44 height 14
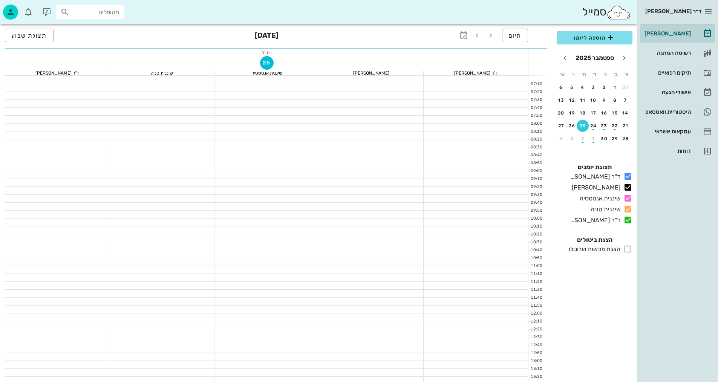
scroll to position [302, 0]
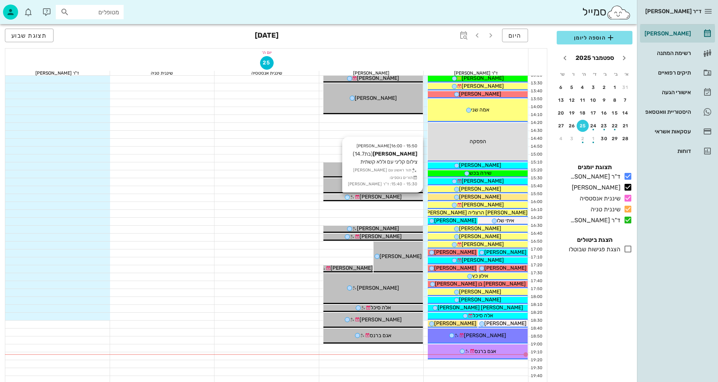
click at [350, 196] on icon at bounding box center [347, 197] width 5 height 5
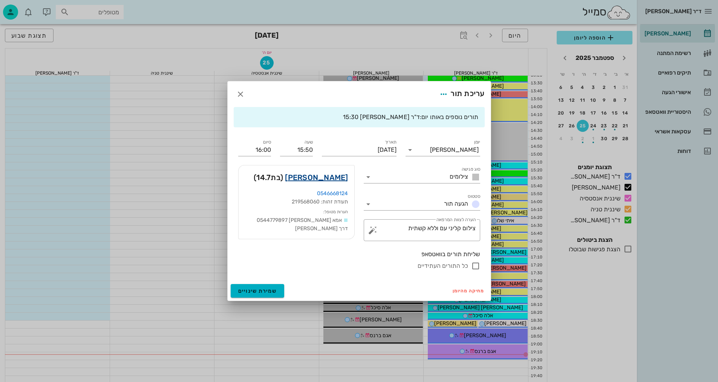
click at [339, 177] on link "[PERSON_NAME]" at bounding box center [316, 178] width 63 height 12
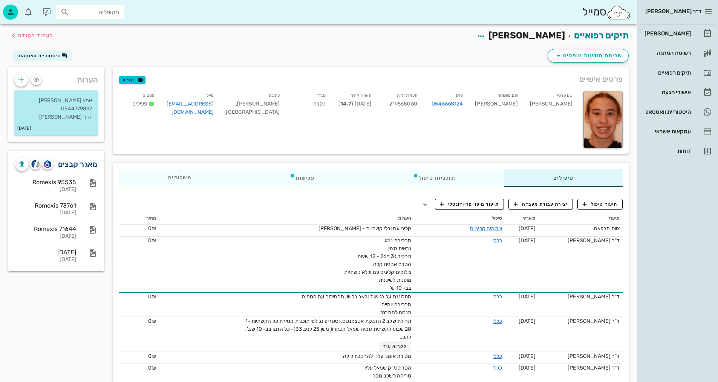
click at [84, 158] on link "מאגר קבצים" at bounding box center [78, 164] width 40 height 12
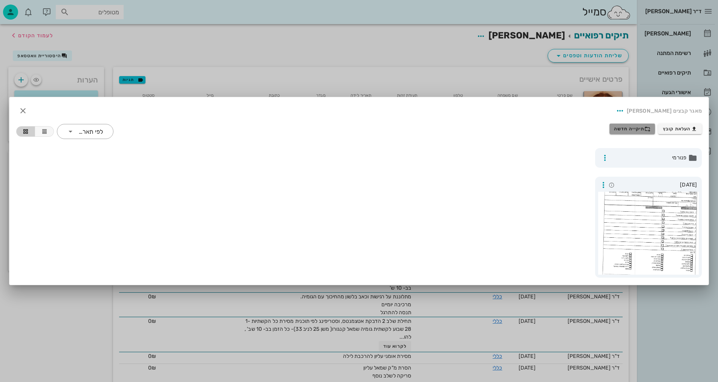
click at [630, 127] on span "תיקייה חדשה" at bounding box center [632, 129] width 37 height 6
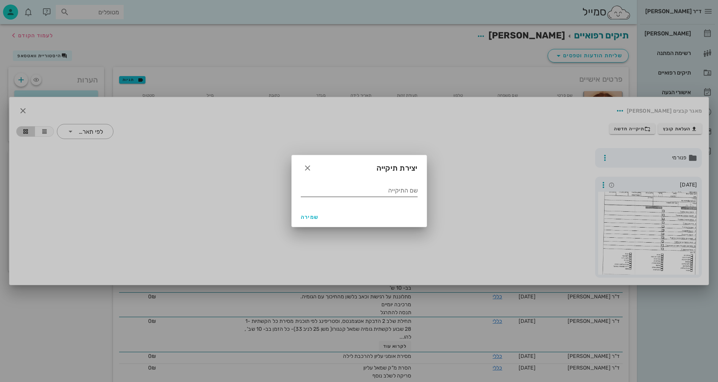
click at [387, 192] on input "שם התיקייה" at bounding box center [359, 191] width 117 height 12
type input "9.2025"
click at [307, 218] on span "שמירה" at bounding box center [310, 217] width 18 height 6
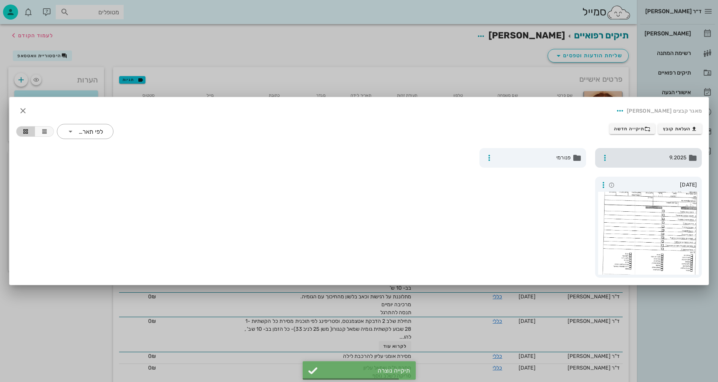
click at [651, 158] on span "9.2025" at bounding box center [649, 158] width 74 height 8
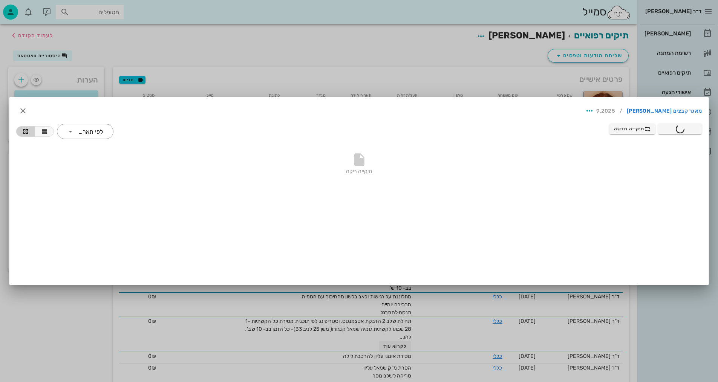
click at [251, 49] on div at bounding box center [359, 191] width 718 height 382
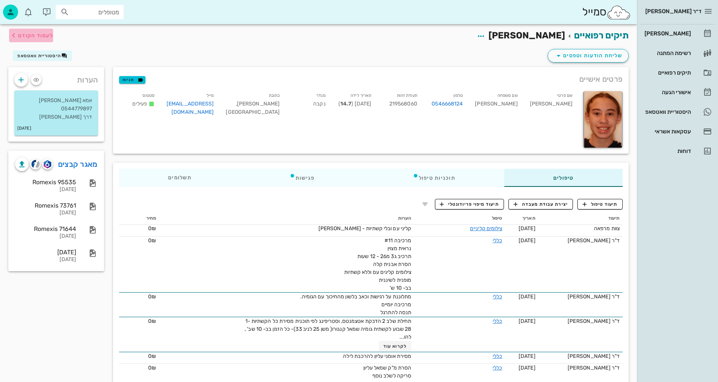
click at [44, 34] on span "לעמוד הקודם" at bounding box center [35, 35] width 35 height 6
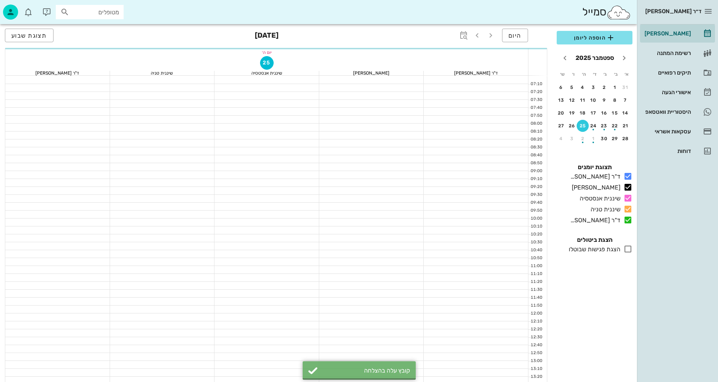
scroll to position [302, 0]
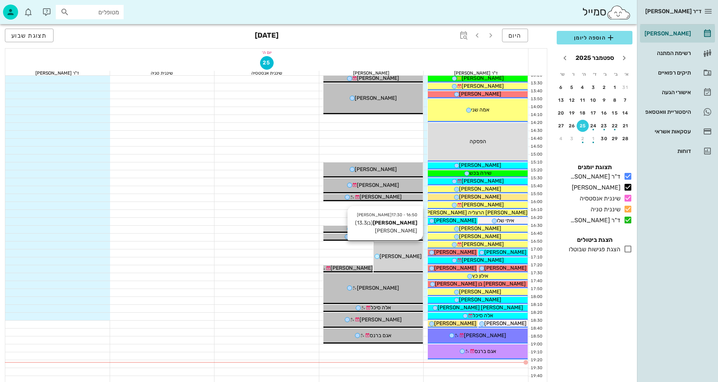
click at [409, 256] on span "[PERSON_NAME]" at bounding box center [401, 256] width 42 height 6
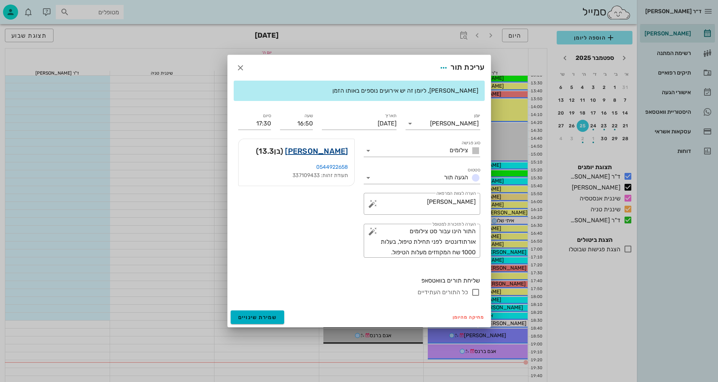
click at [324, 151] on link "[PERSON_NAME]" at bounding box center [316, 151] width 63 height 12
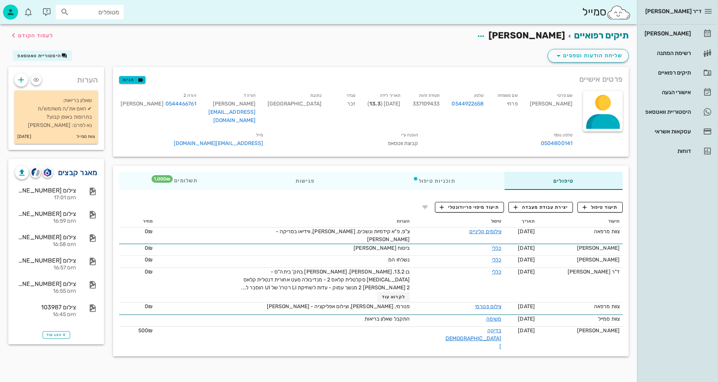
click at [75, 172] on link "מאגר קבצים" at bounding box center [78, 173] width 40 height 12
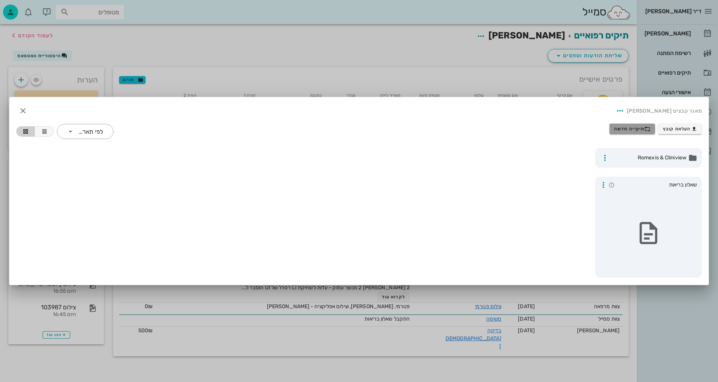
click at [644, 130] on span "תיקייה חדשה" at bounding box center [632, 129] width 37 height 6
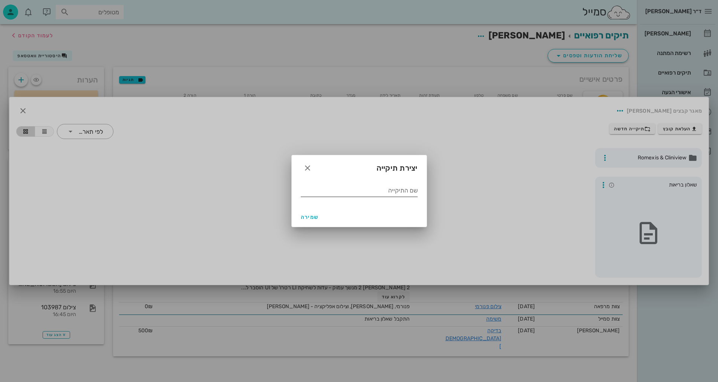
click at [386, 192] on input "שם התיקייה" at bounding box center [359, 191] width 117 height 12
type input "9.2025"
click at [302, 224] on button "שמירה" at bounding box center [310, 217] width 24 height 14
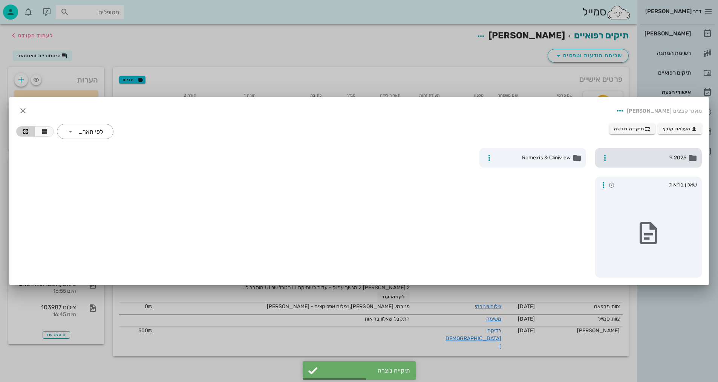
click at [667, 162] on div "9.2025" at bounding box center [648, 158] width 107 height 20
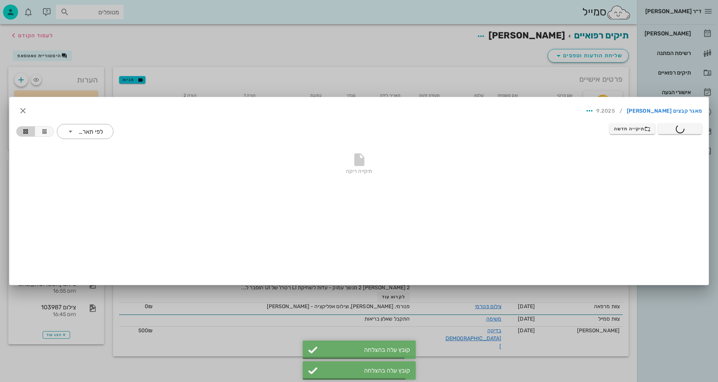
click at [407, 60] on div at bounding box center [359, 191] width 718 height 382
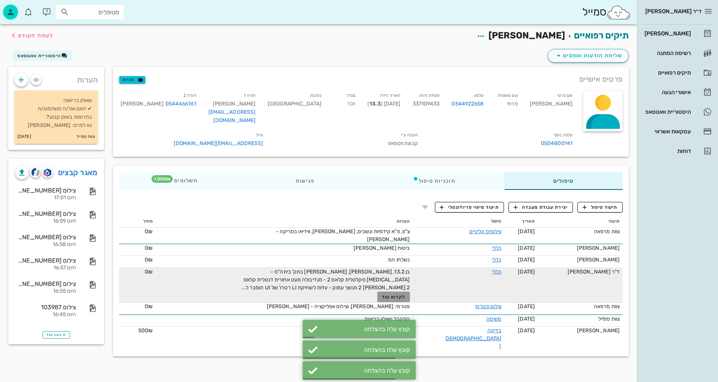
click at [405, 294] on span "לקרוא עוד" at bounding box center [393, 296] width 23 height 5
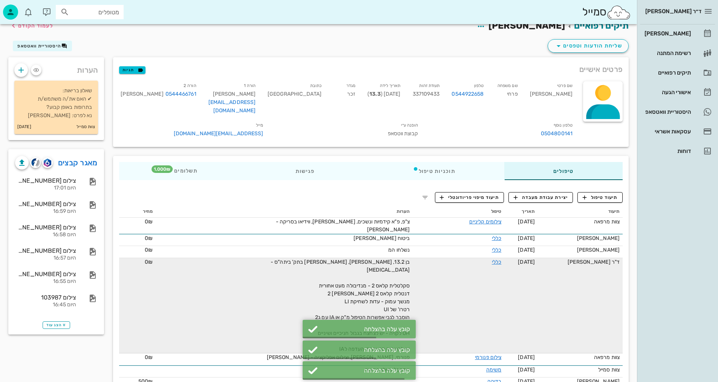
scroll to position [15, 0]
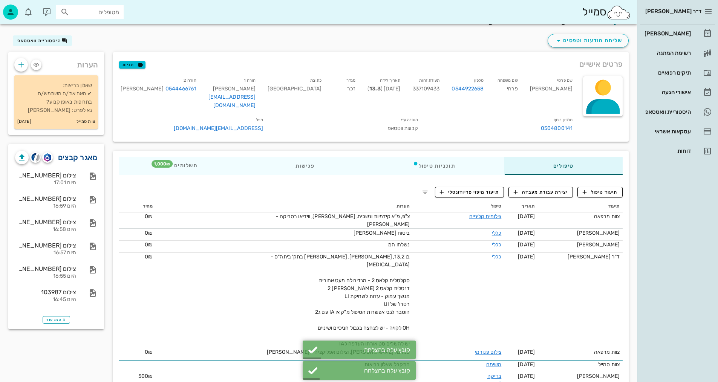
click at [94, 154] on link "מאגר קבצים" at bounding box center [78, 158] width 40 height 12
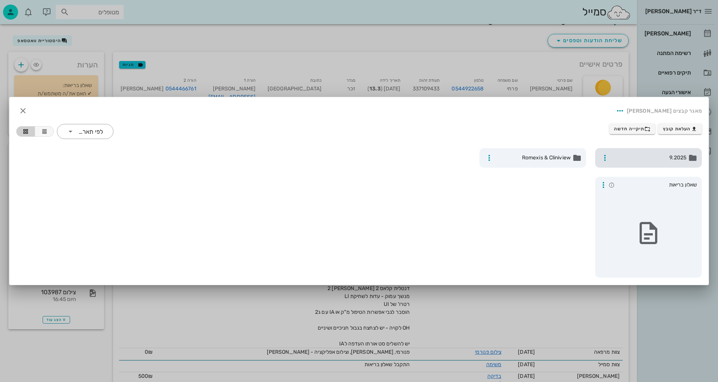
click at [639, 158] on span "9.2025" at bounding box center [649, 158] width 74 height 8
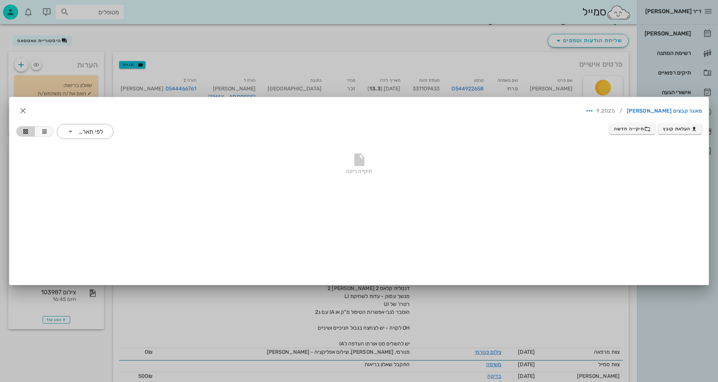
click at [489, 46] on div at bounding box center [359, 191] width 718 height 382
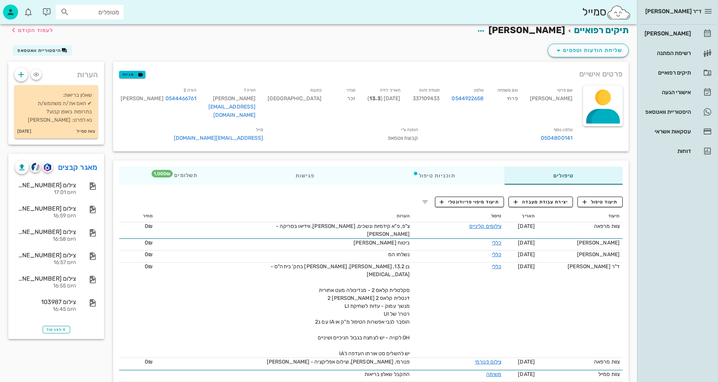
scroll to position [0, 0]
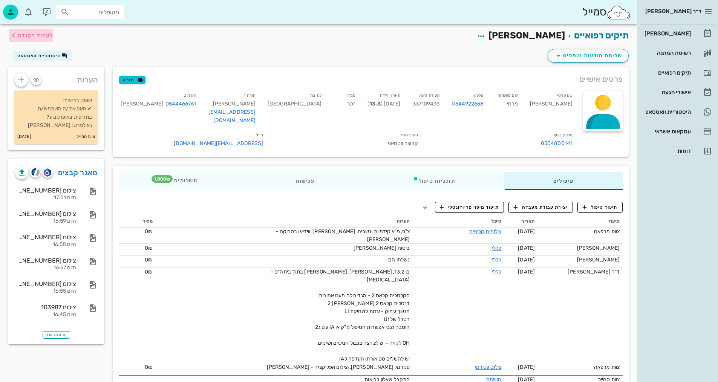
click at [43, 34] on span "לעמוד הקודם" at bounding box center [35, 35] width 35 height 6
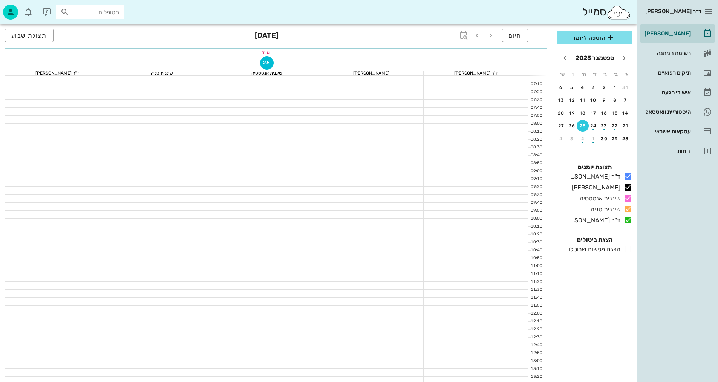
scroll to position [302, 0]
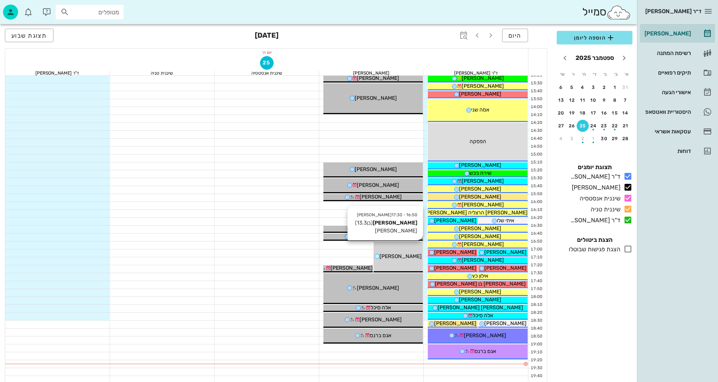
click at [406, 253] on div "[PERSON_NAME]" at bounding box center [398, 257] width 49 height 8
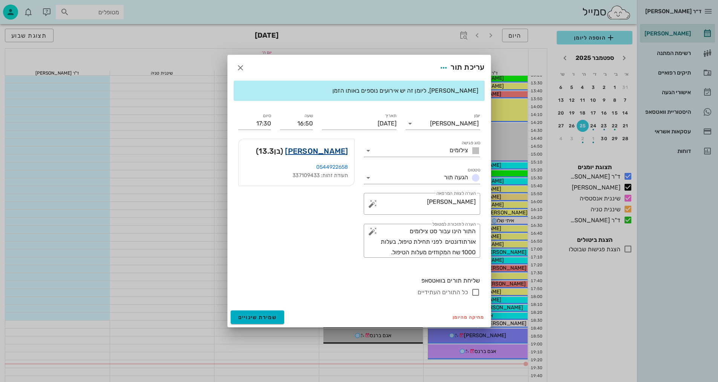
click at [331, 155] on link "[PERSON_NAME]" at bounding box center [316, 151] width 63 height 12
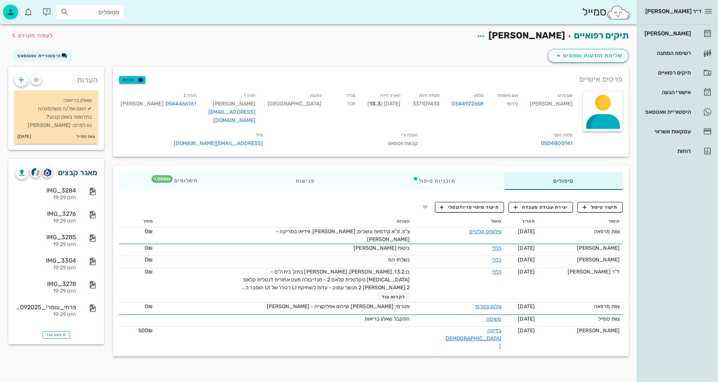
click at [71, 170] on link "מאגר קבצים" at bounding box center [78, 173] width 40 height 12
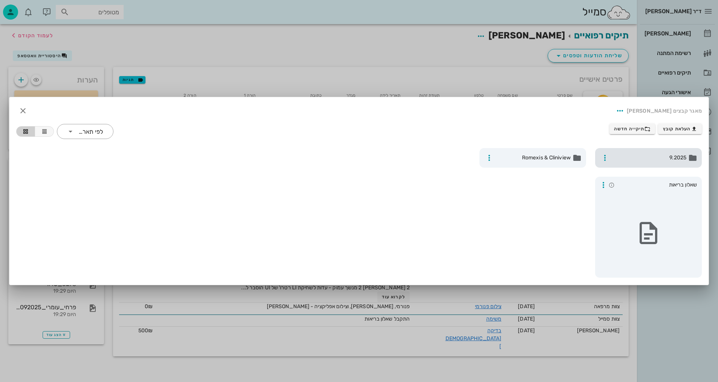
click at [635, 163] on div "9.2025" at bounding box center [648, 158] width 107 height 20
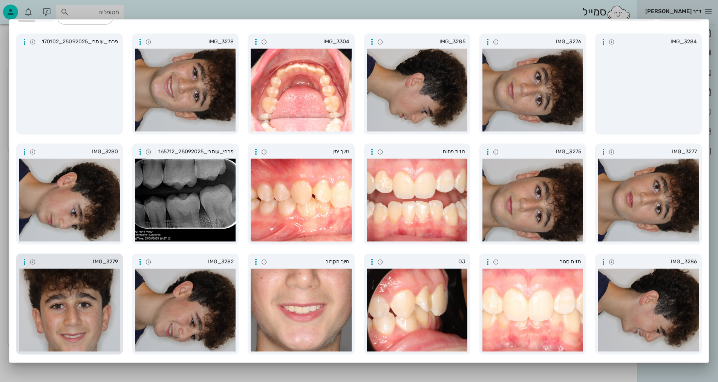
scroll to position [75, 0]
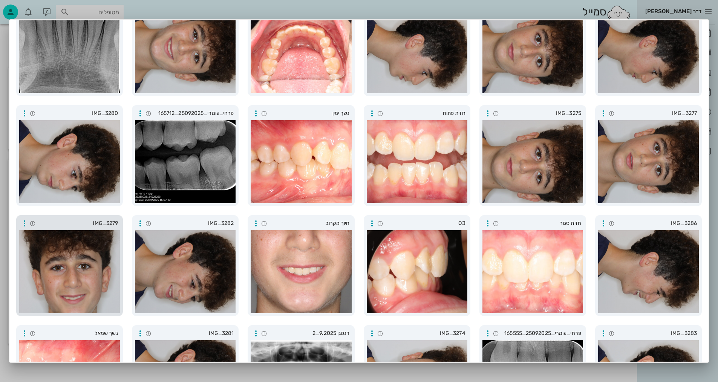
click at [80, 281] on div at bounding box center [69, 271] width 101 height 83
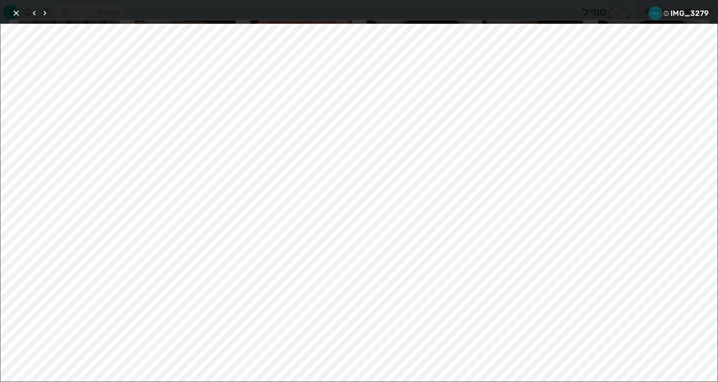
click at [657, 11] on icon "button" at bounding box center [655, 13] width 9 height 9
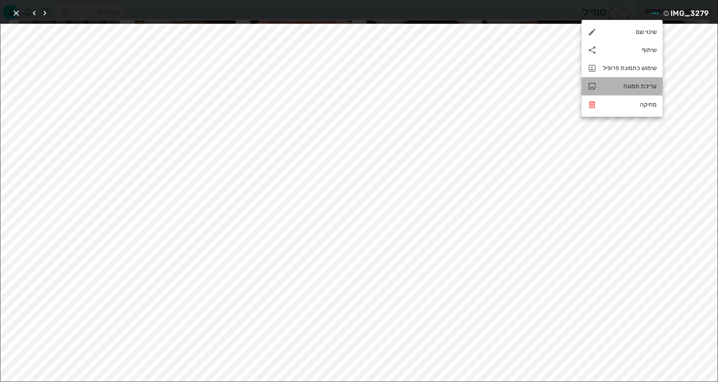
click at [625, 86] on div "עריכת תמונה" at bounding box center [630, 86] width 54 height 7
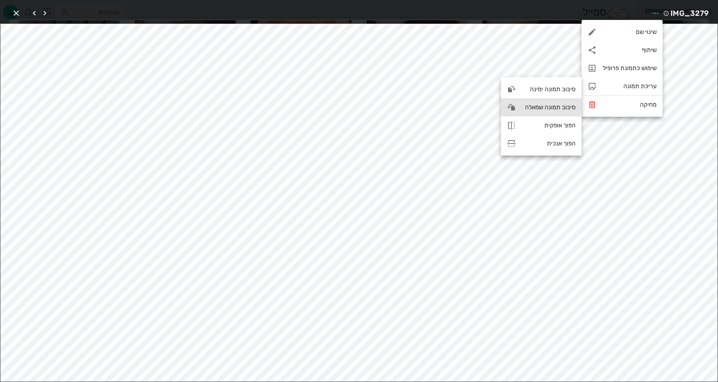
click at [546, 106] on div "סיבוב תמונה שמאלה" at bounding box center [549, 107] width 54 height 7
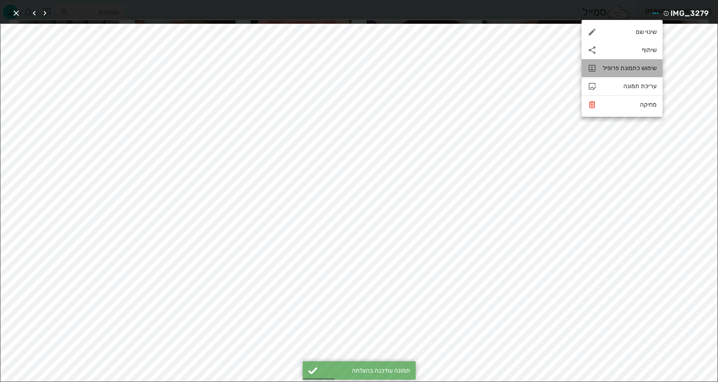
click at [644, 71] on div "שימוש כתמונת פרופיל" at bounding box center [630, 67] width 54 height 7
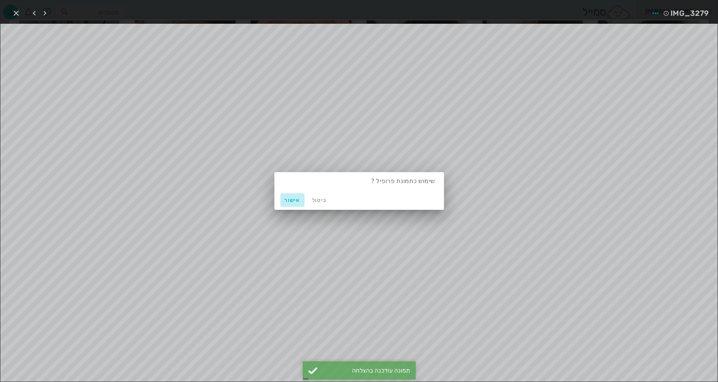
click at [297, 198] on span "אישור" at bounding box center [293, 200] width 18 height 6
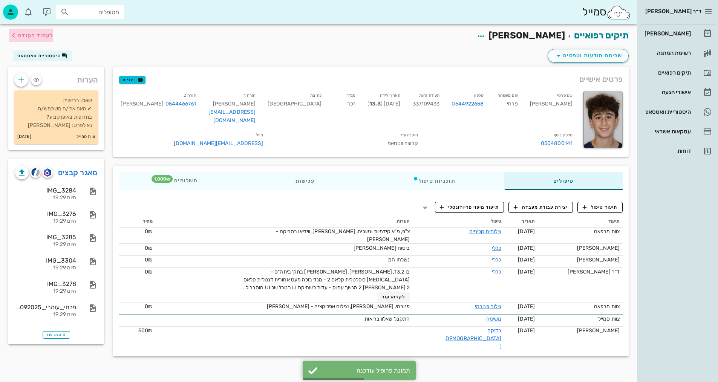
click at [25, 36] on span "לעמוד הקודם" at bounding box center [35, 35] width 35 height 6
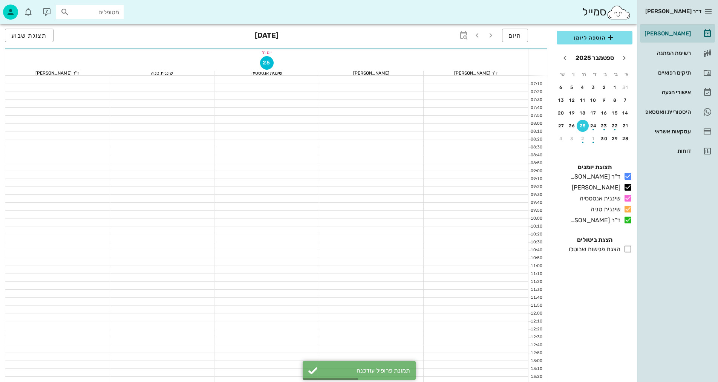
scroll to position [302, 0]
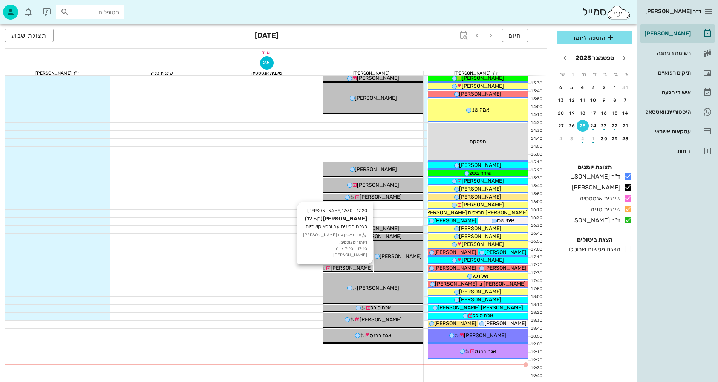
click at [359, 269] on span "[PERSON_NAME]" at bounding box center [352, 268] width 42 height 6
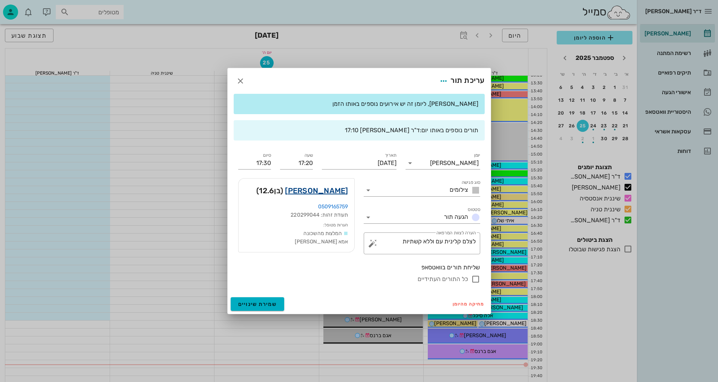
click at [339, 191] on link "[PERSON_NAME]" at bounding box center [316, 191] width 63 height 12
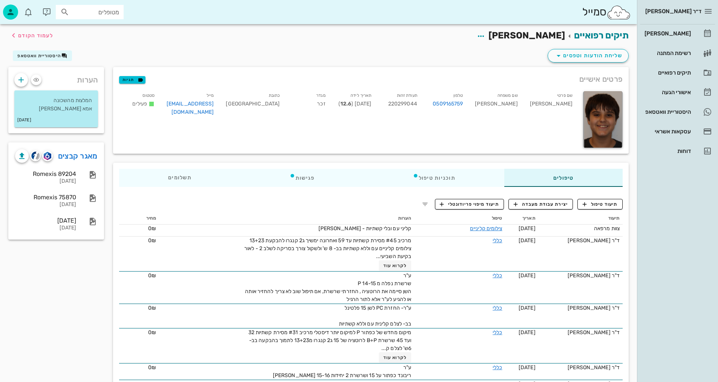
drag, startPoint x: 92, startPoint y: 152, endPoint x: 226, endPoint y: 138, distance: 135.4
click at [92, 152] on link "מאגר קבצים" at bounding box center [78, 156] width 40 height 12
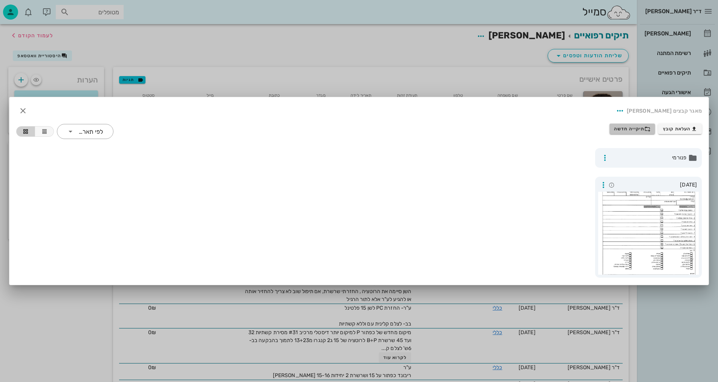
click at [624, 129] on span "תיקייה חדשה" at bounding box center [632, 129] width 37 height 6
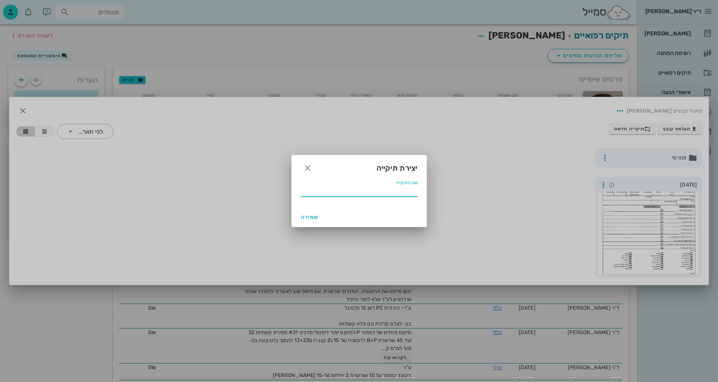
click at [393, 190] on input "שם התיקייה" at bounding box center [359, 191] width 117 height 12
type input "9.2025"
click at [309, 219] on span "שמירה" at bounding box center [310, 217] width 18 height 6
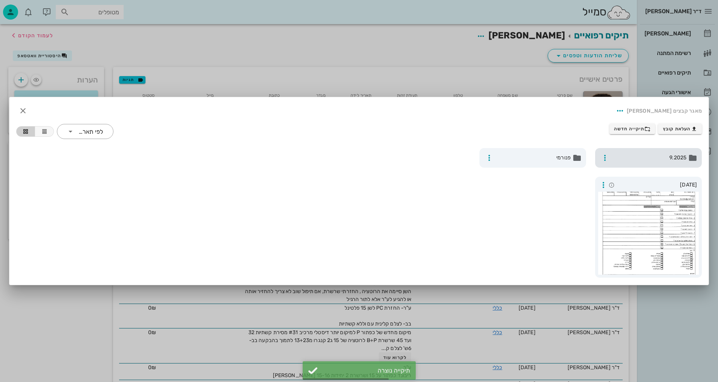
click at [641, 162] on span "9.2025" at bounding box center [649, 158] width 74 height 8
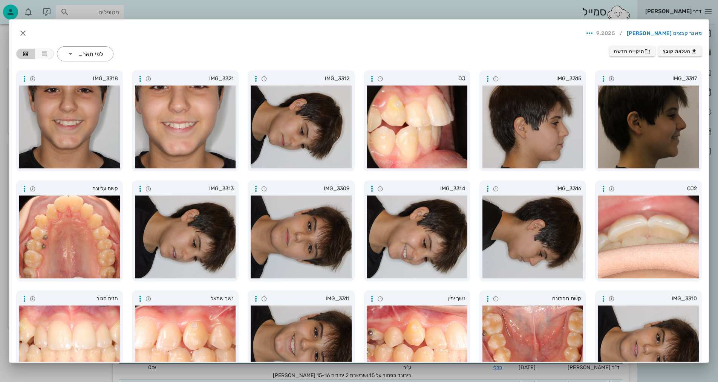
click at [341, 11] on div at bounding box center [359, 191] width 718 height 382
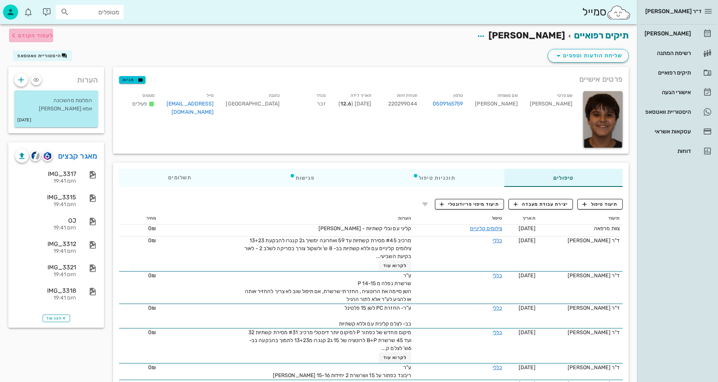
click at [41, 36] on span "לעמוד הקודם" at bounding box center [35, 35] width 35 height 6
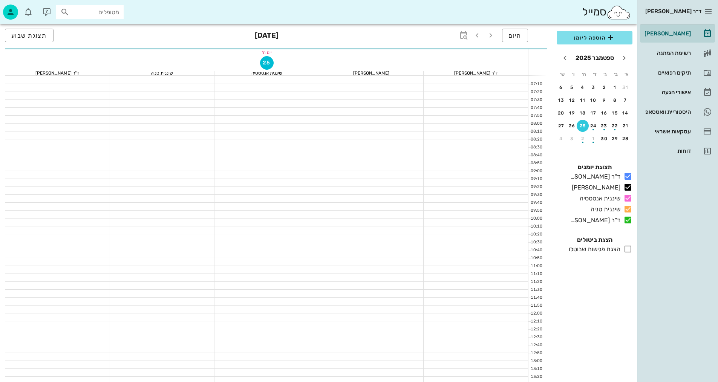
scroll to position [302, 0]
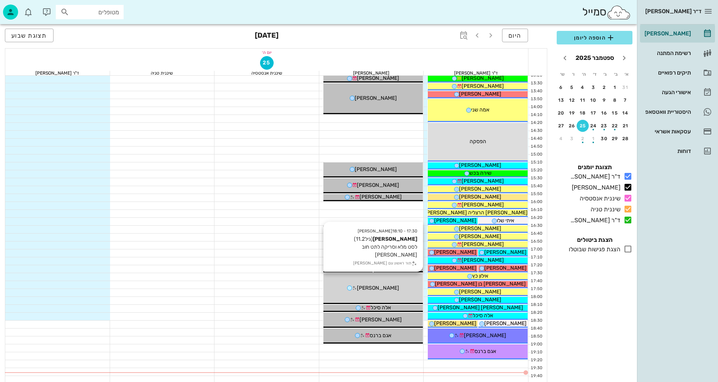
click at [376, 299] on div "17:30 - 18:10 [PERSON_NAME] (גיל 11.2 ) לסט מלא וסריקה לתט חוב [PERSON_NAME] תו…" at bounding box center [373, 288] width 100 height 31
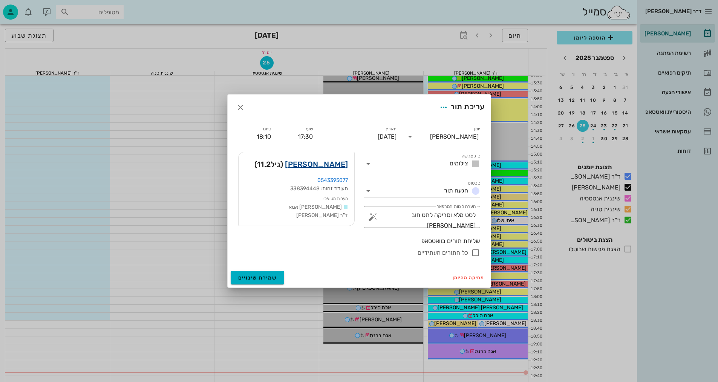
click at [341, 164] on link "[PERSON_NAME]" at bounding box center [316, 164] width 63 height 12
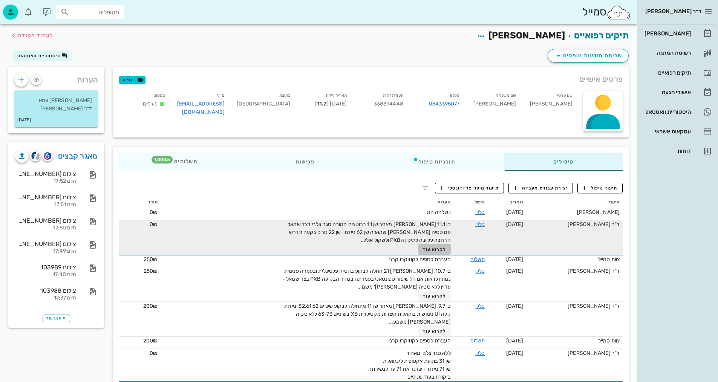
click at [434, 247] on span "לקרוא עוד" at bounding box center [434, 249] width 23 height 5
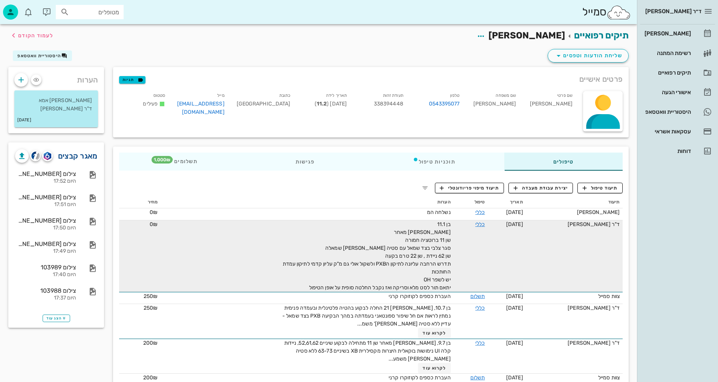
click at [88, 158] on link "מאגר קבצים" at bounding box center [78, 156] width 40 height 12
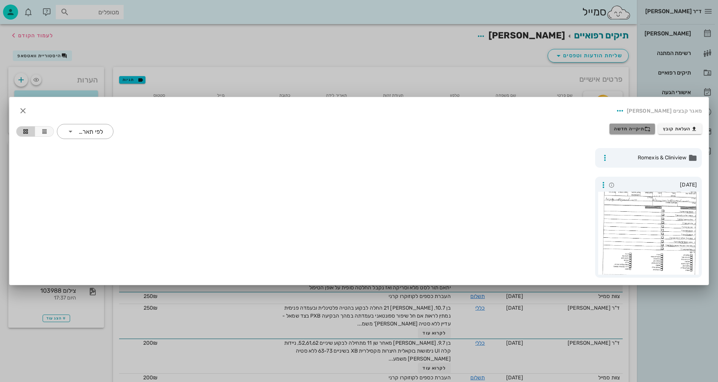
click at [640, 126] on span "תיקייה חדשה" at bounding box center [632, 129] width 37 height 6
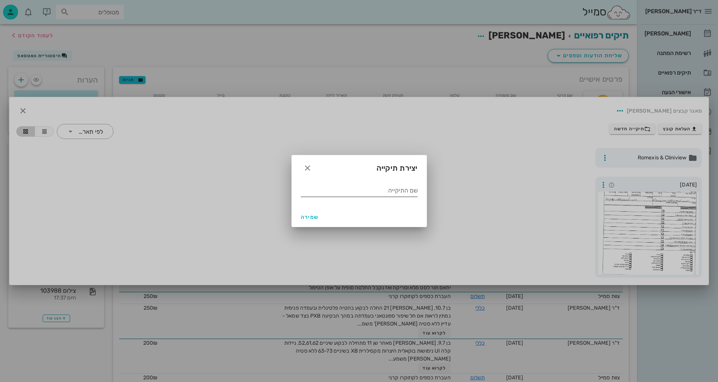
click at [405, 189] on div "שם התיקייה" at bounding box center [359, 191] width 117 height 12
type input "9.2025"
click at [313, 216] on span "שמירה" at bounding box center [310, 217] width 18 height 6
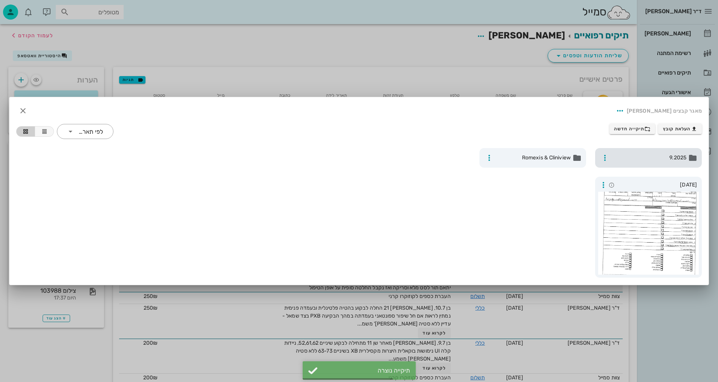
click at [621, 159] on span "9.2025" at bounding box center [649, 158] width 74 height 8
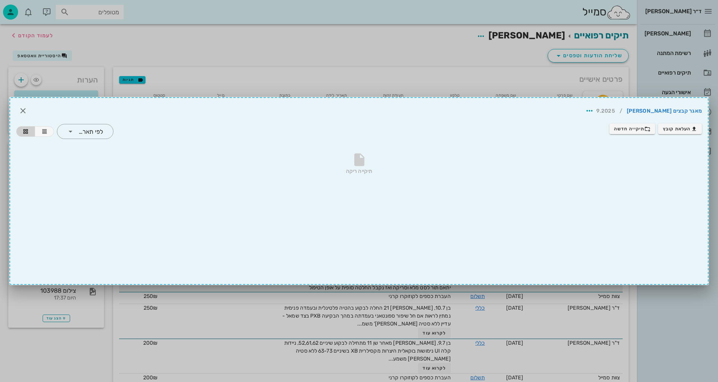
click at [570, 205] on div "מאגר קבצים [PERSON_NAME] / 9.2025 העלאת קובץ תיקייה חדשה ​ לפי תאריך תיקייה ריקה" at bounding box center [358, 191] width 699 height 188
